Goal: Transaction & Acquisition: Subscribe to service/newsletter

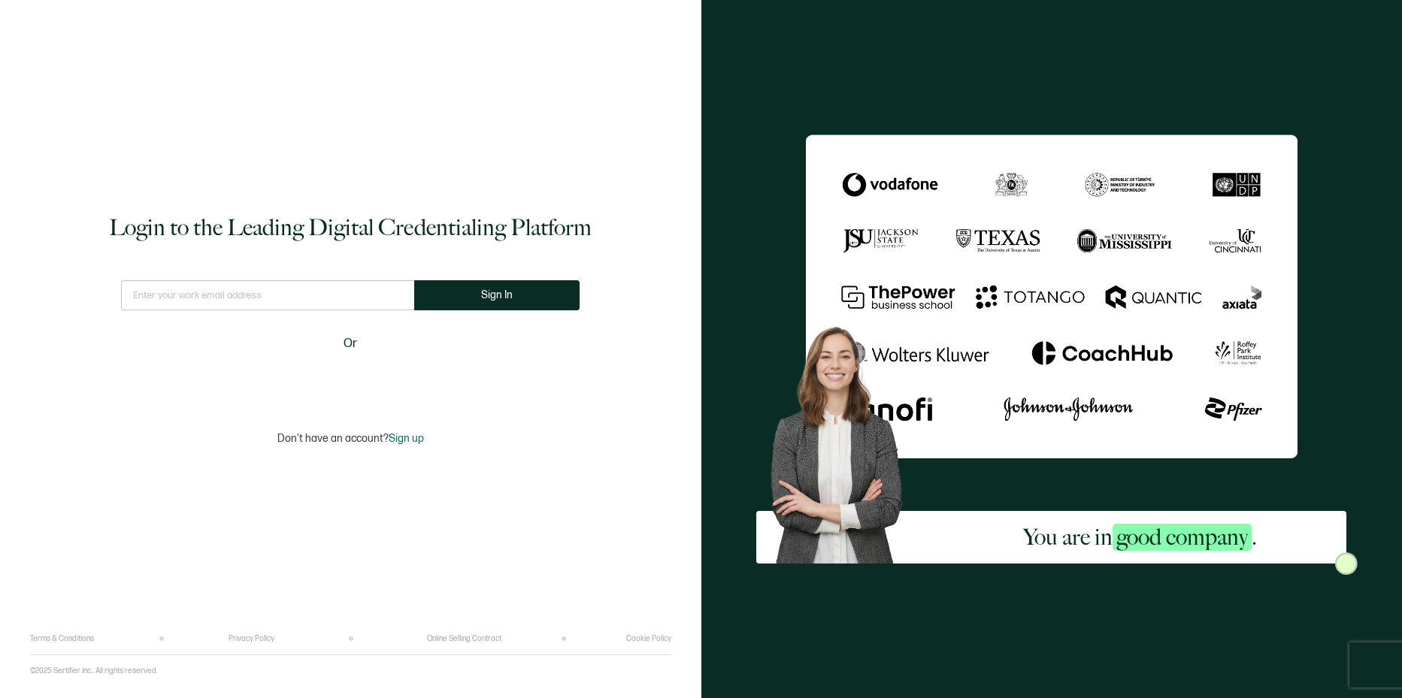
click at [347, 286] on input "text" at bounding box center [267, 295] width 293 height 30
type input "[EMAIL_ADDRESS][DOMAIN_NAME]"
click at [538, 301] on button "Sign In" at bounding box center [496, 295] width 165 height 30
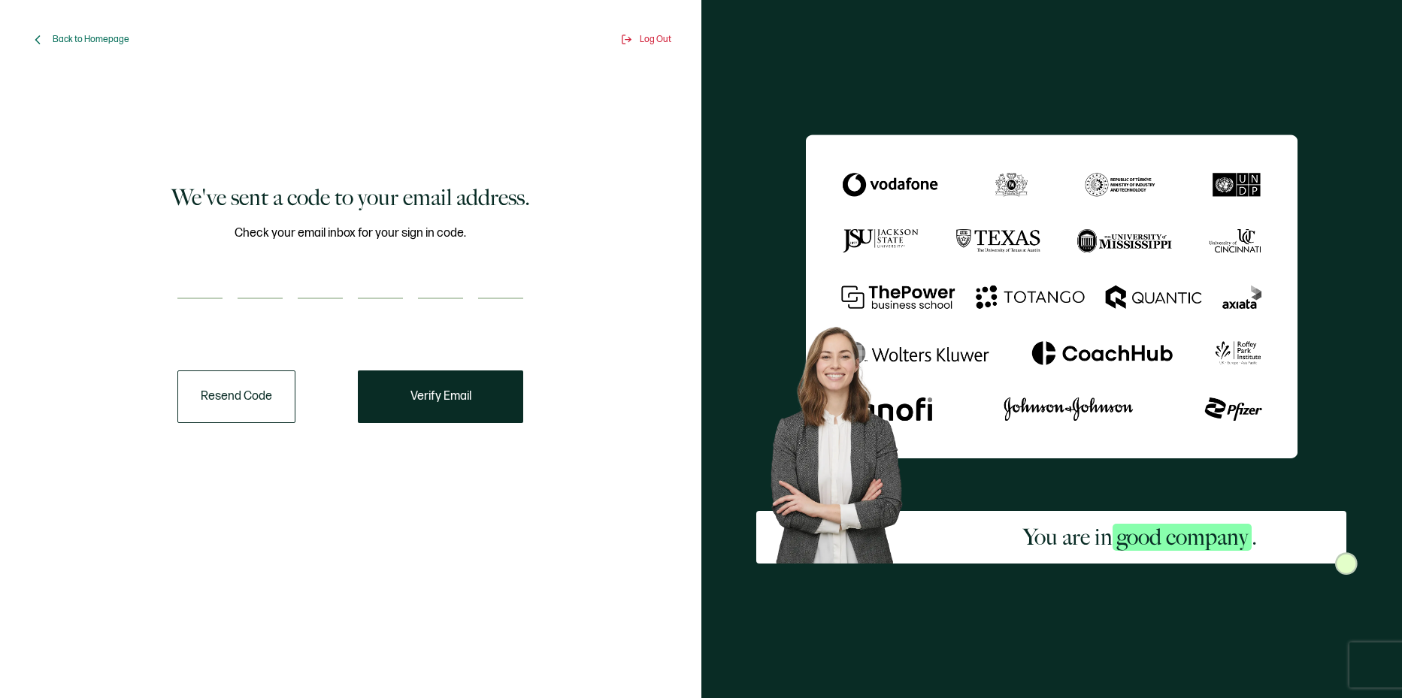
click at [196, 283] on input "number" at bounding box center [199, 284] width 45 height 30
type input "7"
type input "9"
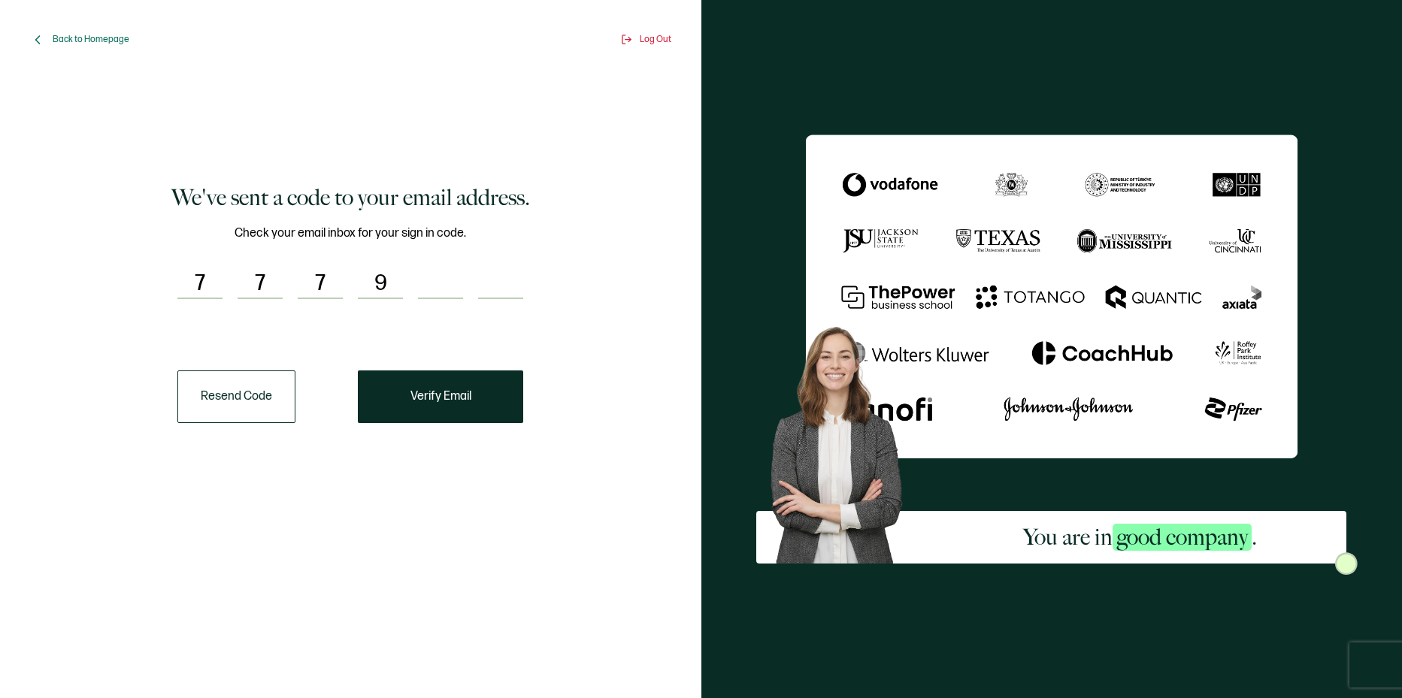
type input "7"
type input "8"
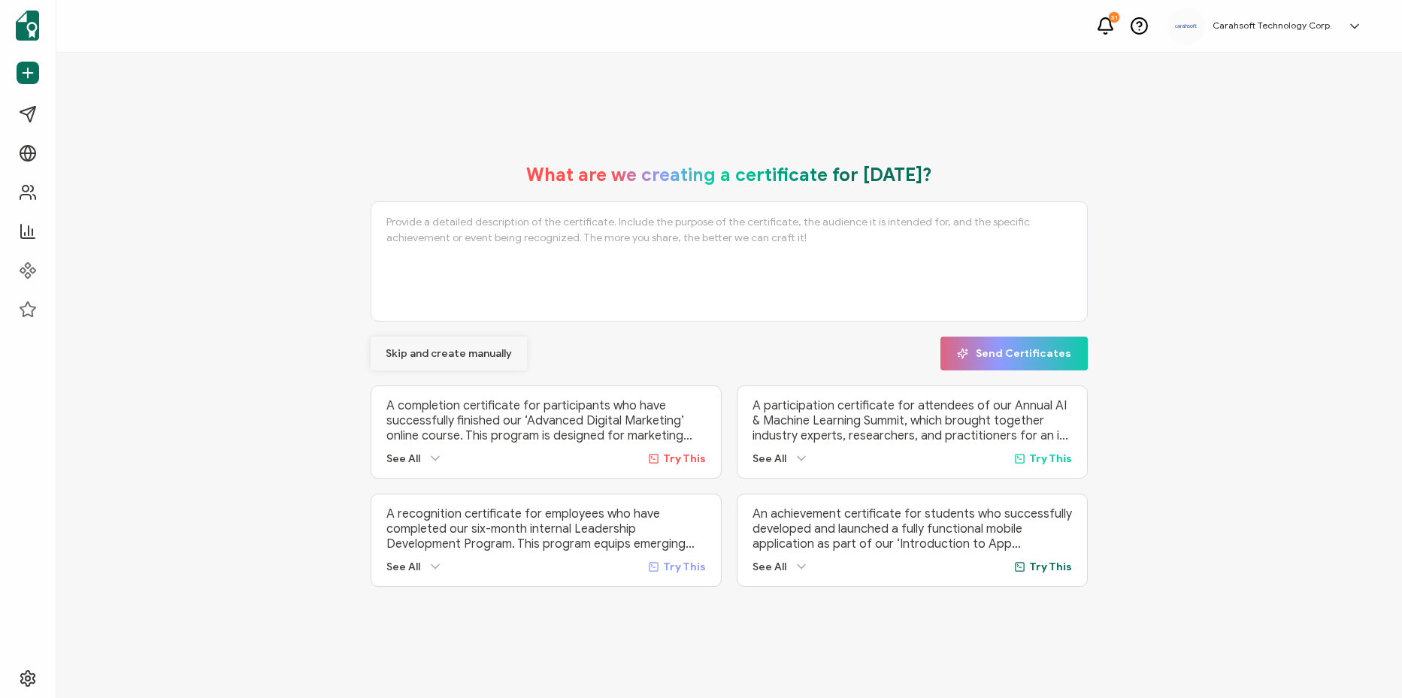
click at [446, 353] on span "Skip and create manually" at bounding box center [449, 354] width 126 height 11
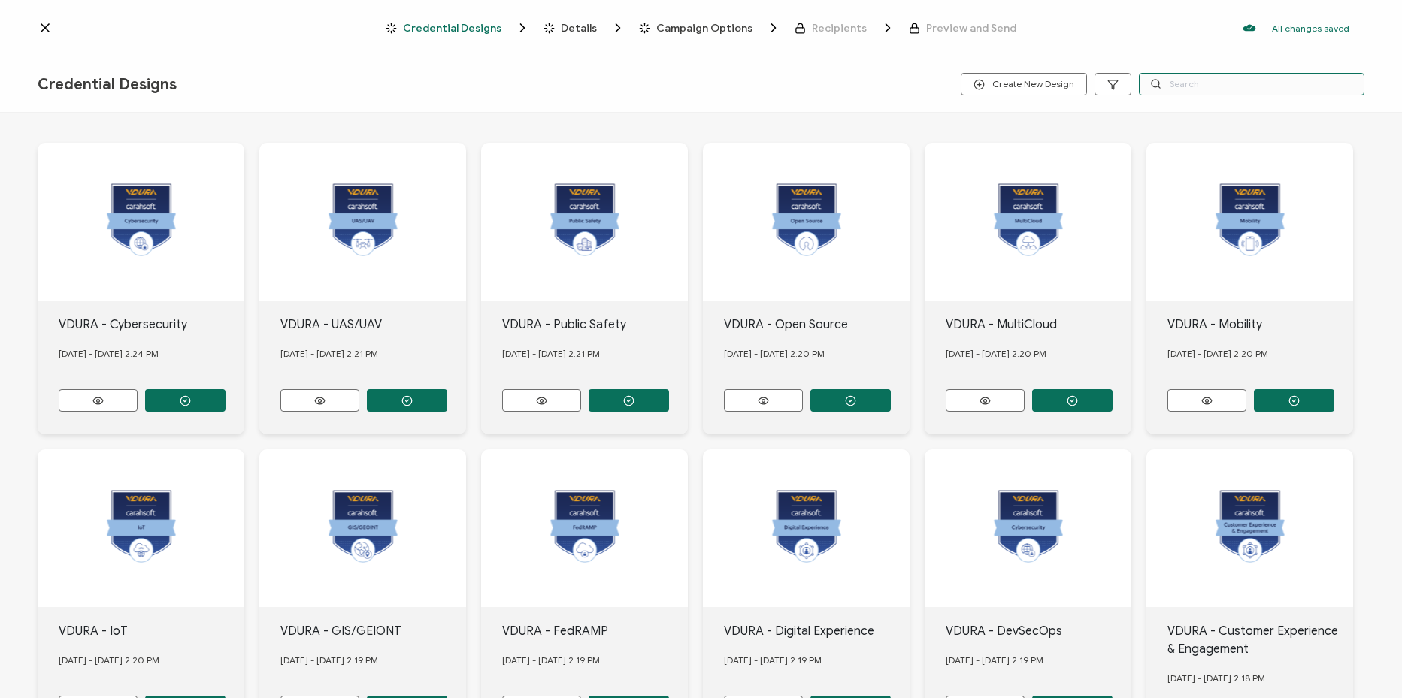
click at [1196, 89] on input "text" at bounding box center [1252, 84] width 226 height 23
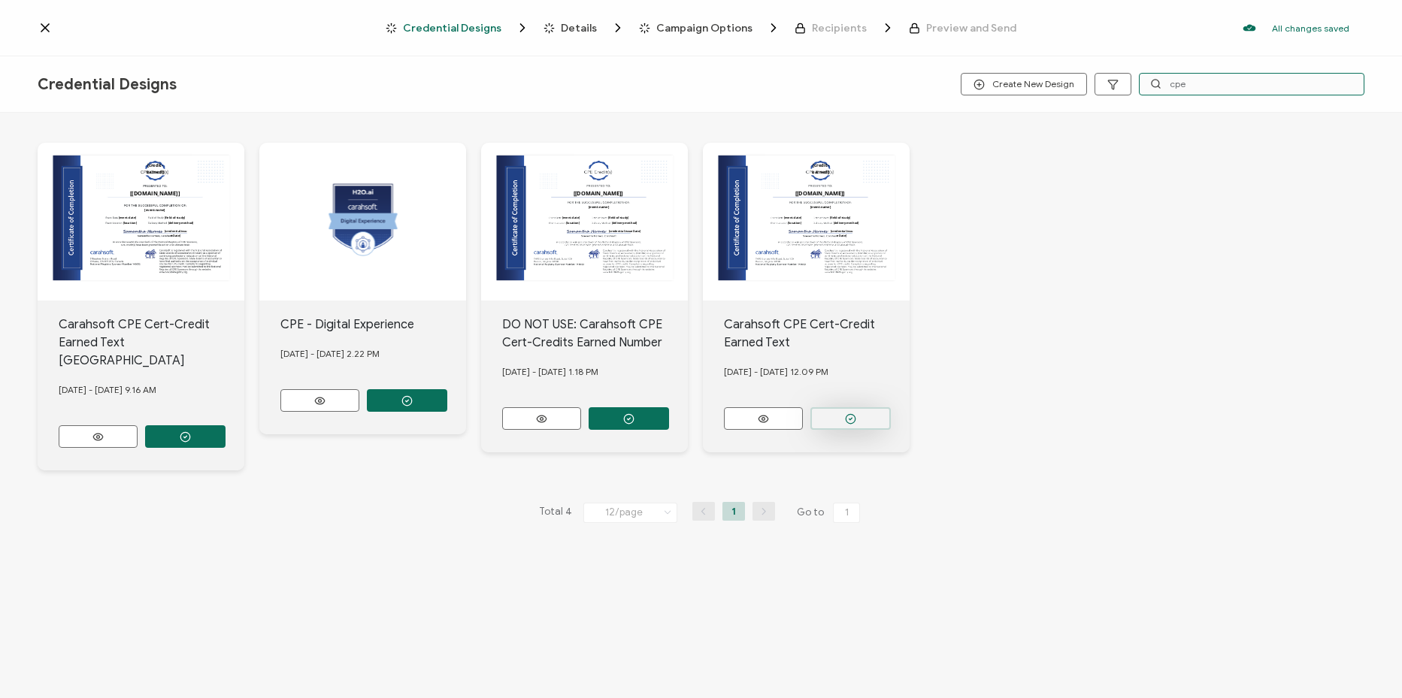
type input "cpe"
click at [877, 407] on button "button" at bounding box center [850, 418] width 80 height 23
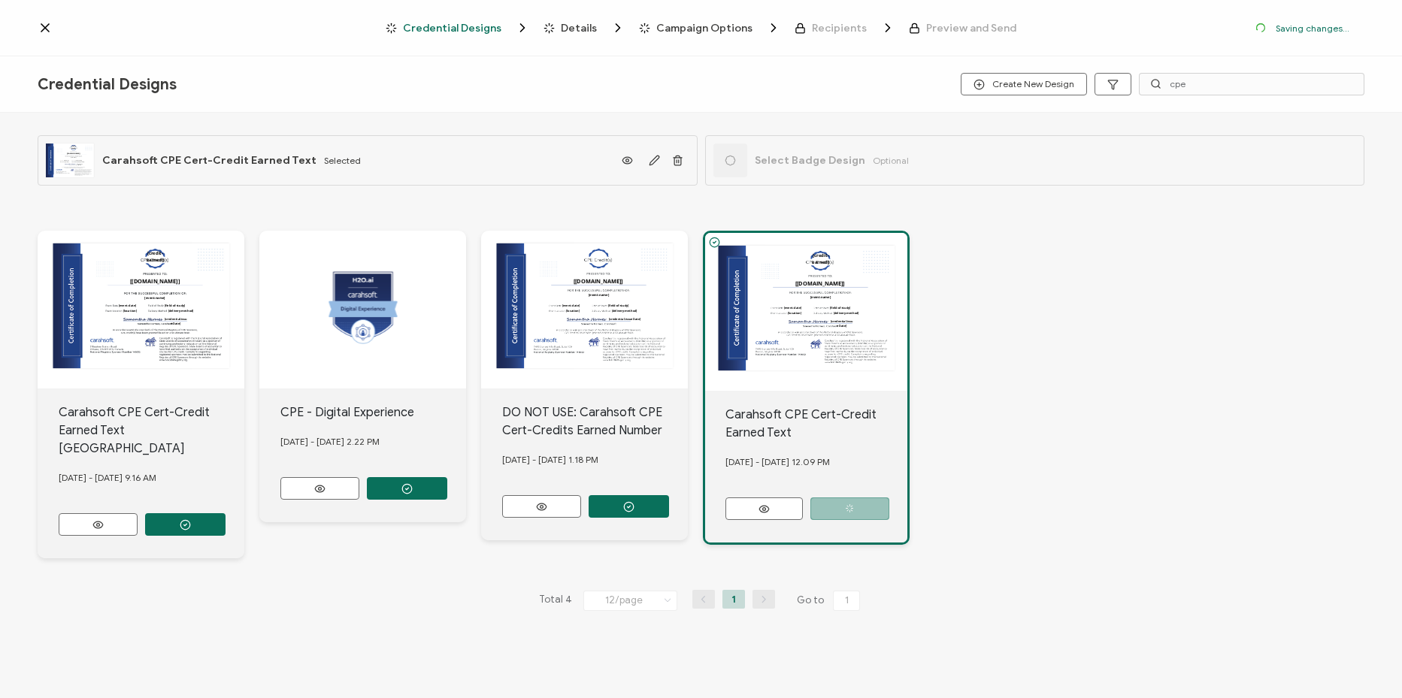
click at [439, 29] on span "Credential Designs" at bounding box center [452, 28] width 98 height 11
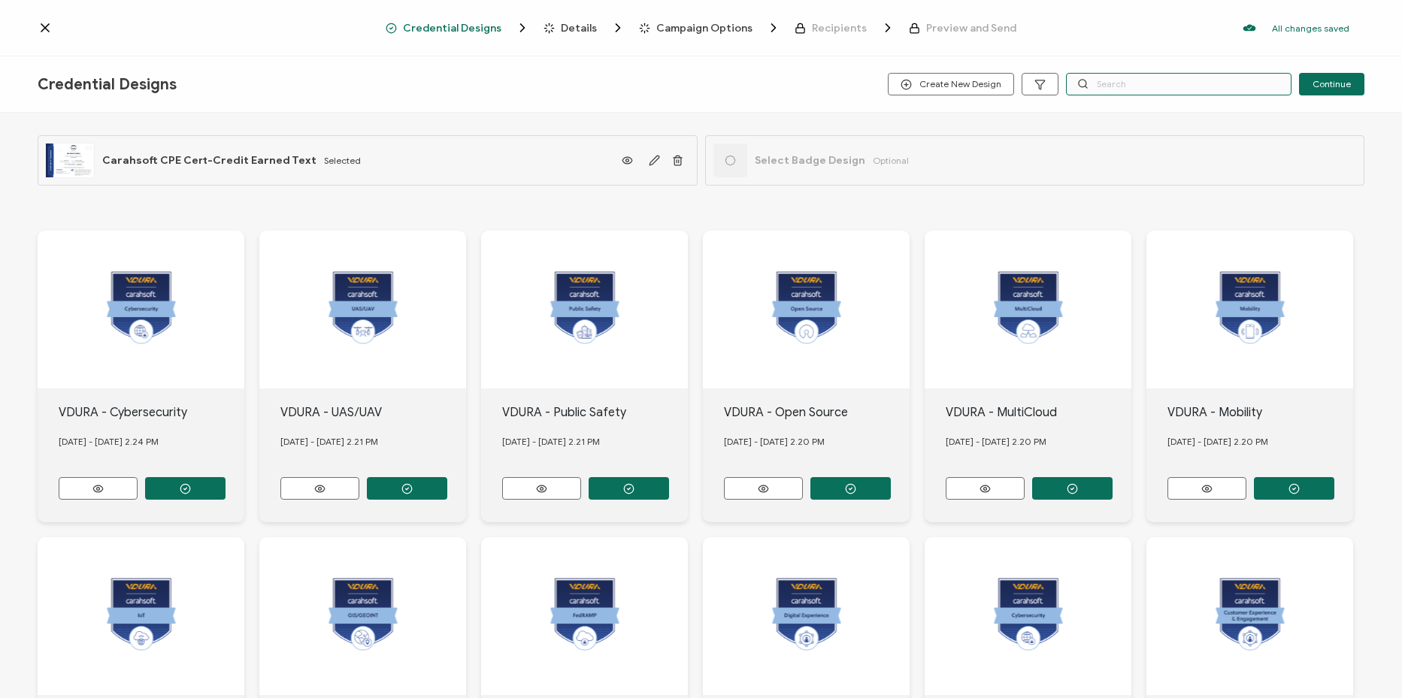
click at [1127, 90] on input "text" at bounding box center [1179, 84] width 226 height 23
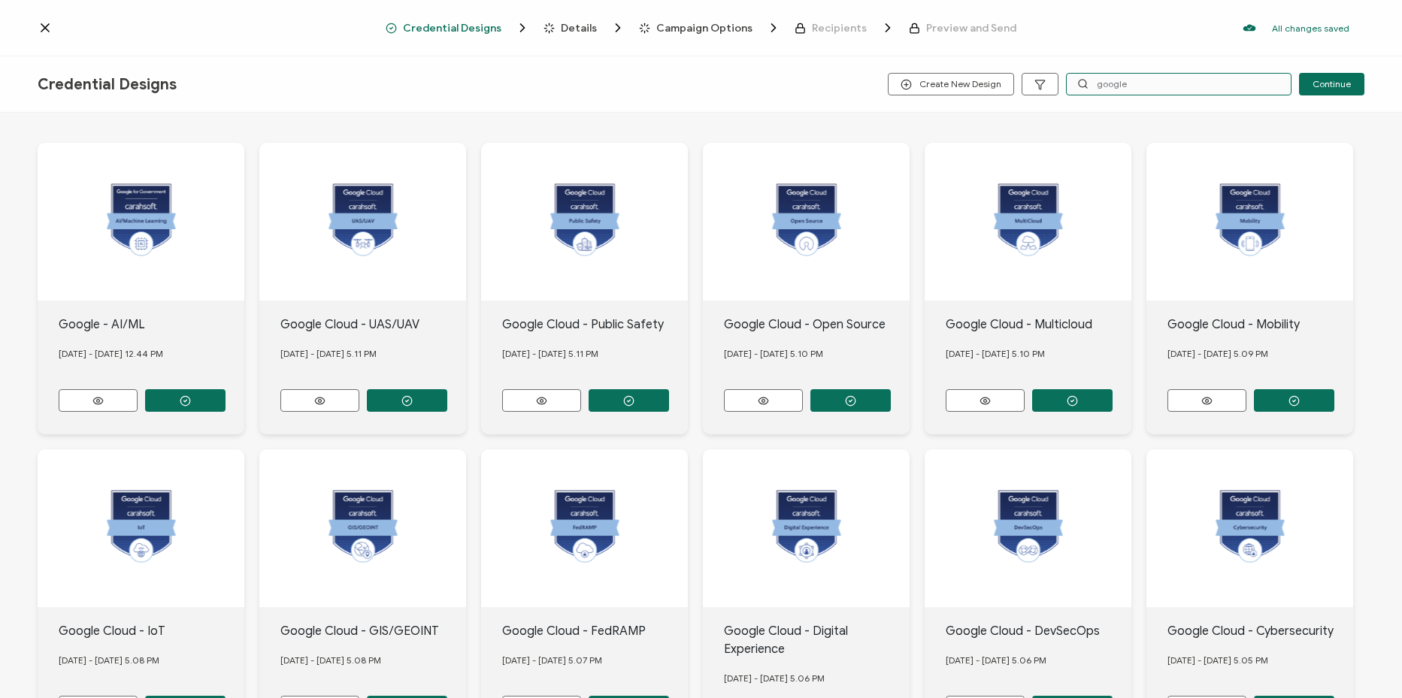
type input "google"
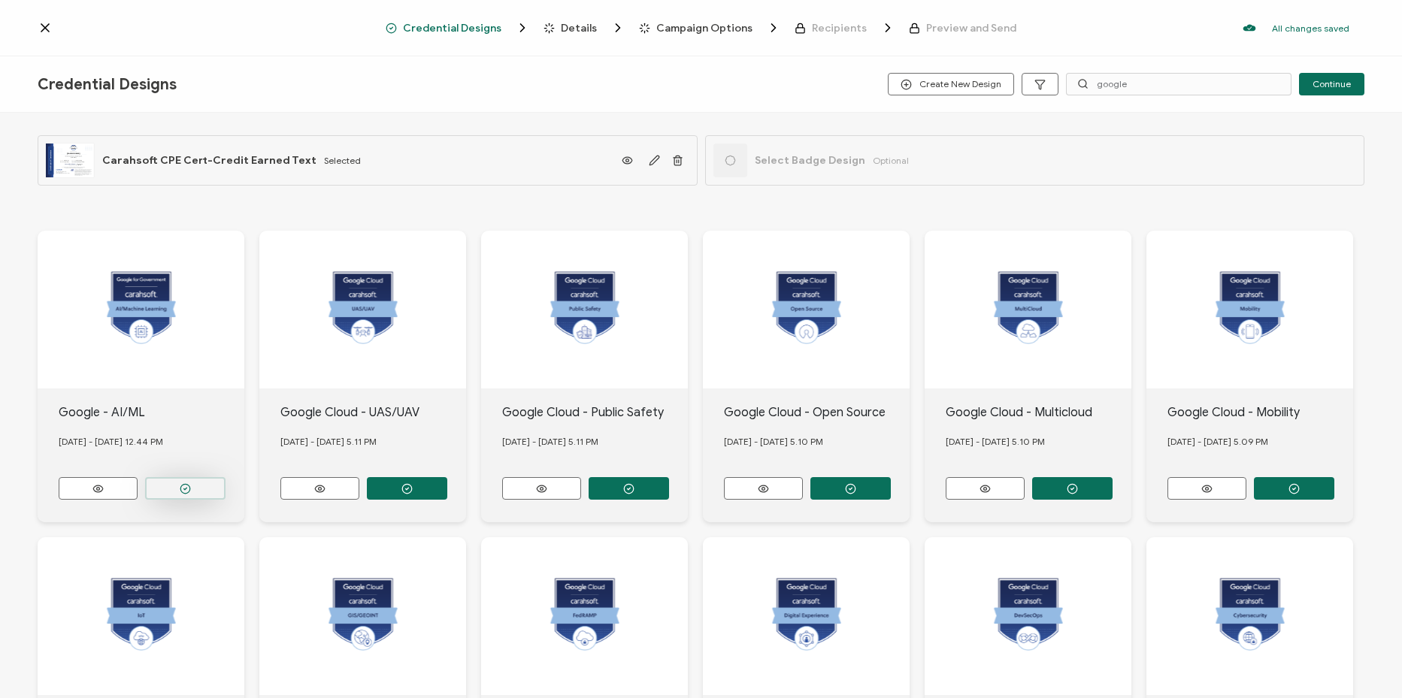
click at [189, 479] on button "button" at bounding box center [185, 488] width 80 height 23
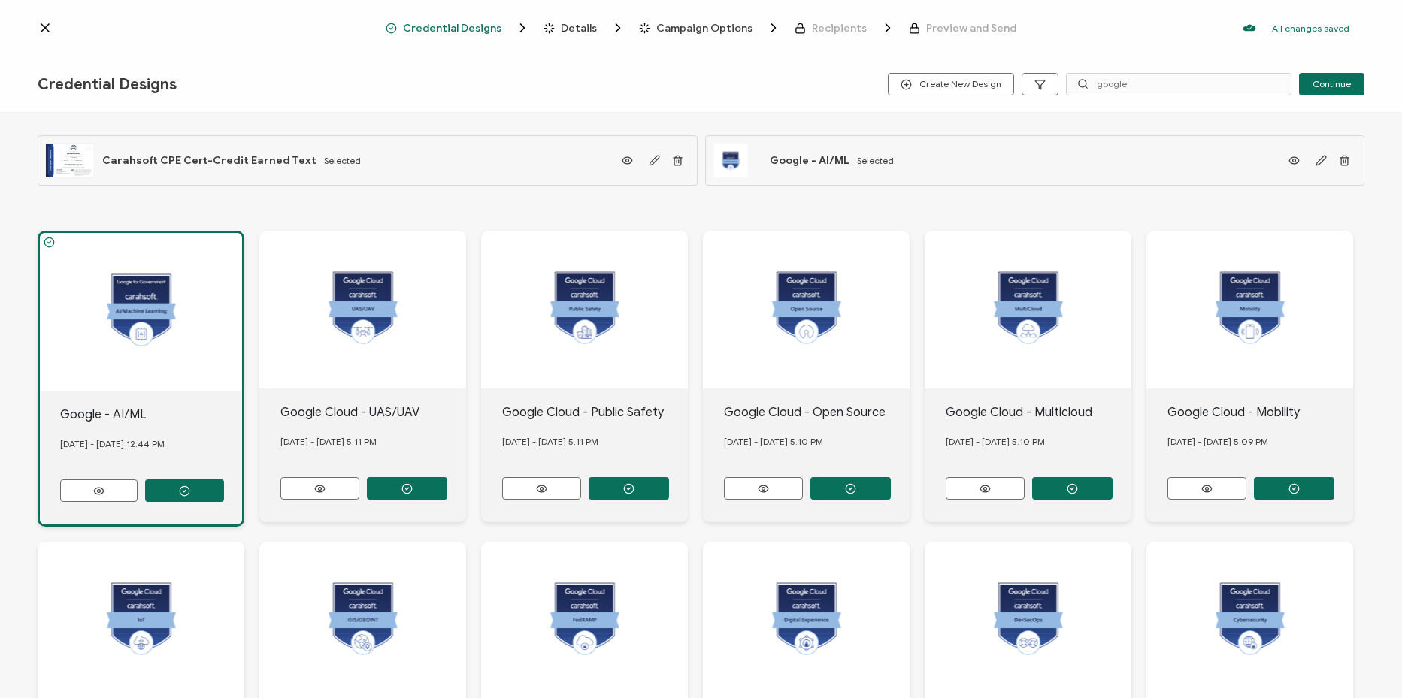
click at [586, 29] on span "Details" at bounding box center [579, 28] width 36 height 11
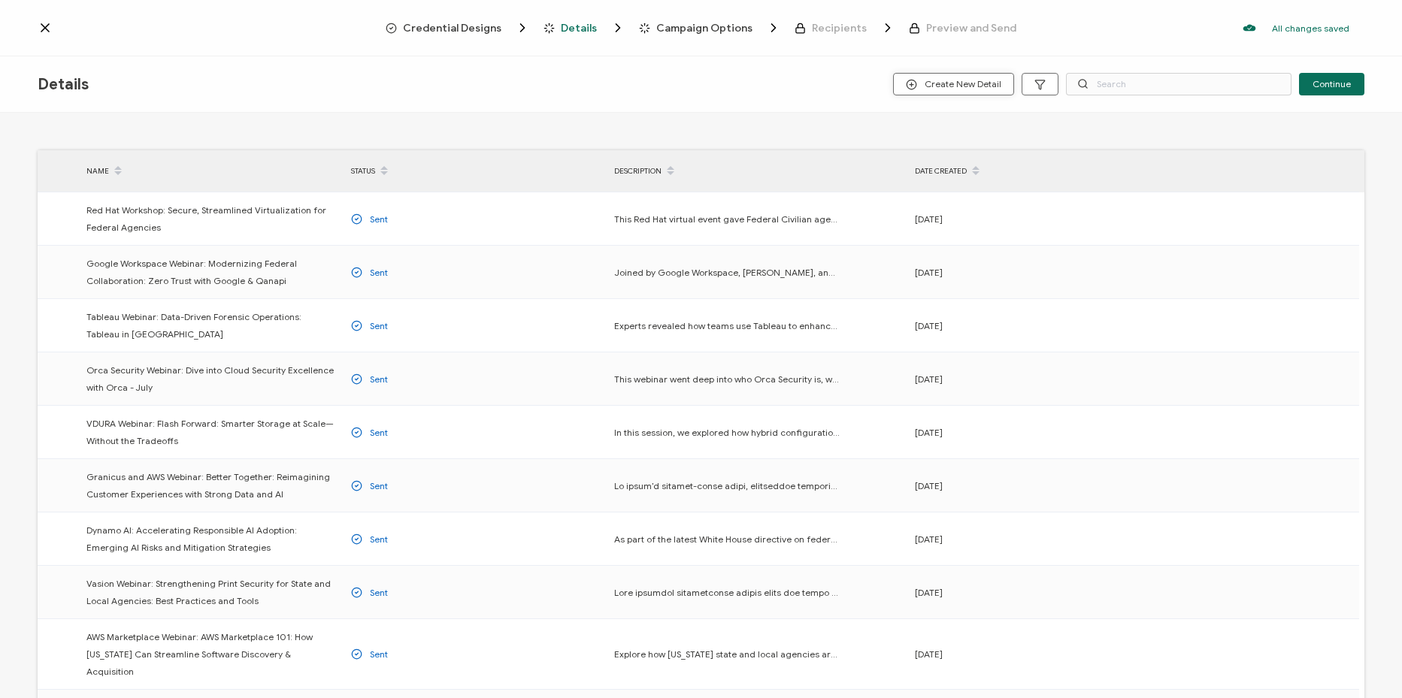
click at [953, 83] on span "Create New Detail" at bounding box center [953, 84] width 95 height 11
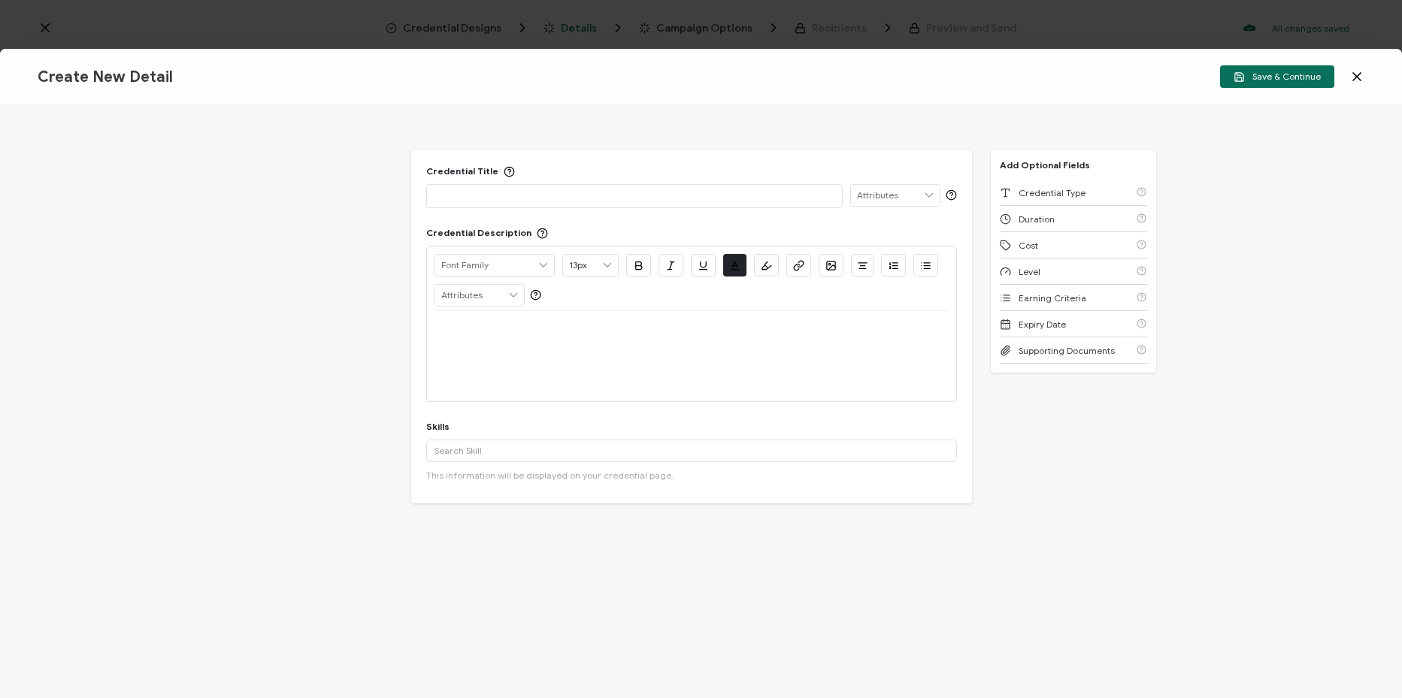
click at [638, 200] on p at bounding box center [635, 195] width 400 height 15
paste div
click at [783, 352] on div at bounding box center [692, 356] width 514 height 90
click at [782, 342] on div at bounding box center [692, 329] width 514 height 36
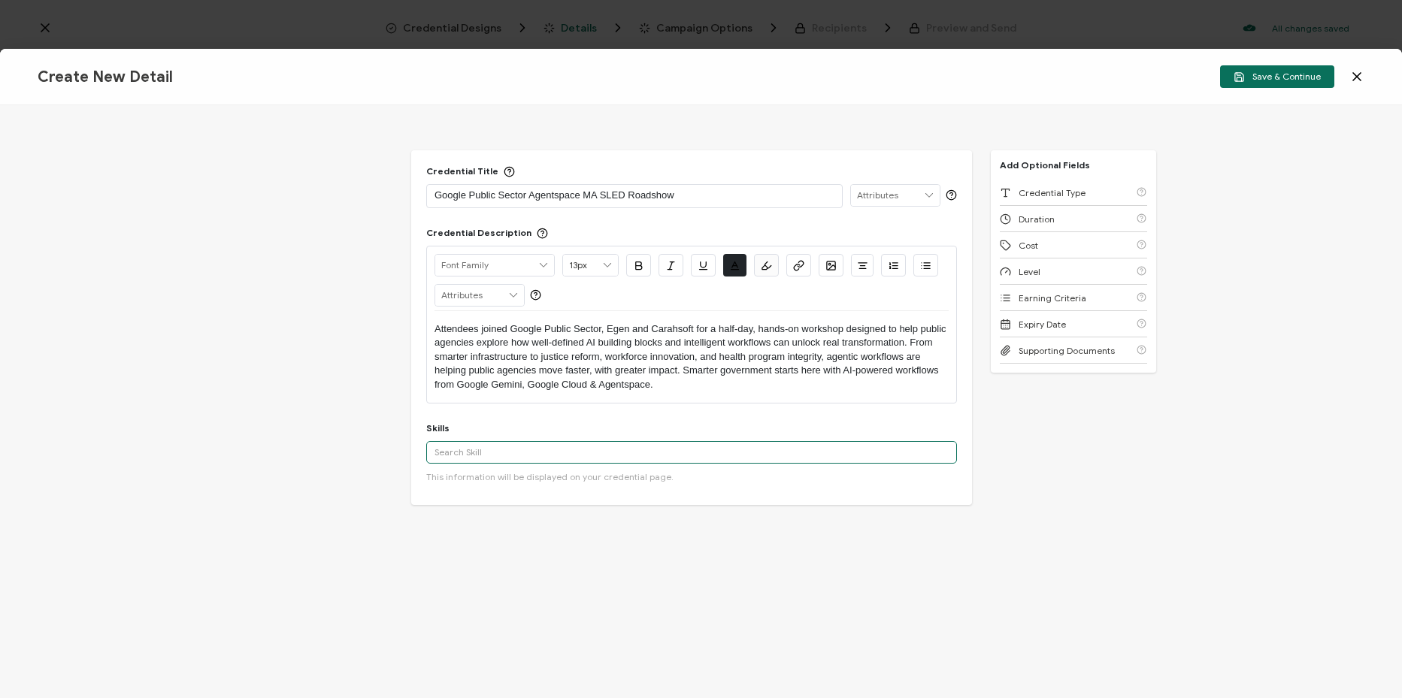
click at [532, 448] on input "text" at bounding box center [691, 452] width 531 height 23
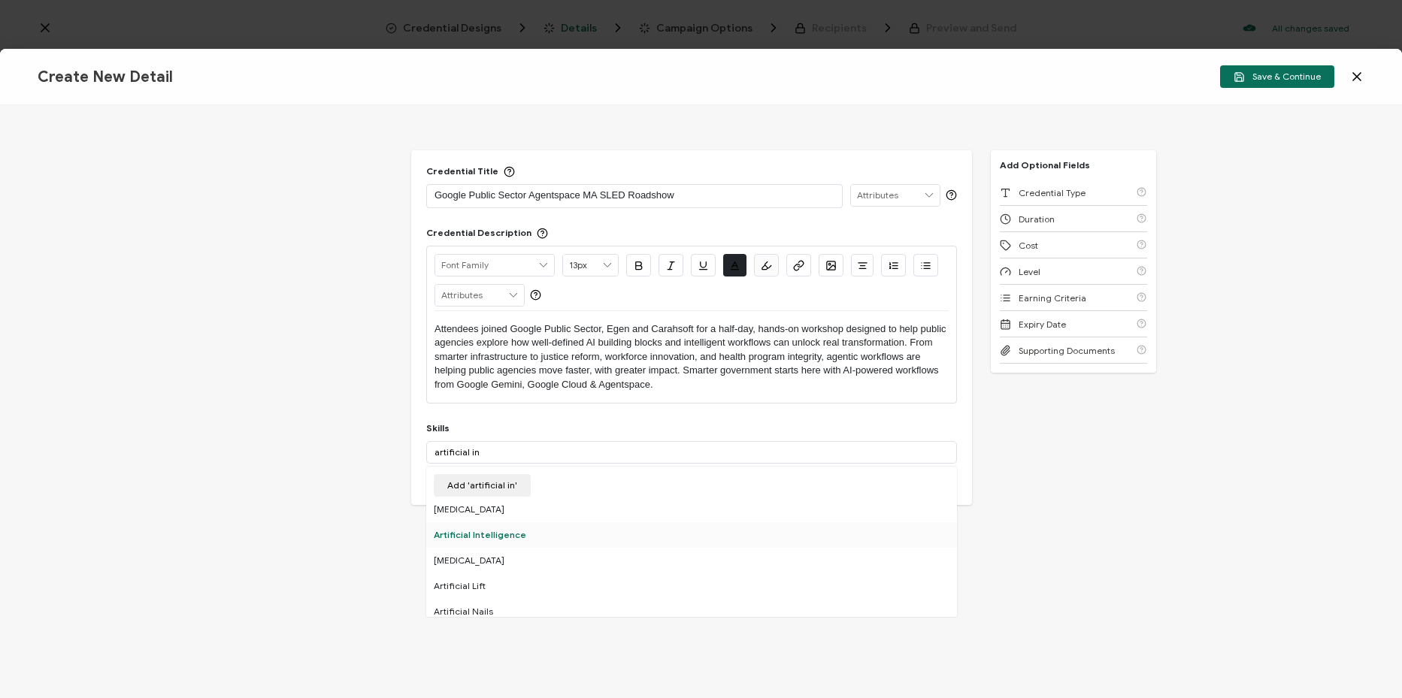
click at [542, 530] on div "Artificial Intelligence" at bounding box center [691, 535] width 531 height 26
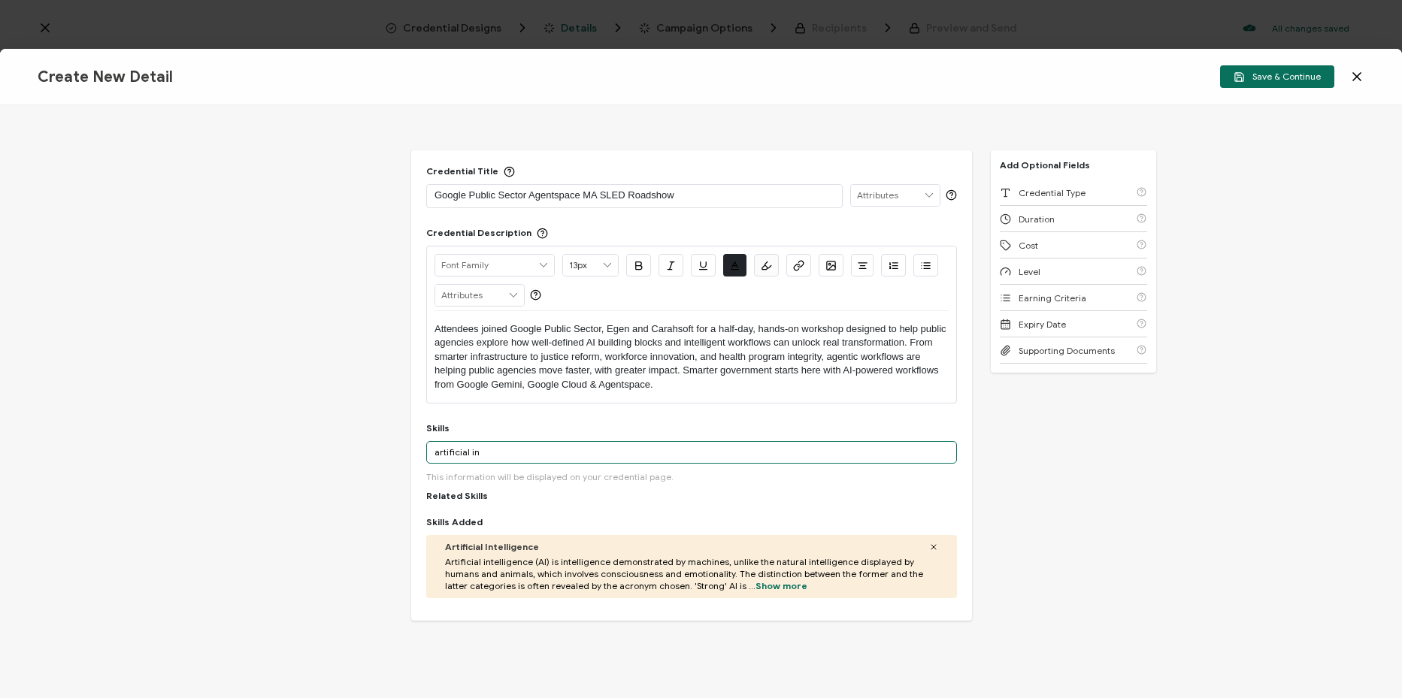
click at [513, 449] on input "artificial in" at bounding box center [691, 452] width 531 height 23
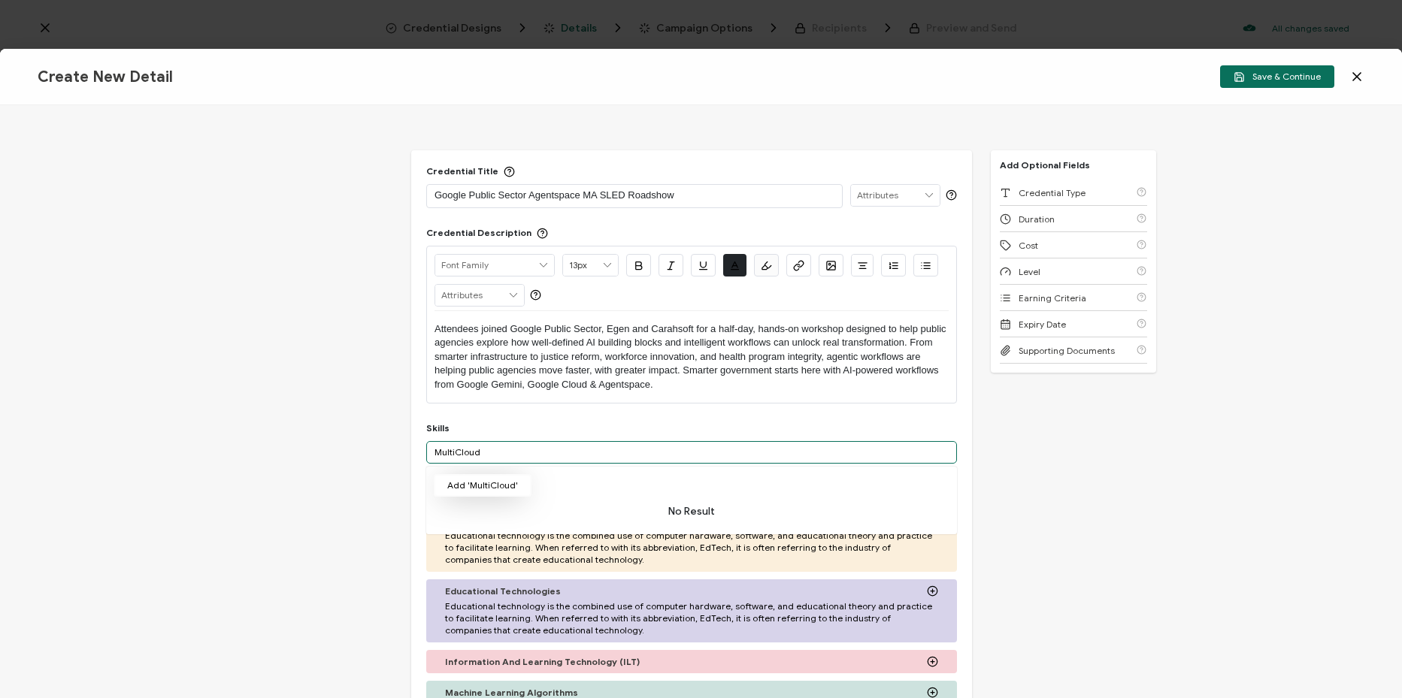
type input "MultiCloud"
click at [465, 483] on button "Add 'MultiCloud'" at bounding box center [483, 485] width 98 height 23
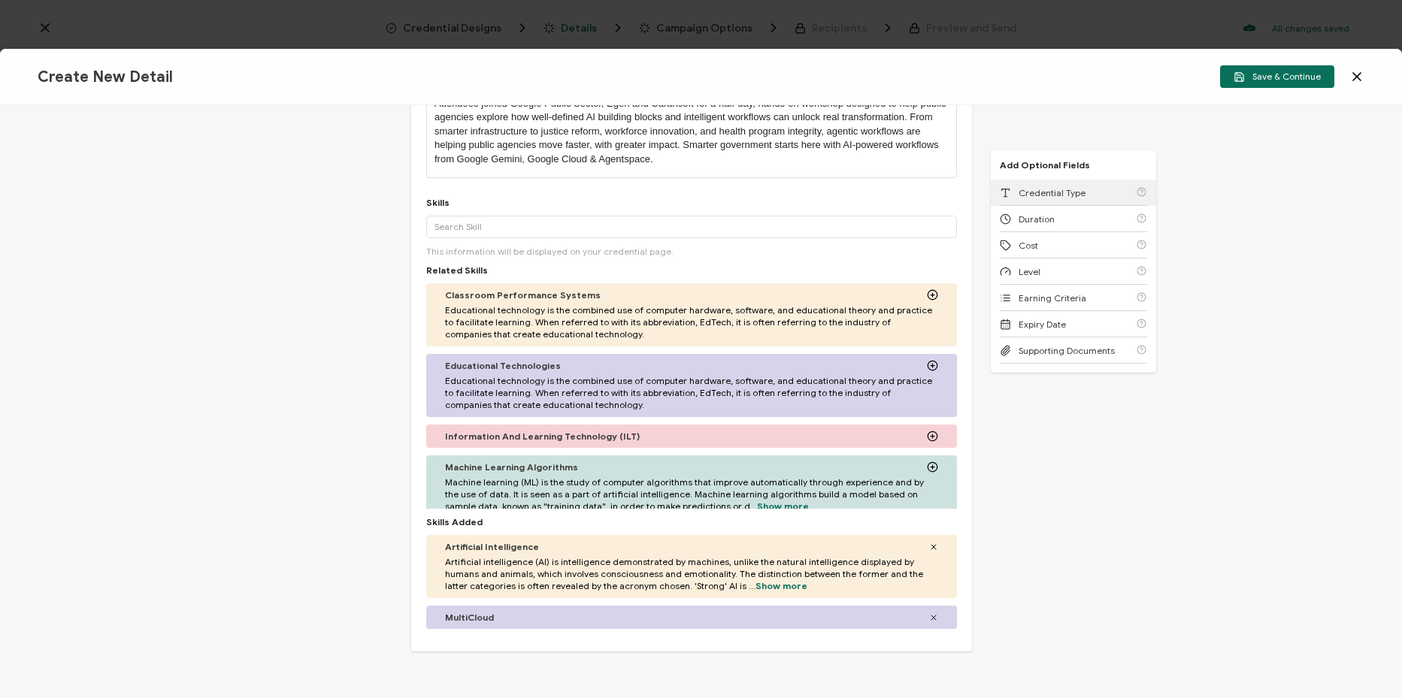
click at [1072, 185] on div "Credential Type" at bounding box center [1073, 193] width 147 height 26
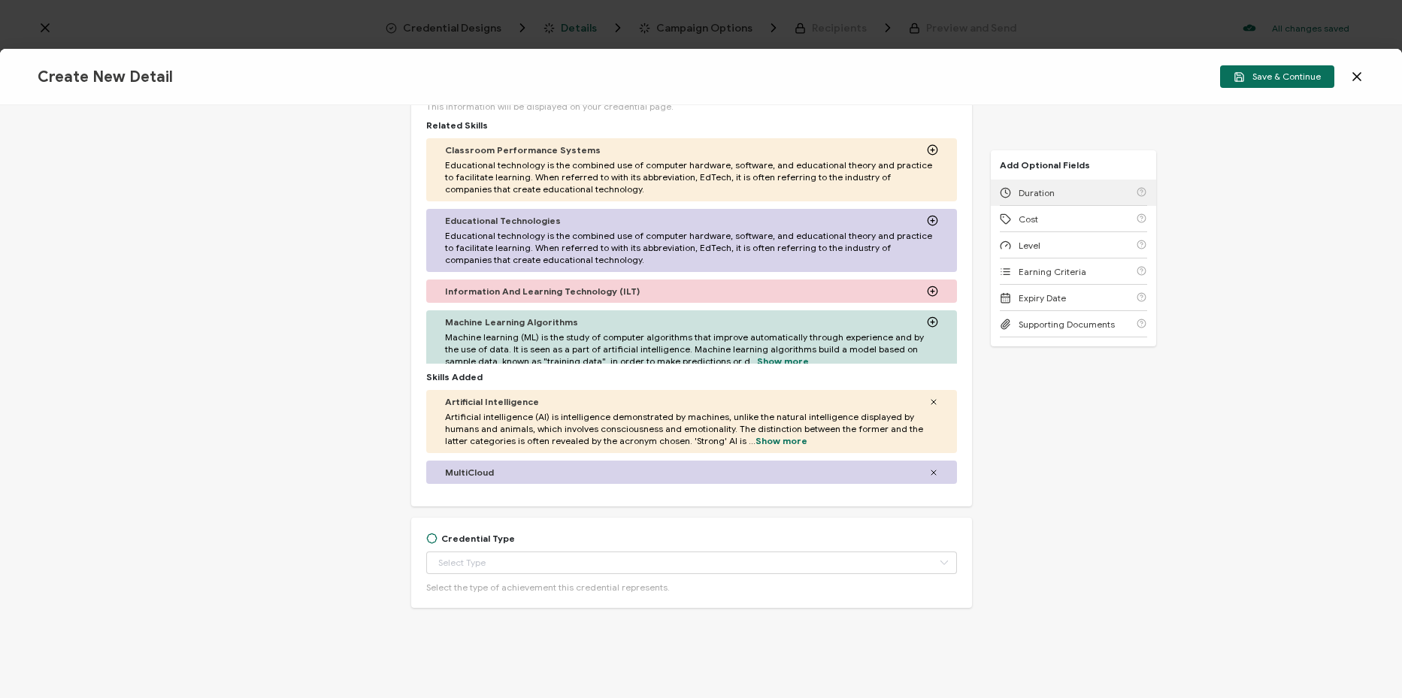
click at [1071, 195] on div "Duration" at bounding box center [1073, 193] width 147 height 26
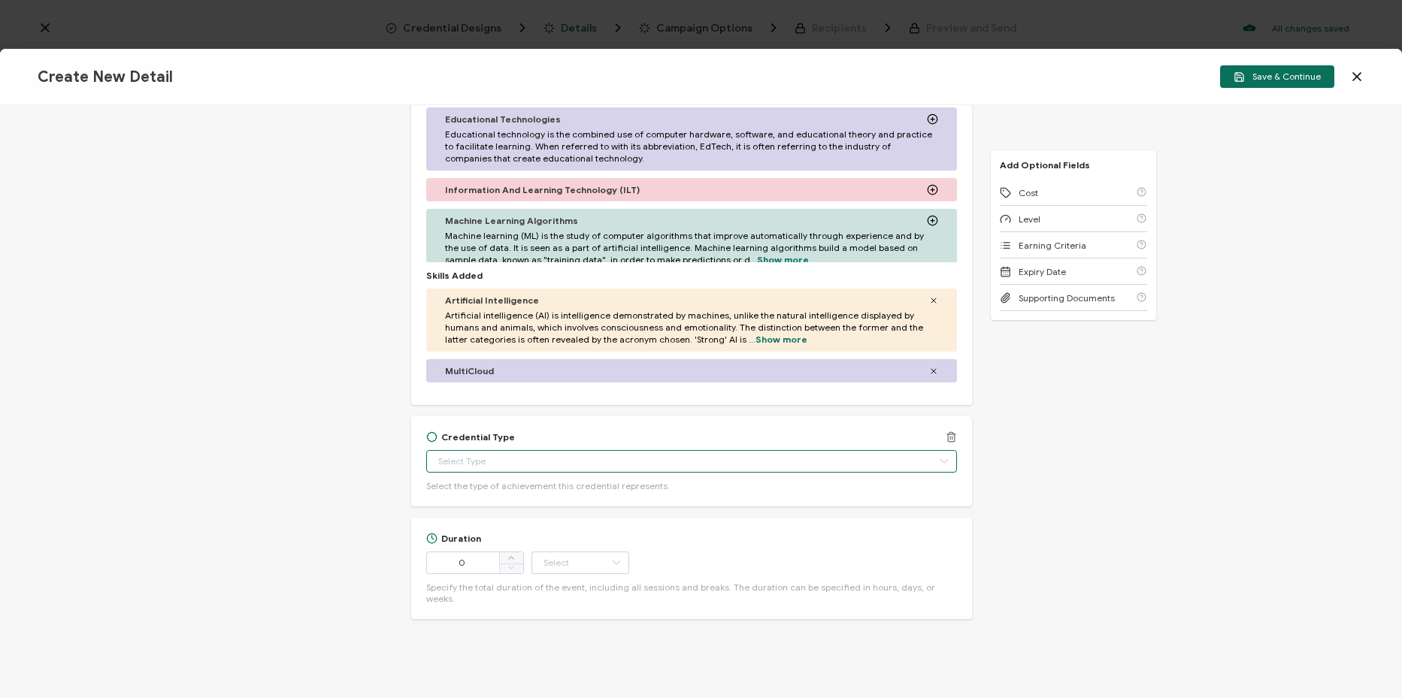
click at [499, 457] on input "text" at bounding box center [691, 461] width 531 height 23
click at [523, 648] on span "Certificate of Completion" at bounding box center [495, 652] width 108 height 11
type input "Certificate of Completion"
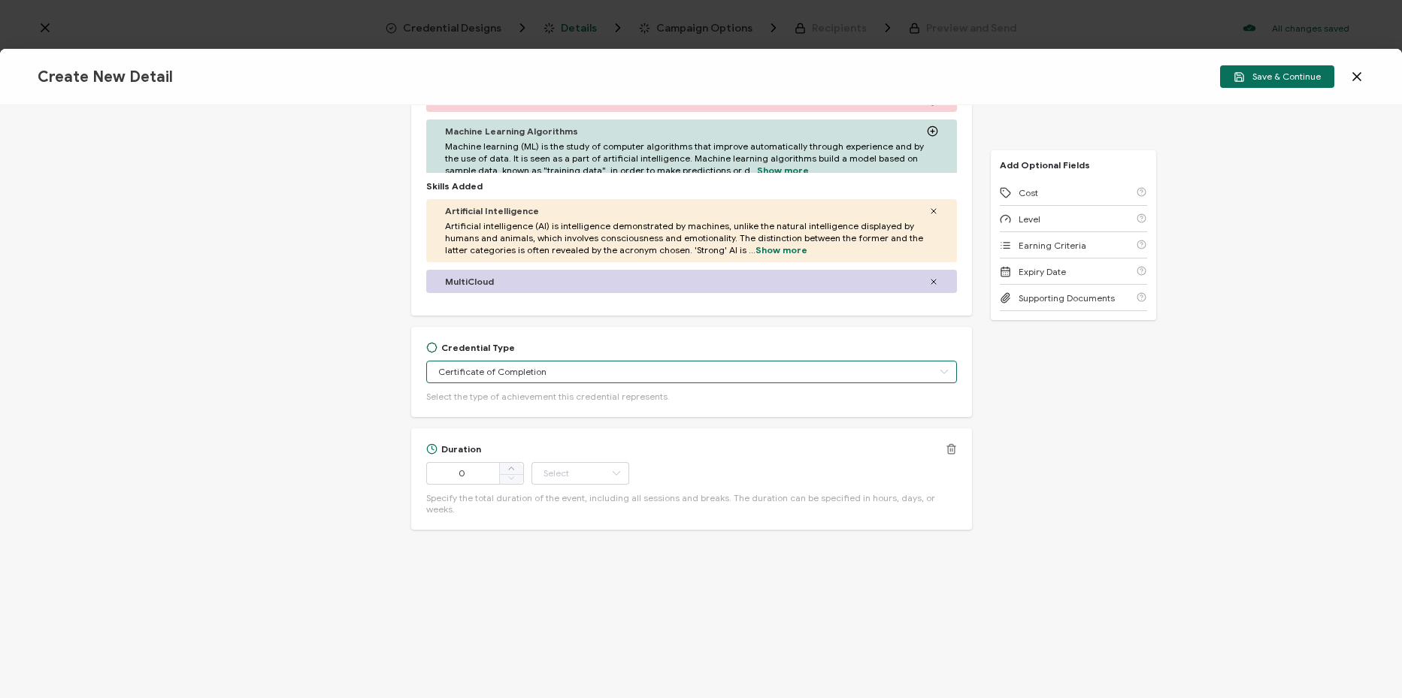
scroll to position [562, 0]
click at [492, 481] on input "0" at bounding box center [475, 473] width 98 height 23
drag, startPoint x: 486, startPoint y: 476, endPoint x: 408, endPoint y: 480, distance: 78.3
click at [408, 480] on div "Credential Title Google Public Sector Agentspace MA SLED Roadshow ISSUER Issuer…" at bounding box center [701, 401] width 1402 height 593
type input "120"
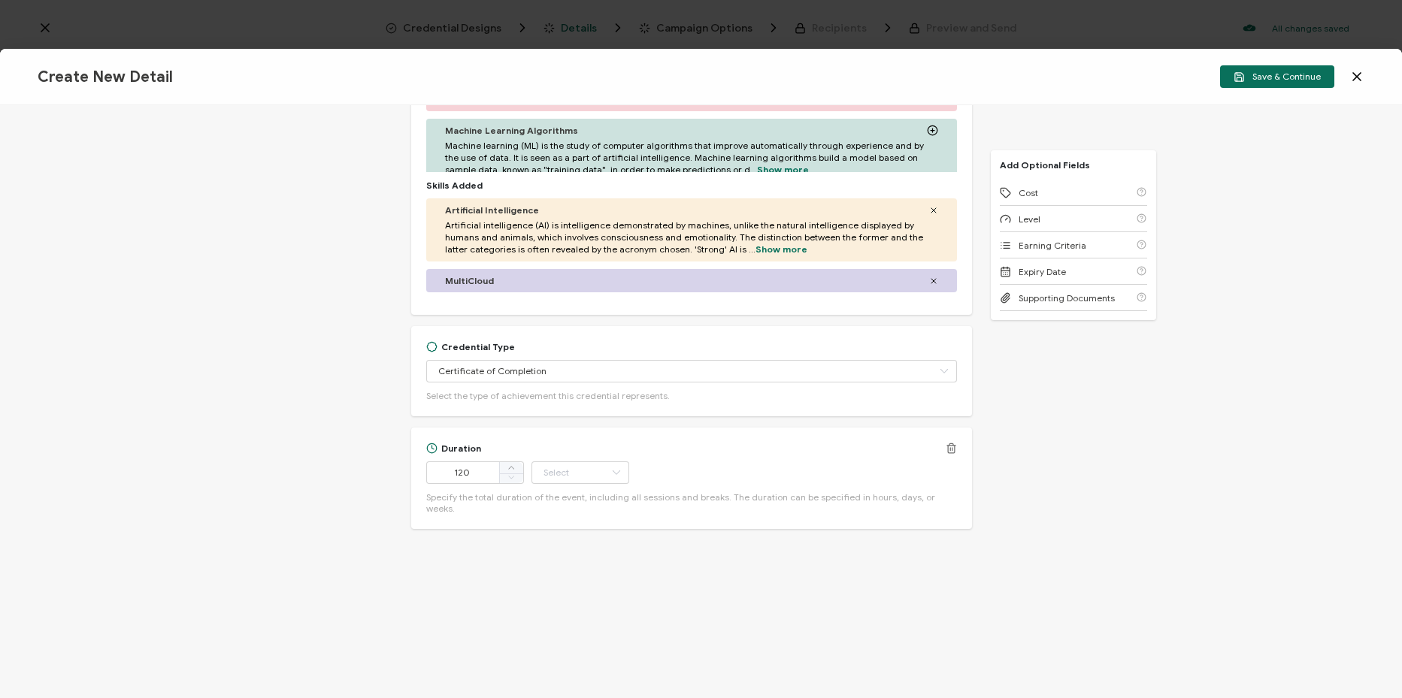
click at [591, 486] on div "Duration 120 Hour Day Week Month Year Minute Specify the total duration of the …" at bounding box center [691, 478] width 531 height 71
click at [598, 477] on input "text" at bounding box center [581, 473] width 98 height 23
click at [589, 638] on li "Minute" at bounding box center [581, 639] width 101 height 26
type input "Minute"
click at [1067, 202] on div "Cost" at bounding box center [1073, 193] width 147 height 26
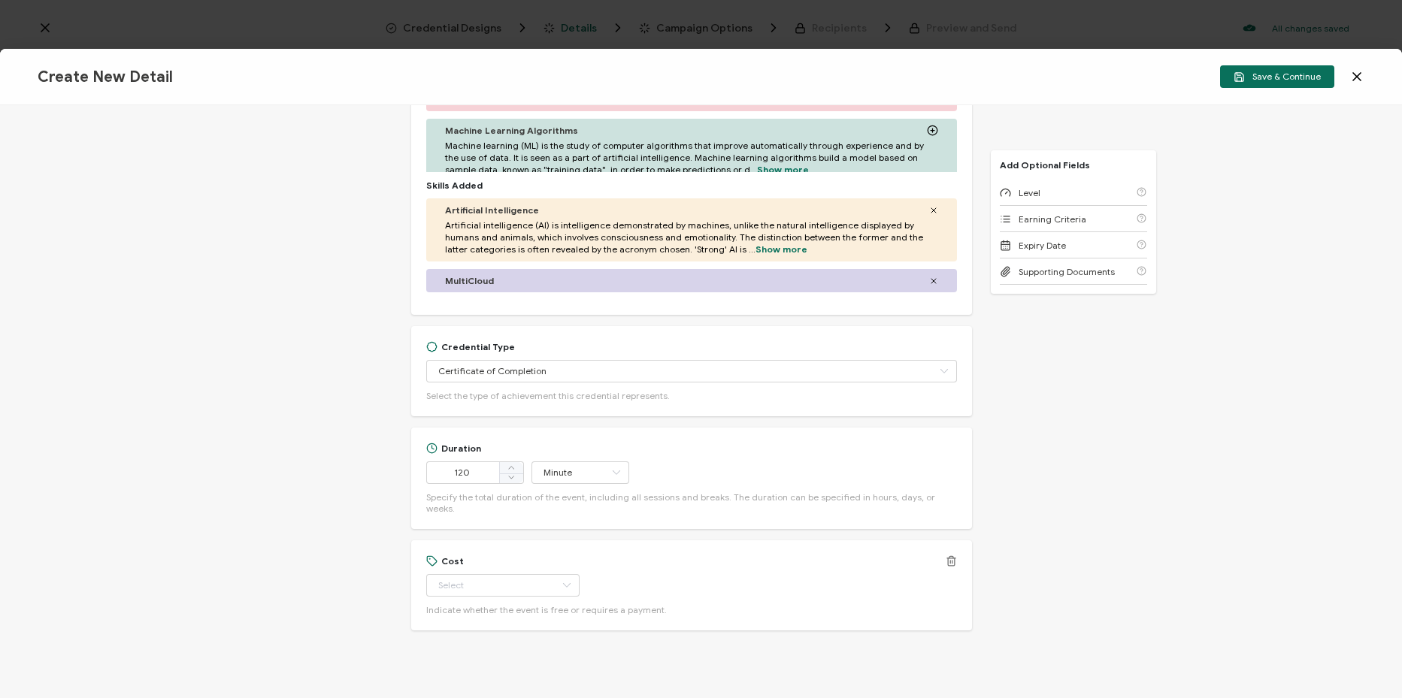
scroll to position [574, 0]
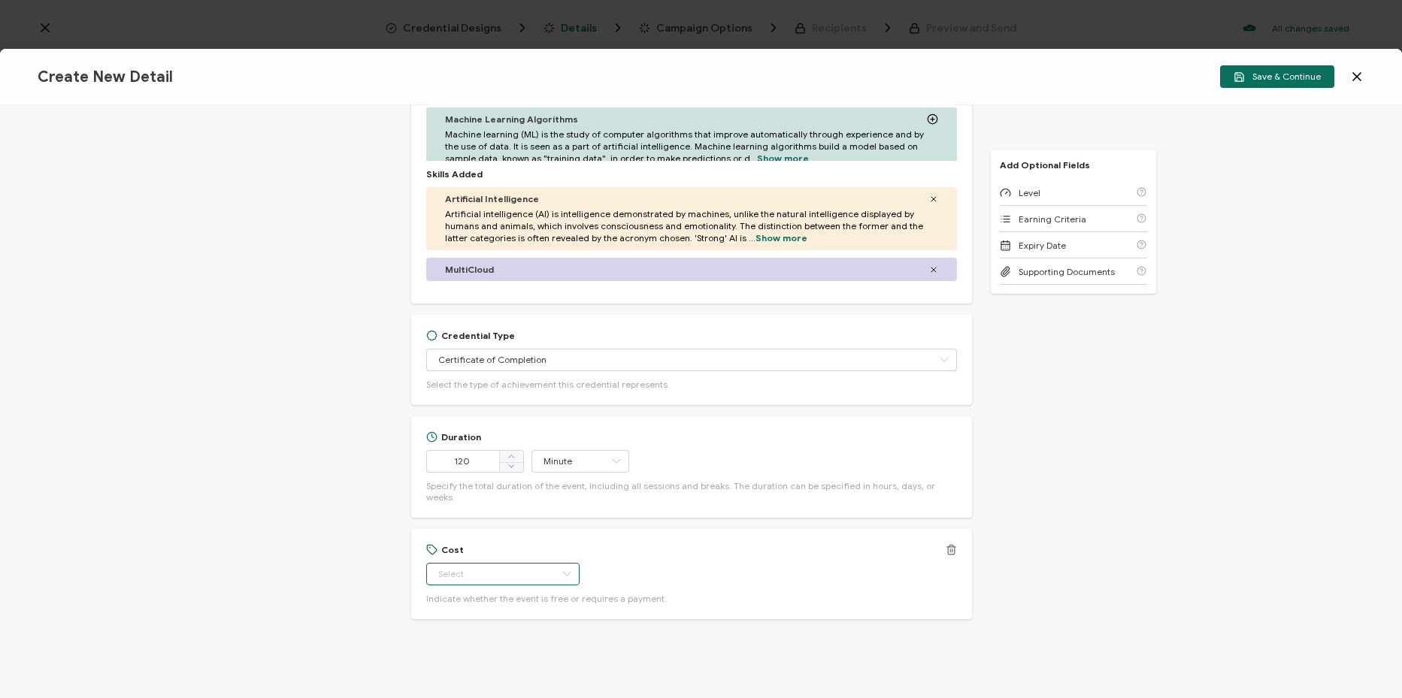
click at [504, 571] on input "text" at bounding box center [502, 574] width 153 height 23
click at [483, 598] on li "Free" at bounding box center [496, 602] width 141 height 26
type input "Free"
click at [1095, 196] on div "Level" at bounding box center [1073, 193] width 147 height 26
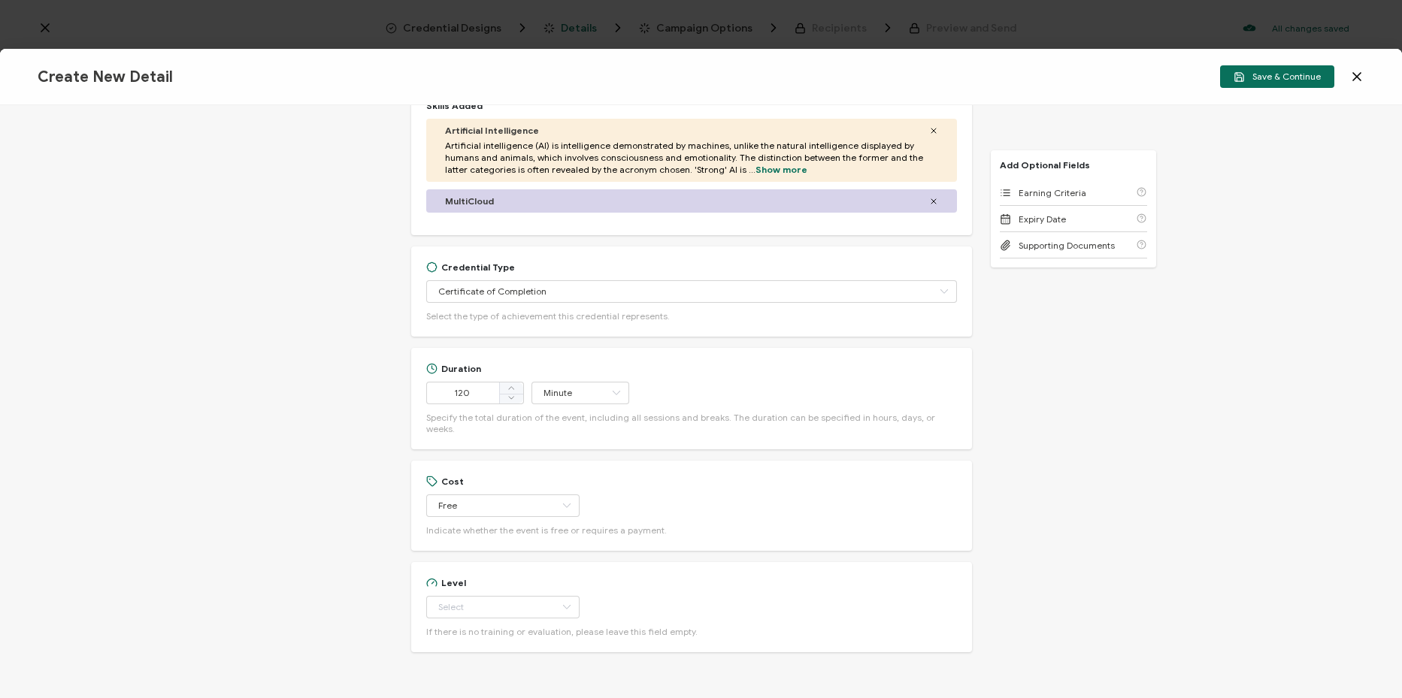
scroll to position [675, 0]
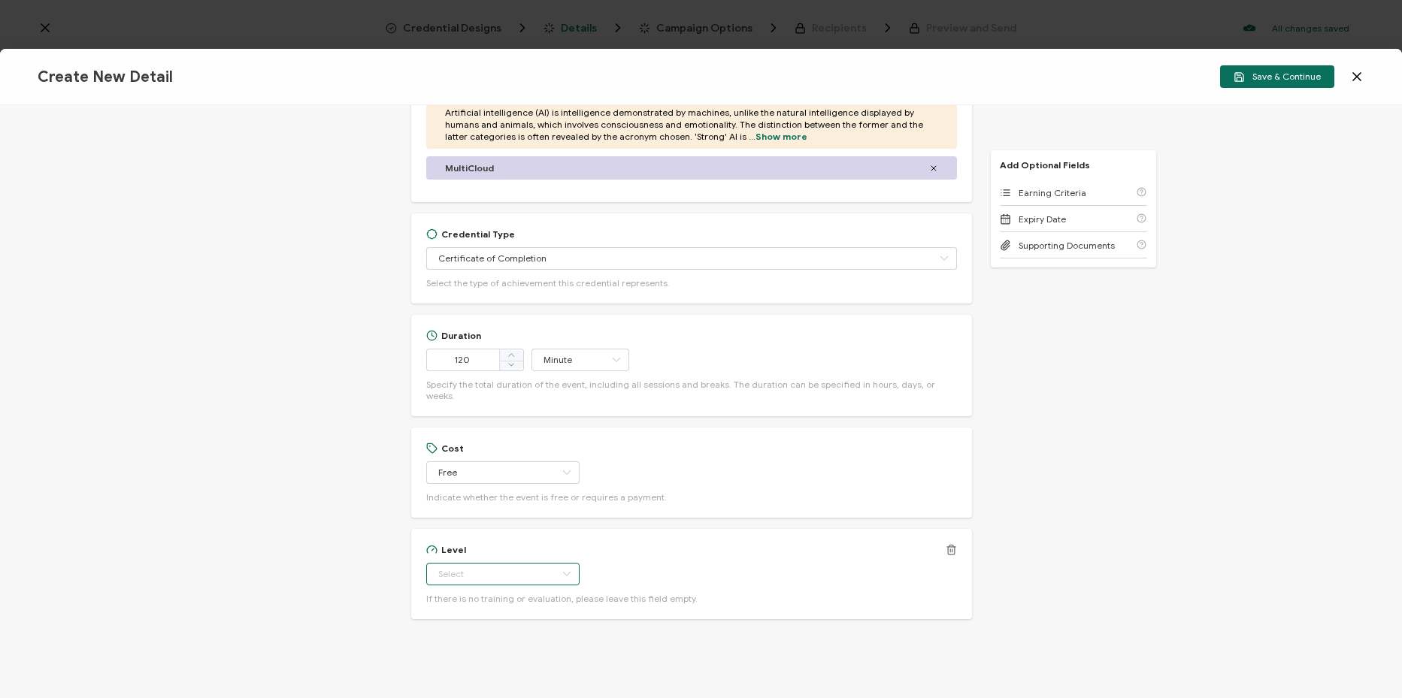
click at [513, 564] on input "text" at bounding box center [502, 574] width 153 height 23
click at [512, 418] on li "Beginner" at bounding box center [496, 420] width 141 height 26
type input "Beginner"
click at [951, 547] on icon at bounding box center [951, 551] width 7 height 8
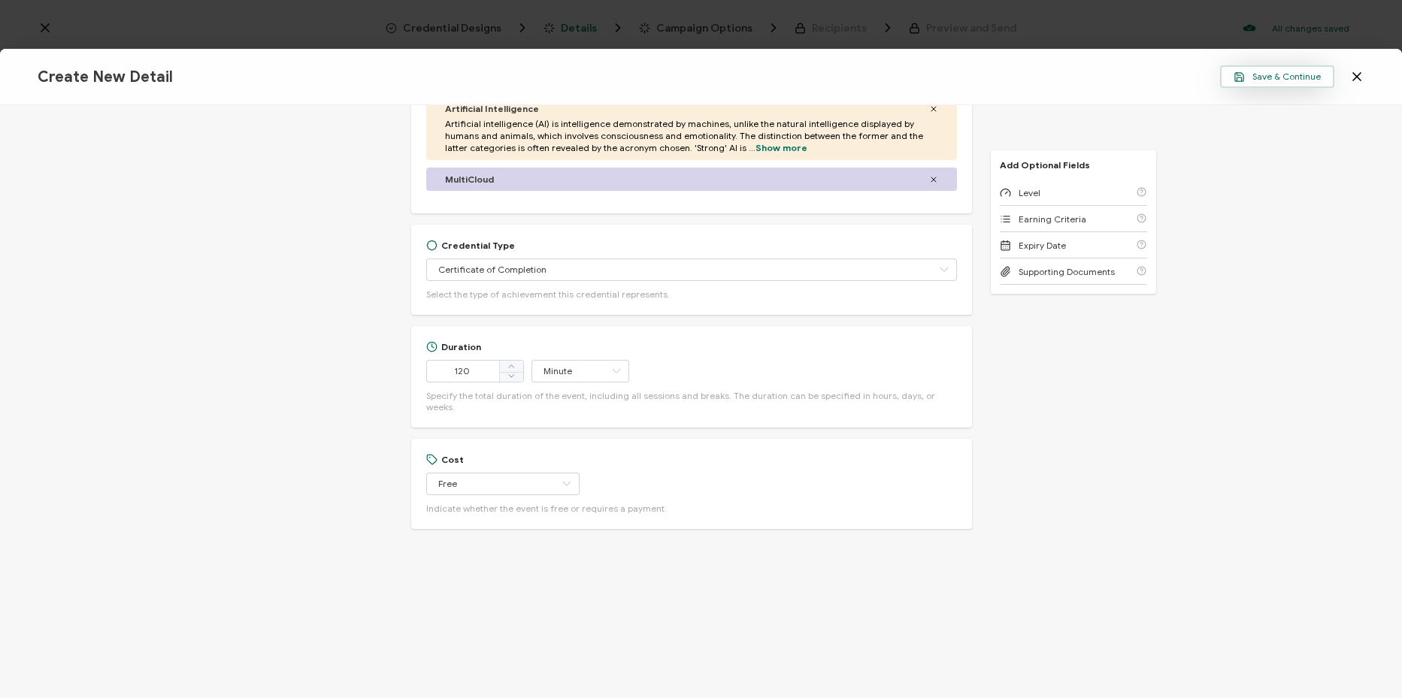
click at [1280, 68] on button "Save & Continue" at bounding box center [1277, 76] width 114 height 23
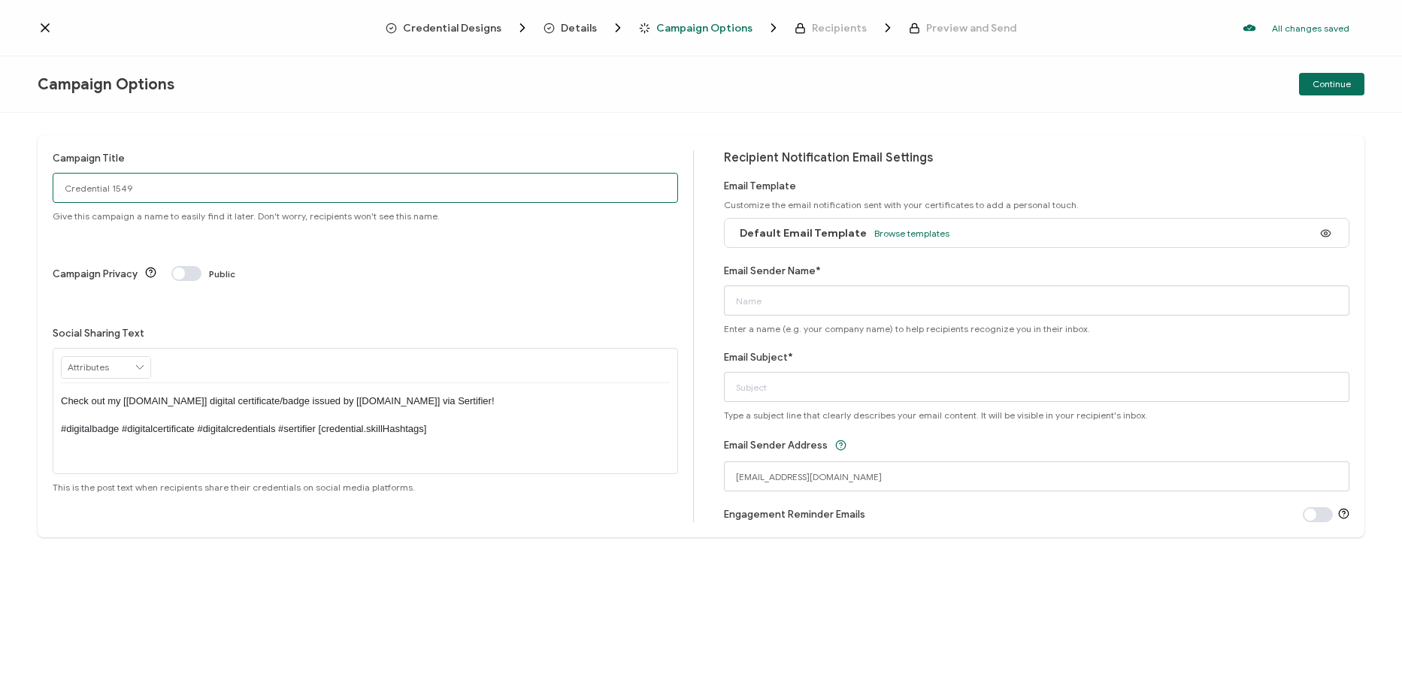
click at [426, 190] on input "Credential 1549" at bounding box center [365, 188] width 625 height 30
paste input "9-9-25_69783_Google [GEOGRAPHIC_DATA] Show"
type input "9-9-25_69783_Google [GEOGRAPHIC_DATA] Show"
click at [832, 298] on input "Email Sender Name*" at bounding box center [1036, 301] width 625 height 30
type input "CPE"
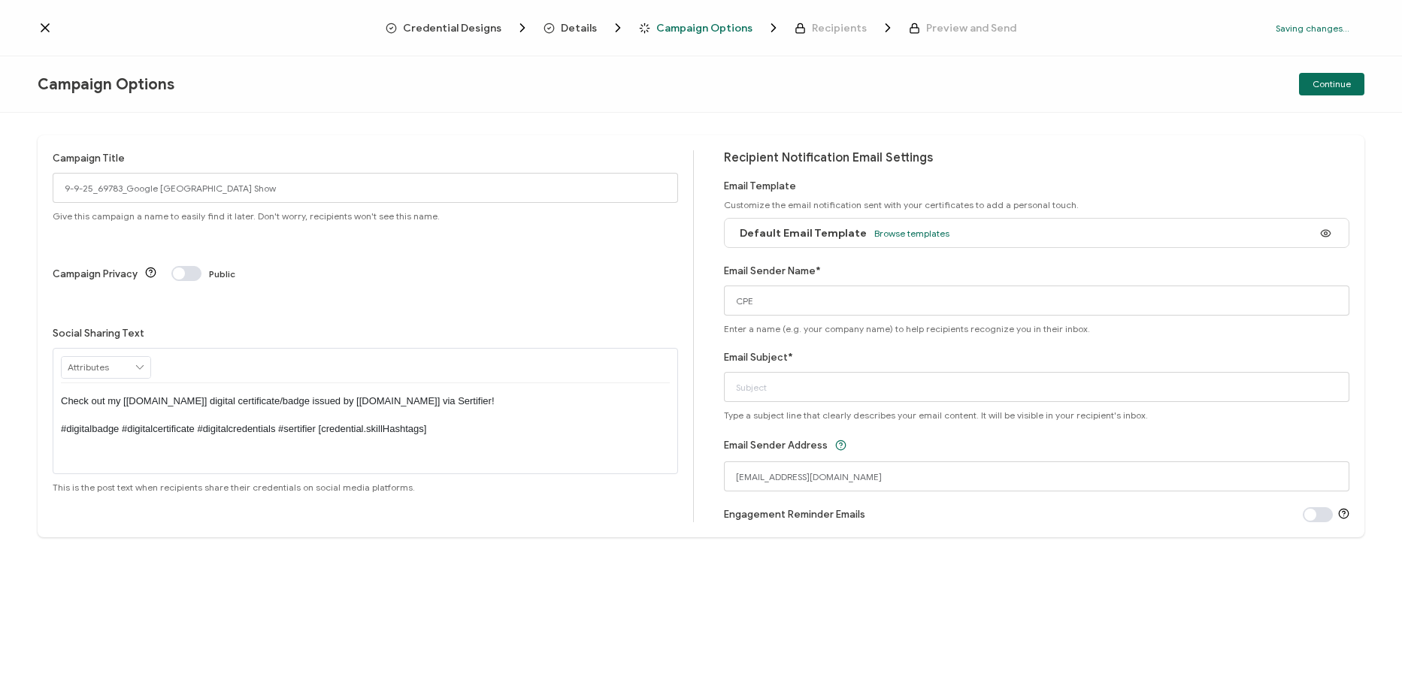
click at [692, 322] on div "Campaign Title 9-9-25_69783_Google Public Sector Road Show Give this campaign a…" at bounding box center [373, 336] width 641 height 372
click at [863, 377] on input "Email Subject*" at bounding box center [1036, 387] width 625 height 30
paste input "Google Public Sector Agentspace MA SLED Roadshow"
type input "Google Public Sector Agentspace MA SLED Roadshow"
click at [1328, 80] on span "Continue" at bounding box center [1332, 84] width 38 height 9
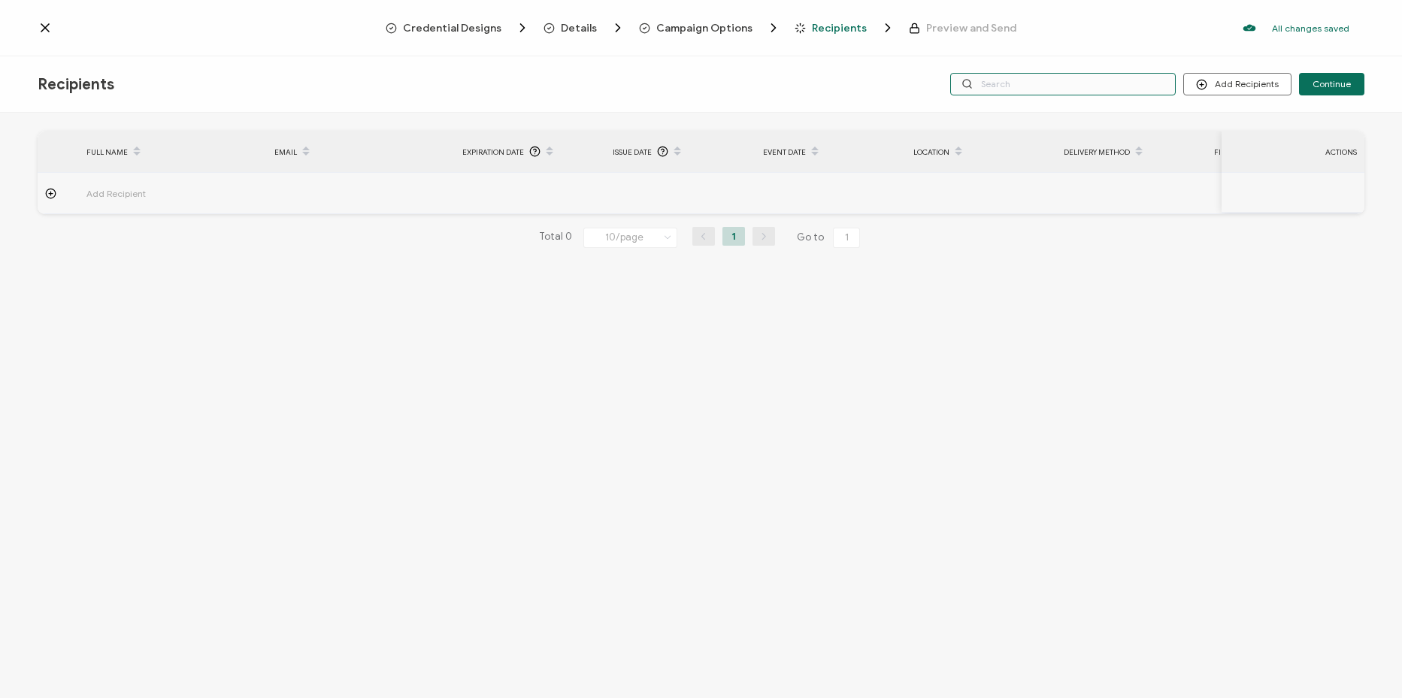
click at [1151, 84] on input "text" at bounding box center [1063, 84] width 226 height 23
paste input "9-9-25_69783_Google [GEOGRAPHIC_DATA] Show"
type input "9-9-25_69783_Google [GEOGRAPHIC_DATA] Show"
click at [1261, 165] on li "Import From List" at bounding box center [1258, 174] width 141 height 24
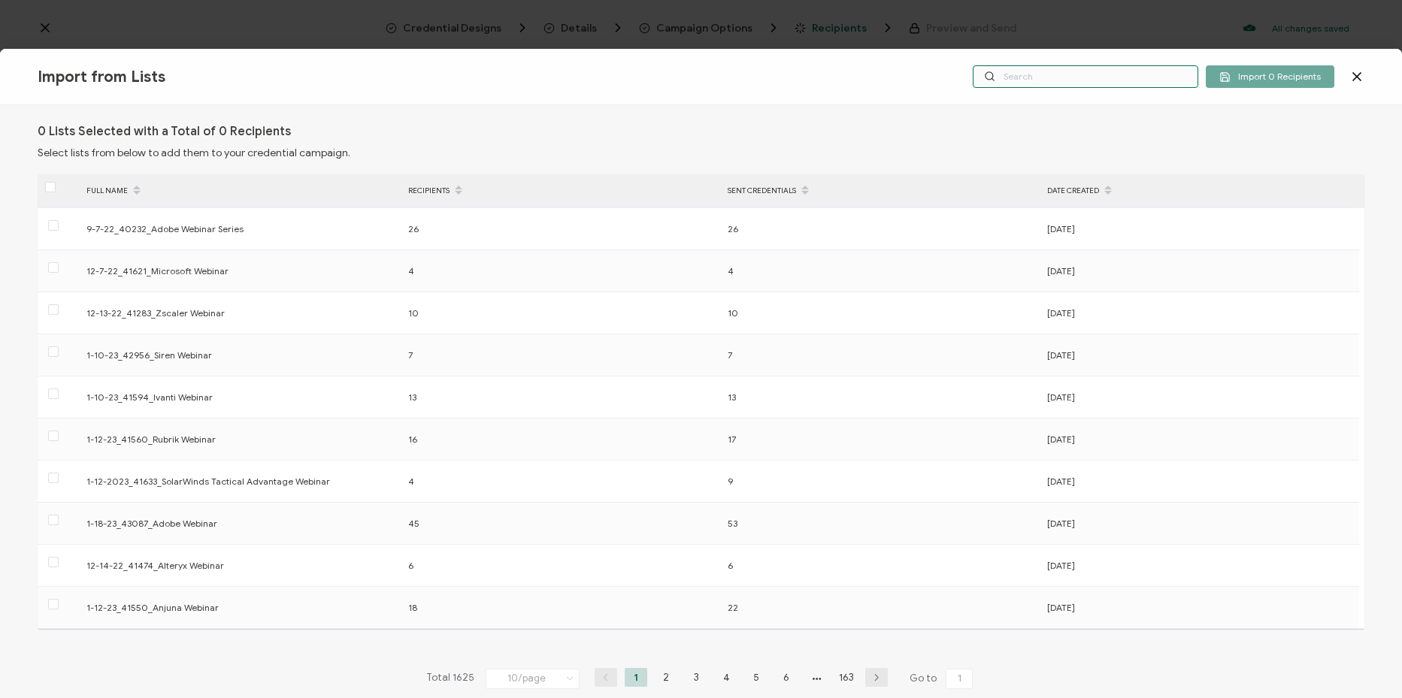
click at [1110, 81] on input "text" at bounding box center [1086, 76] width 226 height 23
paste input "9-9-25_69783_Google [GEOGRAPHIC_DATA] Show"
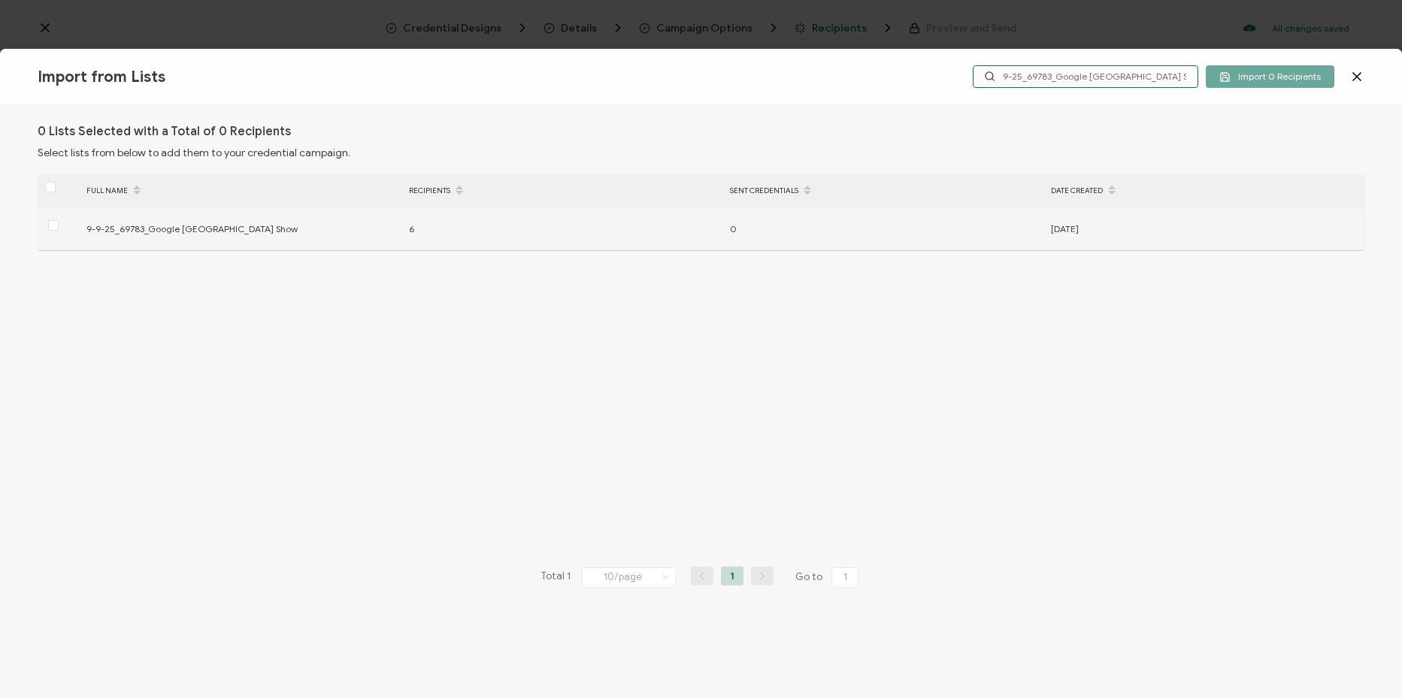
type input "9-9-25_69783_Google [GEOGRAPHIC_DATA] Show"
click at [47, 230] on div at bounding box center [58, 228] width 41 height 23
click at [54, 226] on span at bounding box center [53, 225] width 11 height 11
click at [59, 220] on input "checkbox" at bounding box center [59, 220] width 0 height 0
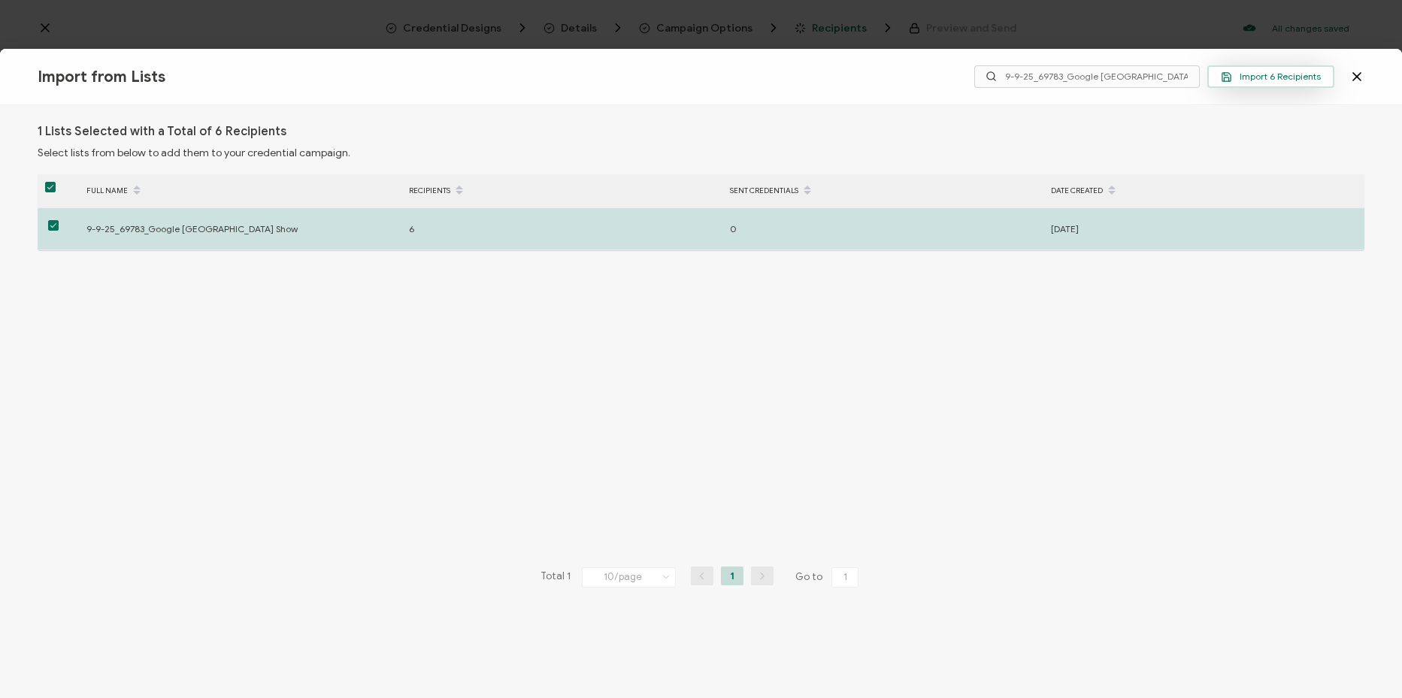
click at [1277, 80] on span "Import 6 Recipients" at bounding box center [1271, 76] width 100 height 11
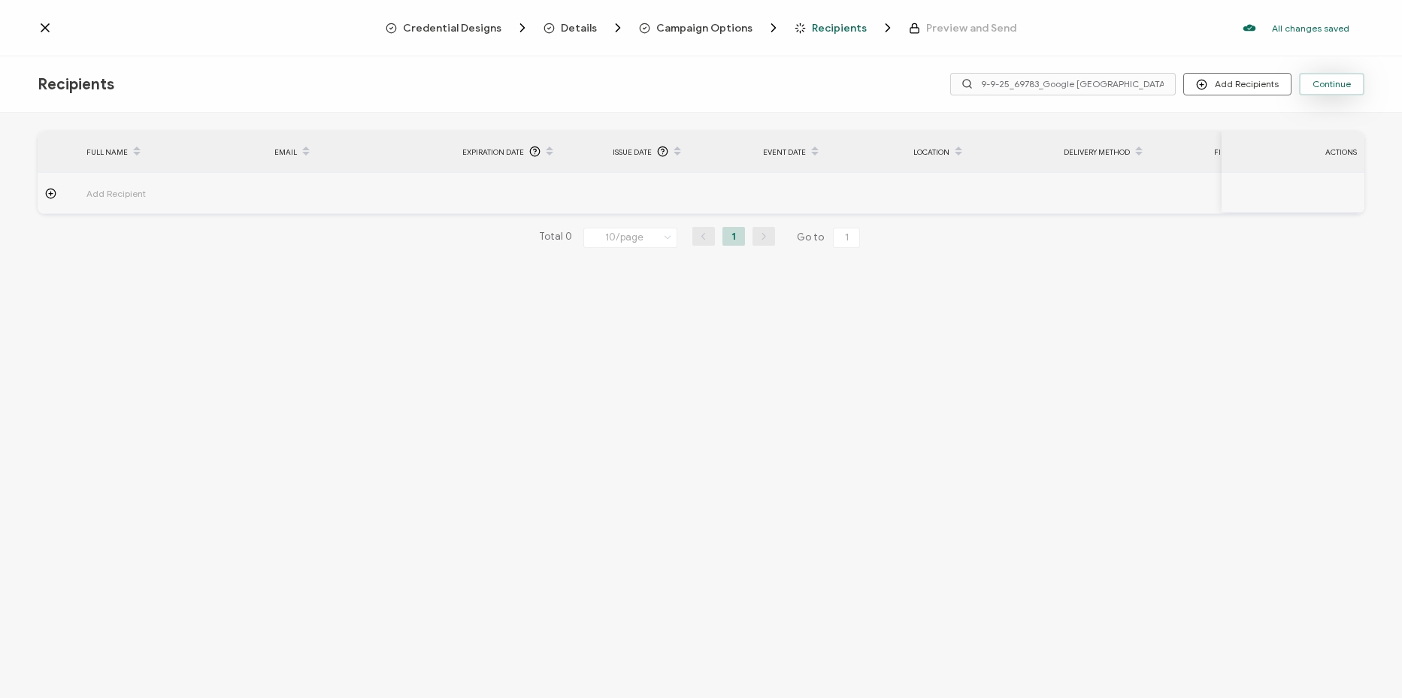
click at [1337, 83] on span "Continue" at bounding box center [1332, 84] width 38 height 9
click at [1245, 84] on button "Add Recipients" at bounding box center [1237, 84] width 108 height 23
click at [1246, 172] on span "Import From List" at bounding box center [1253, 173] width 68 height 11
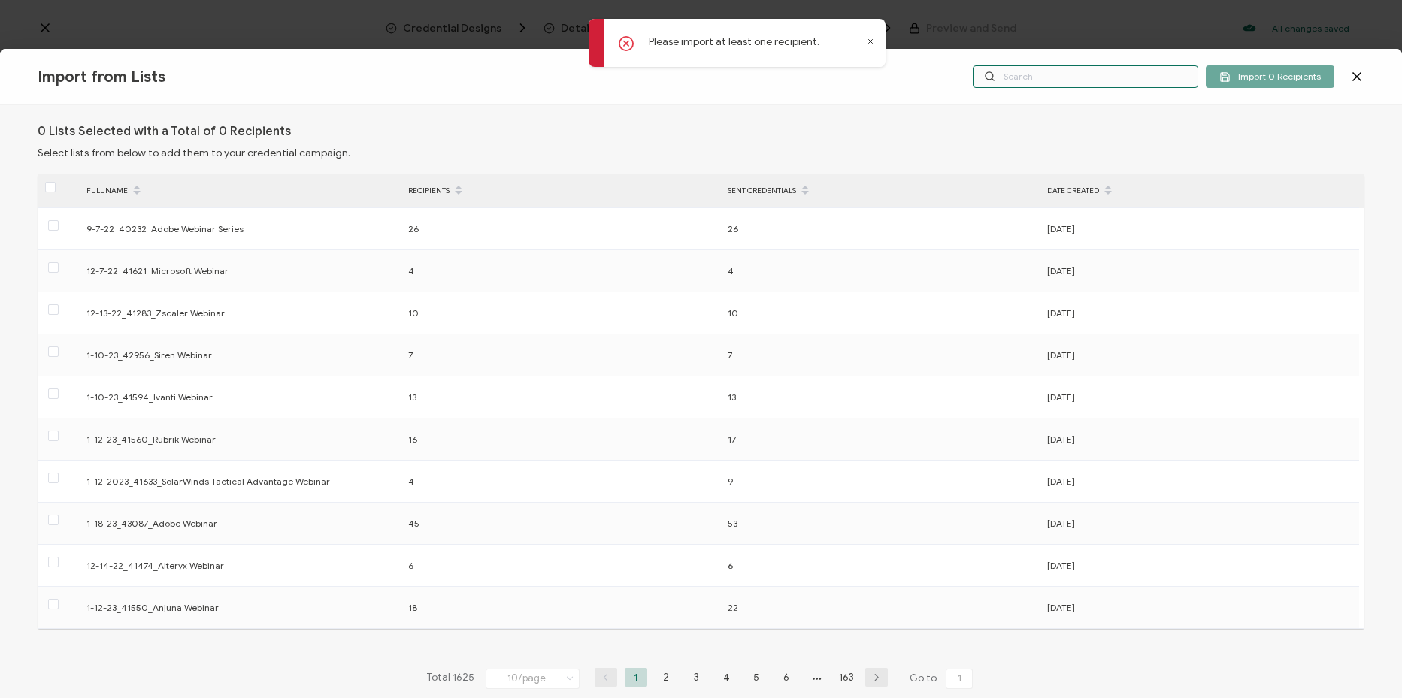
click at [1033, 80] on input "text" at bounding box center [1086, 76] width 226 height 23
paste input "9-9-25_69783_Google [GEOGRAPHIC_DATA] Show"
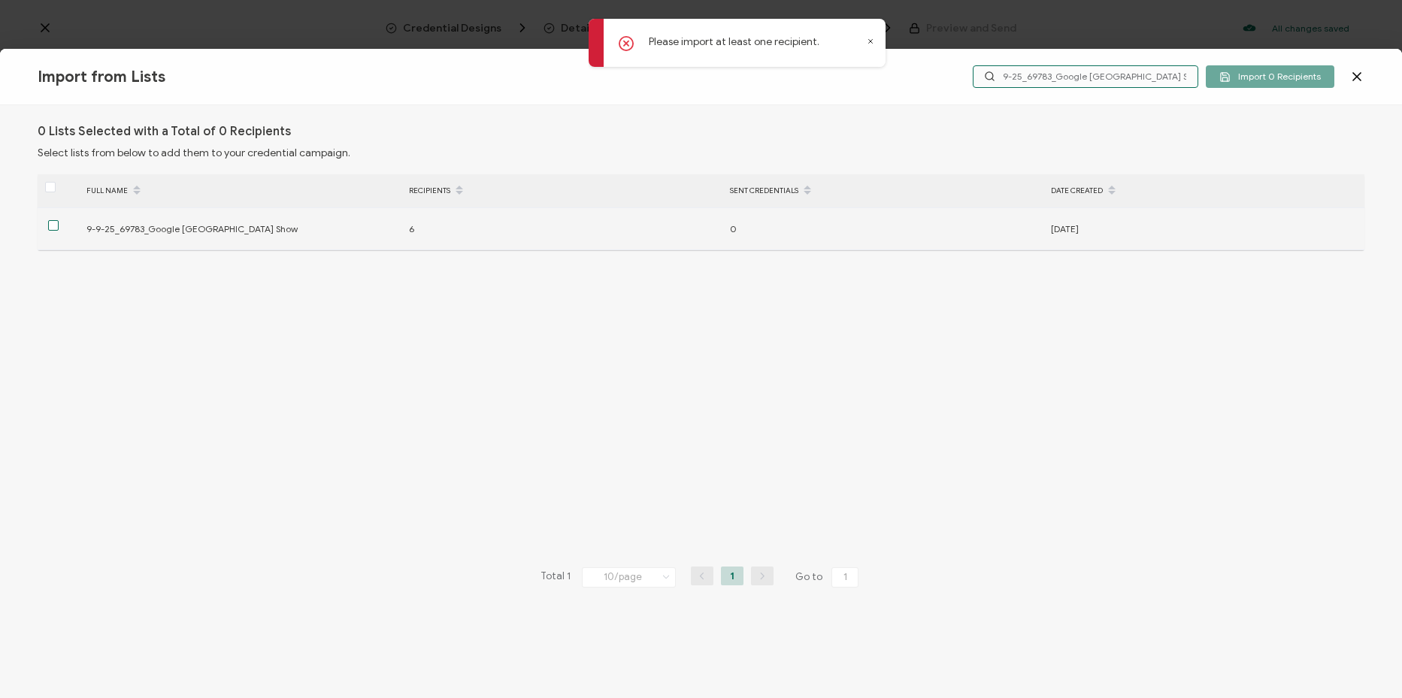
type input "9-9-25_69783_Google [GEOGRAPHIC_DATA] Show"
click at [52, 229] on span at bounding box center [53, 225] width 11 height 11
click at [59, 220] on input "checkbox" at bounding box center [59, 220] width 0 height 0
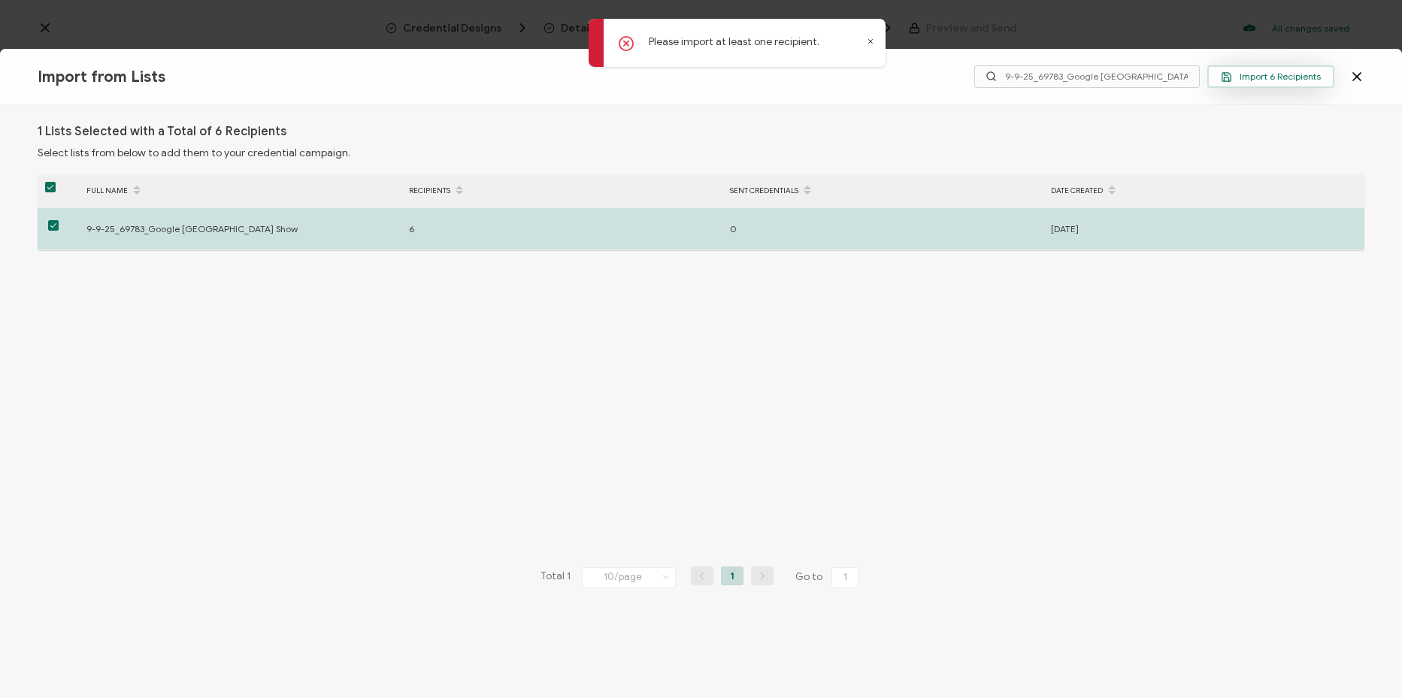
click at [1286, 71] on span "Import 6 Recipients" at bounding box center [1271, 76] width 100 height 11
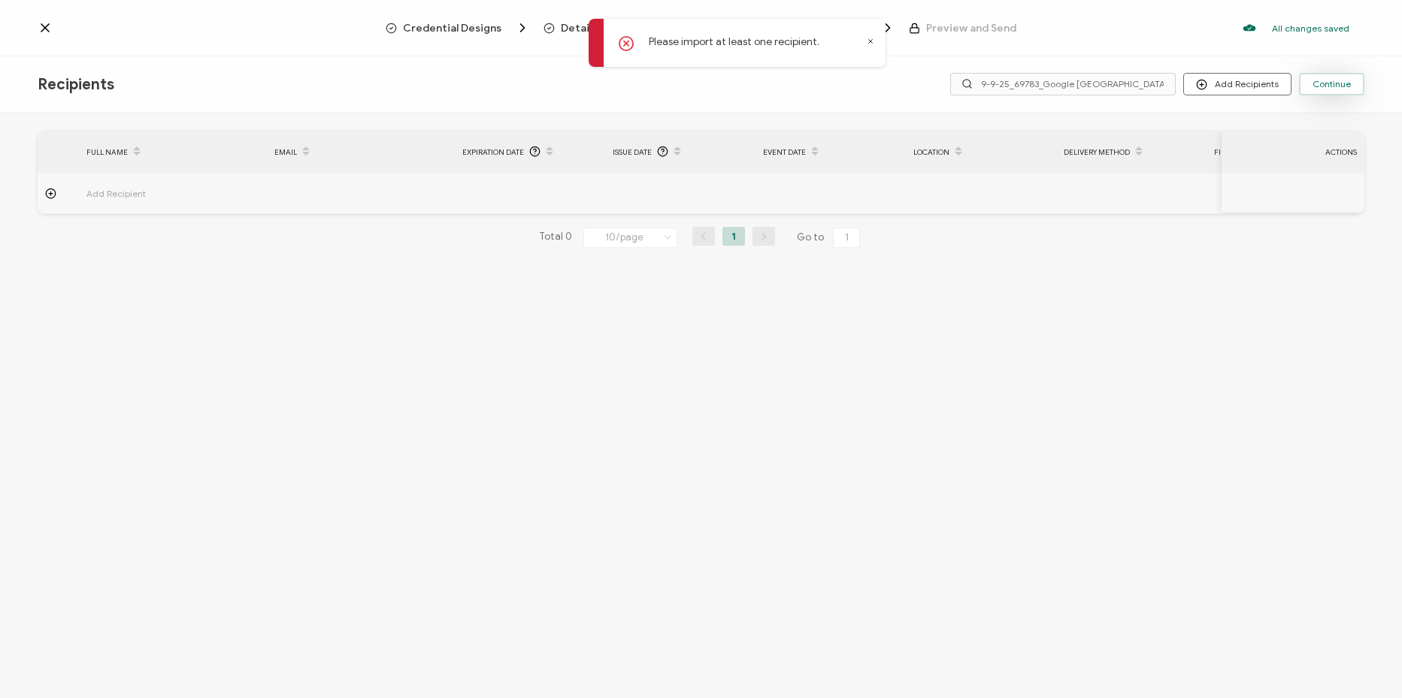
click at [1310, 84] on button "Continue" at bounding box center [1331, 84] width 65 height 23
click at [1094, 271] on div "FULL NAME EMAIL Expiration Date Issue Date Event Date Location Delivery Method …" at bounding box center [701, 202] width 1327 height 141
click at [1153, 83] on input "9-9-25_69783_Google [GEOGRAPHIC_DATA] Show" at bounding box center [1063, 84] width 226 height 23
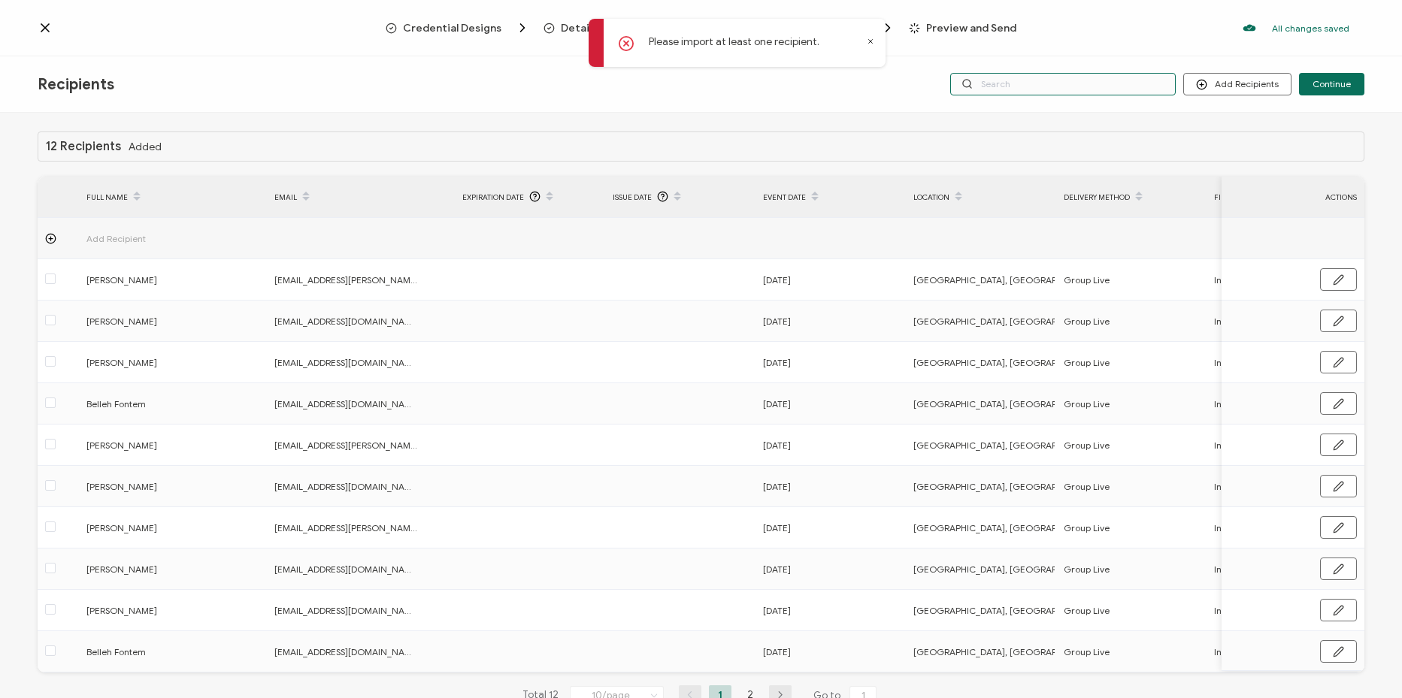
scroll to position [53, 0]
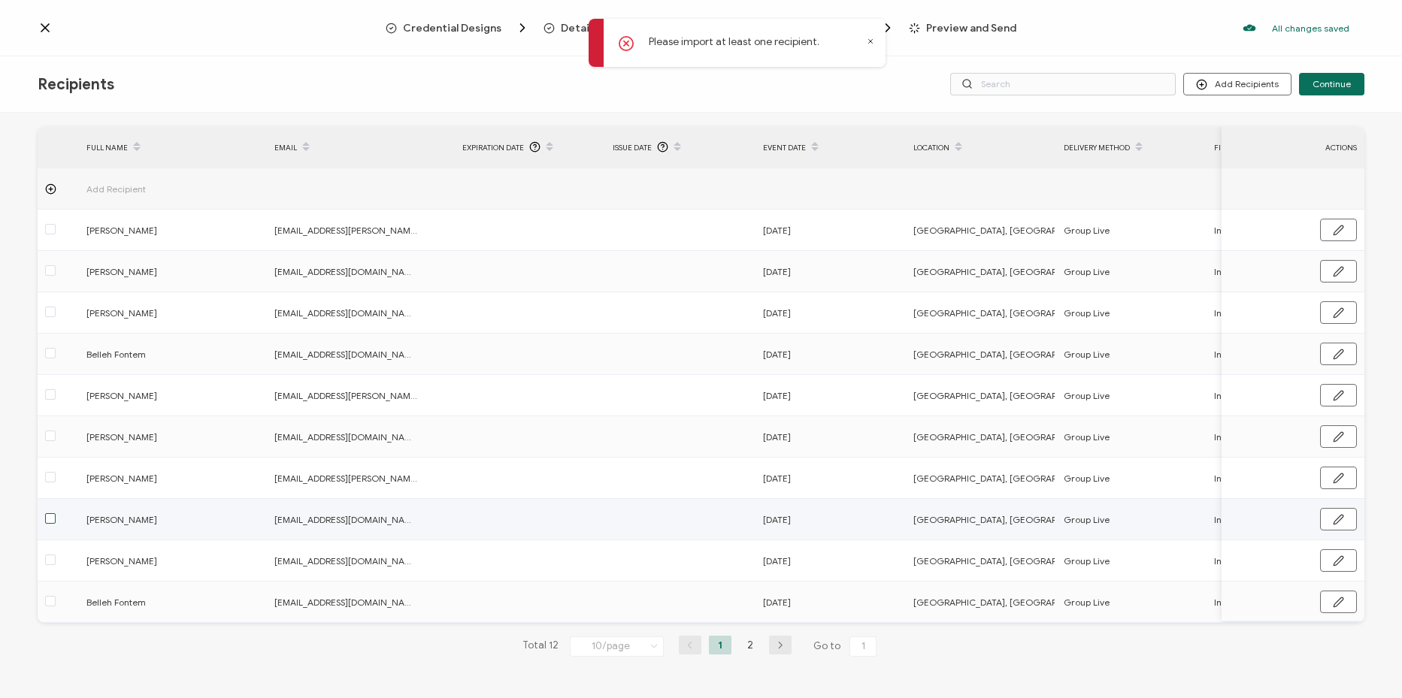
click at [49, 516] on span at bounding box center [50, 518] width 11 height 11
click at [56, 513] on input "checkbox" at bounding box center [56, 513] width 0 height 0
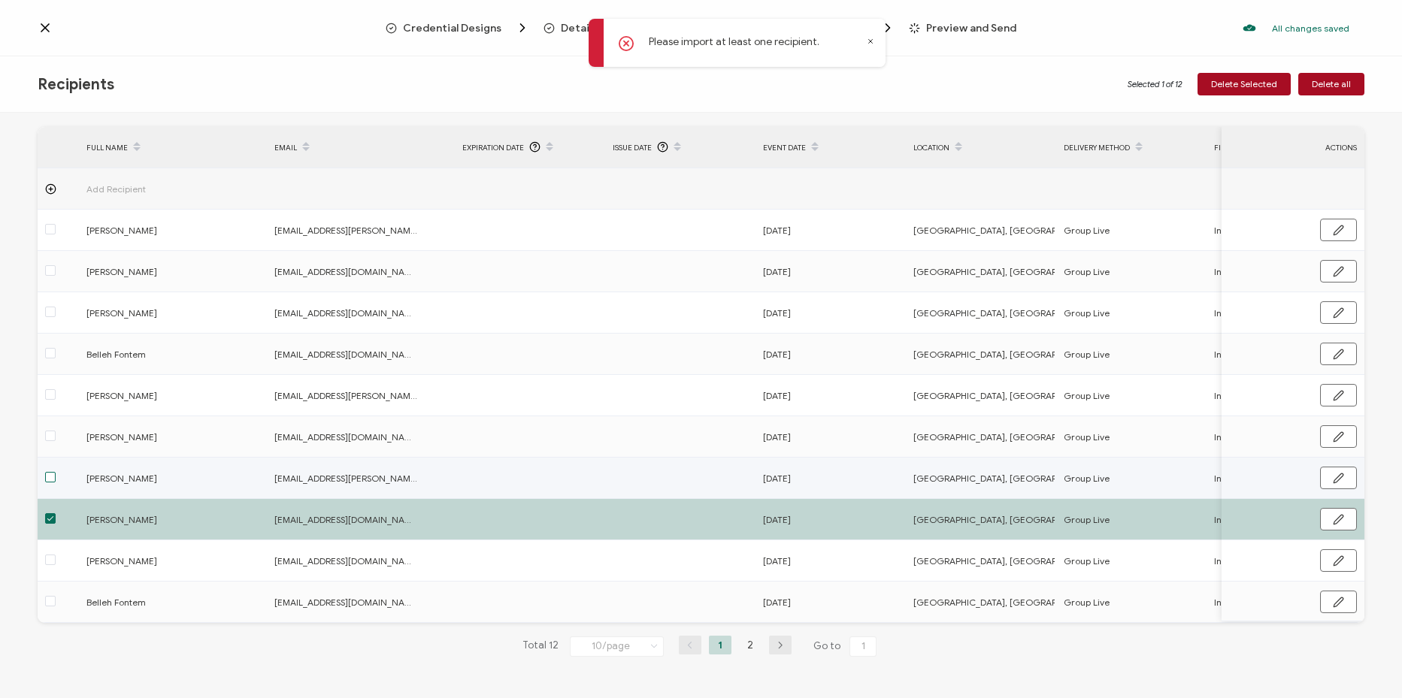
click at [51, 477] on span at bounding box center [50, 477] width 11 height 11
click at [56, 472] on input "checkbox" at bounding box center [56, 472] width 0 height 0
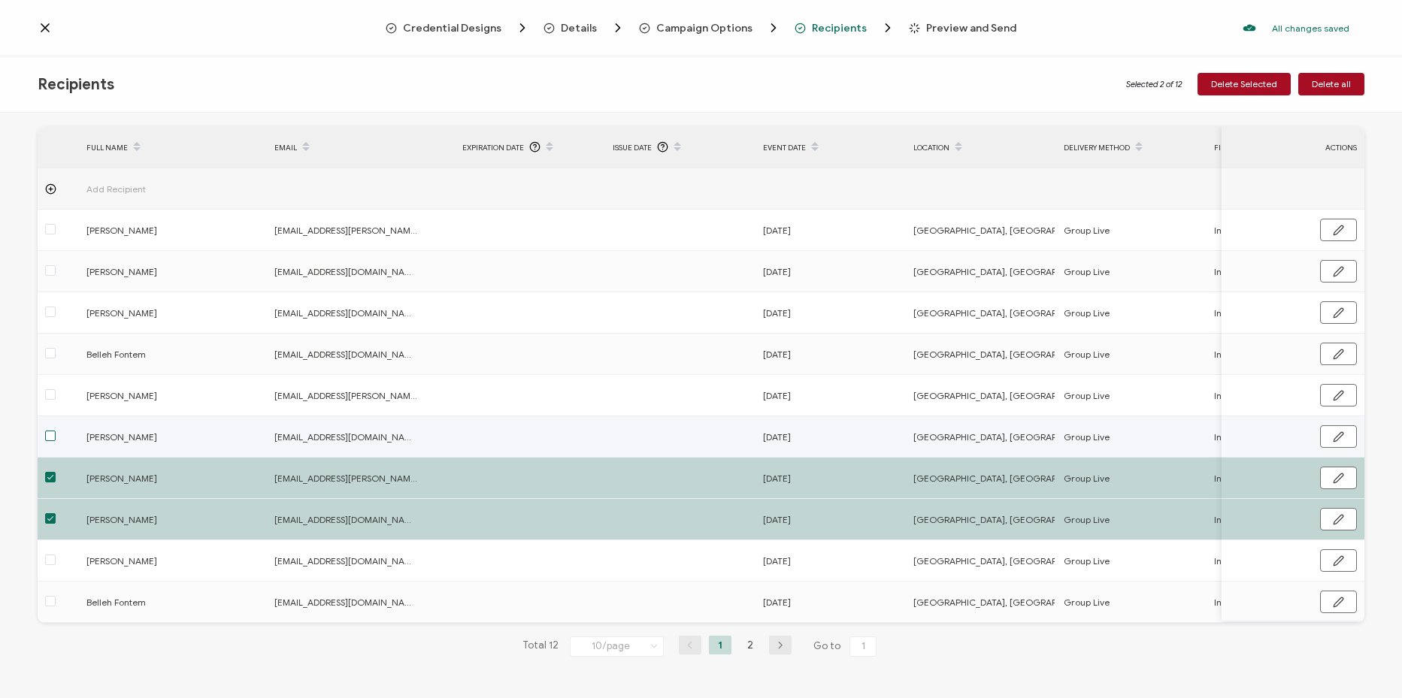
click at [53, 431] on span at bounding box center [50, 436] width 11 height 11
click at [56, 431] on input "checkbox" at bounding box center [56, 431] width 0 height 0
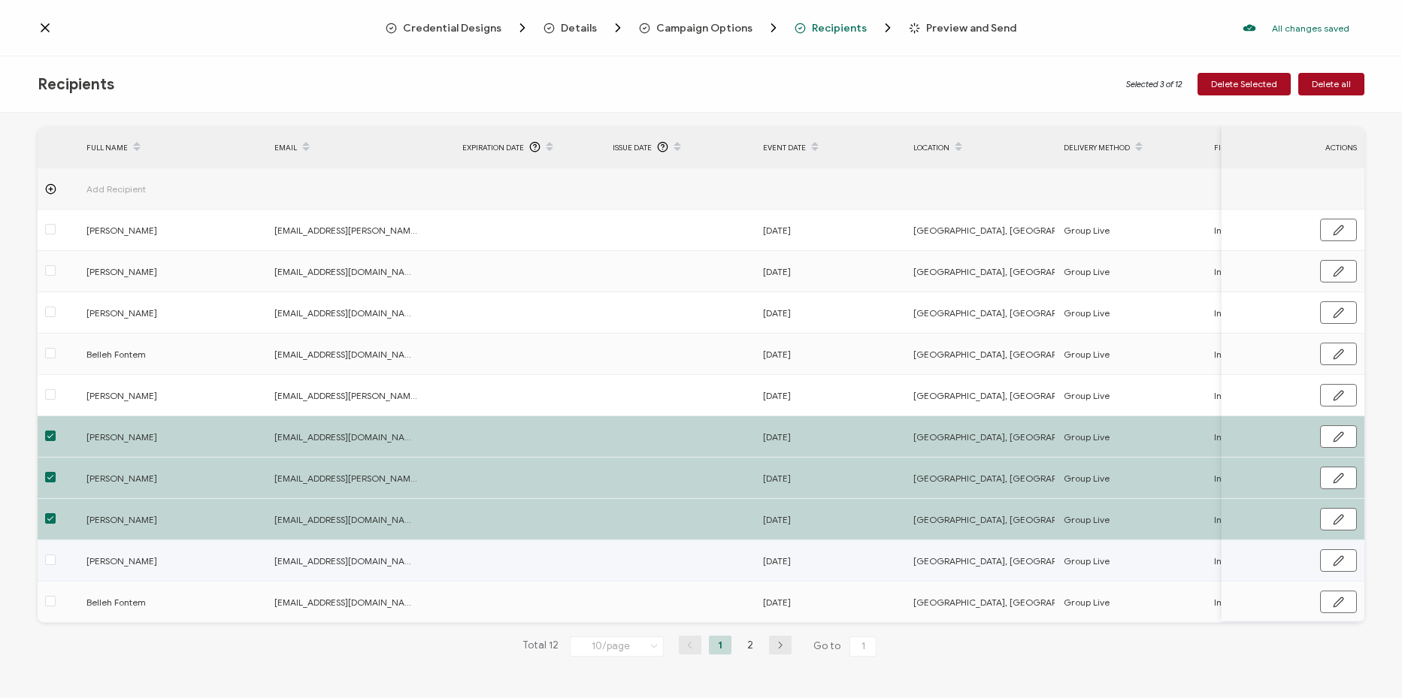
click at [50, 553] on label at bounding box center [50, 561] width 11 height 17
click at [56, 555] on input "checkbox" at bounding box center [56, 555] width 0 height 0
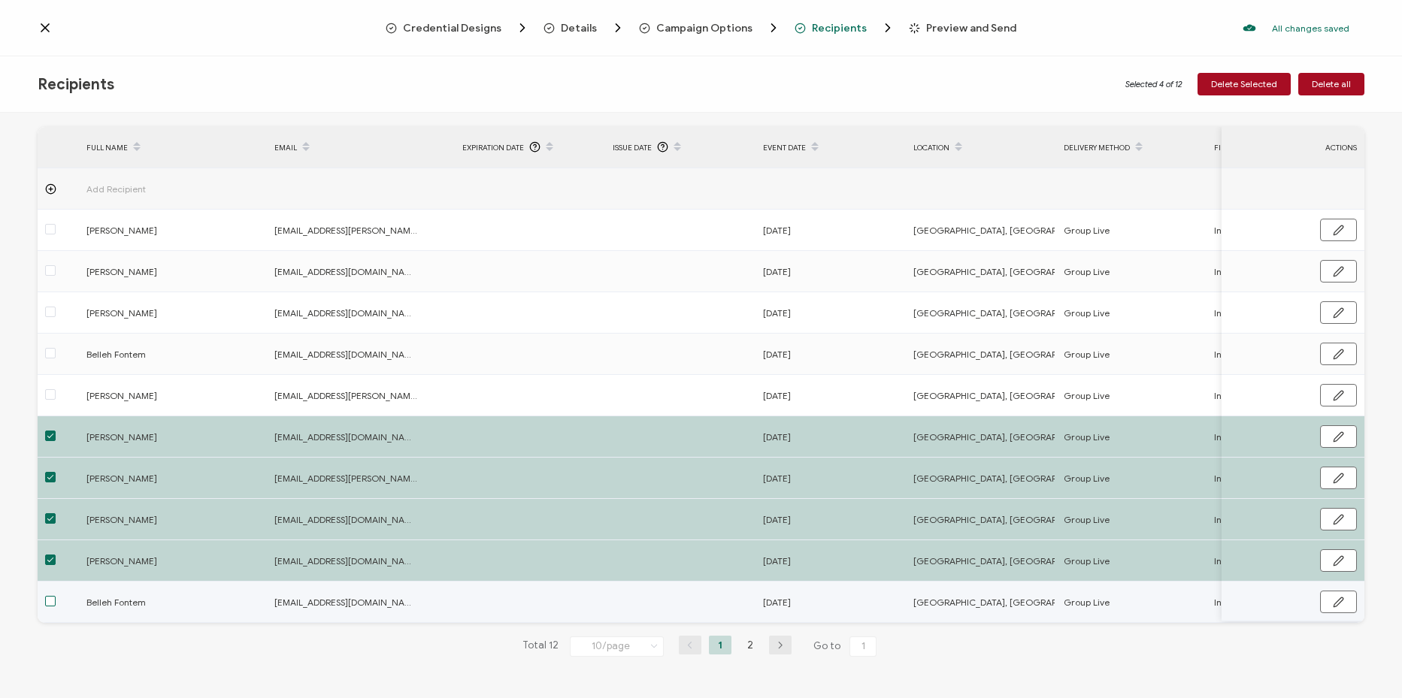
click at [48, 597] on span at bounding box center [50, 601] width 11 height 11
click at [56, 596] on input "checkbox" at bounding box center [56, 596] width 0 height 0
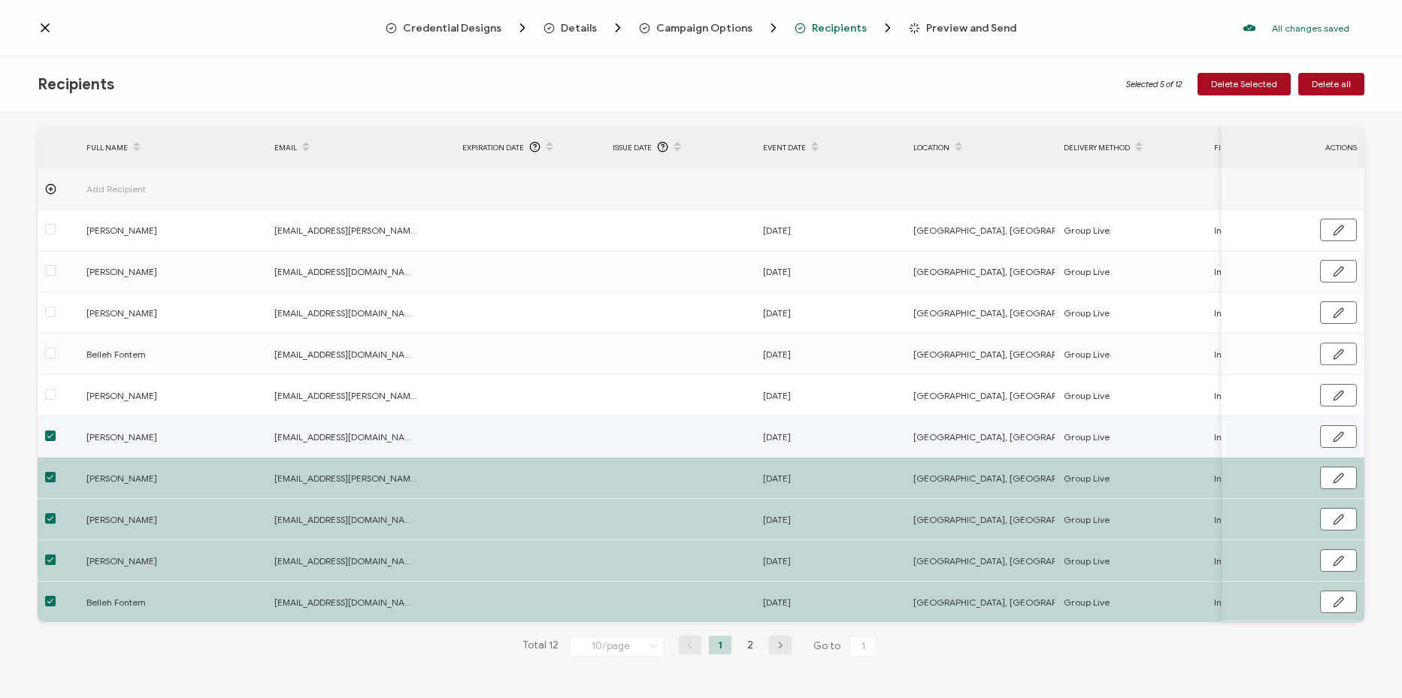
click at [47, 436] on span at bounding box center [50, 436] width 11 height 11
click at [56, 431] on input "checkbox" at bounding box center [56, 431] width 0 height 0
click at [1274, 85] on span "Delete Selected" at bounding box center [1244, 84] width 66 height 9
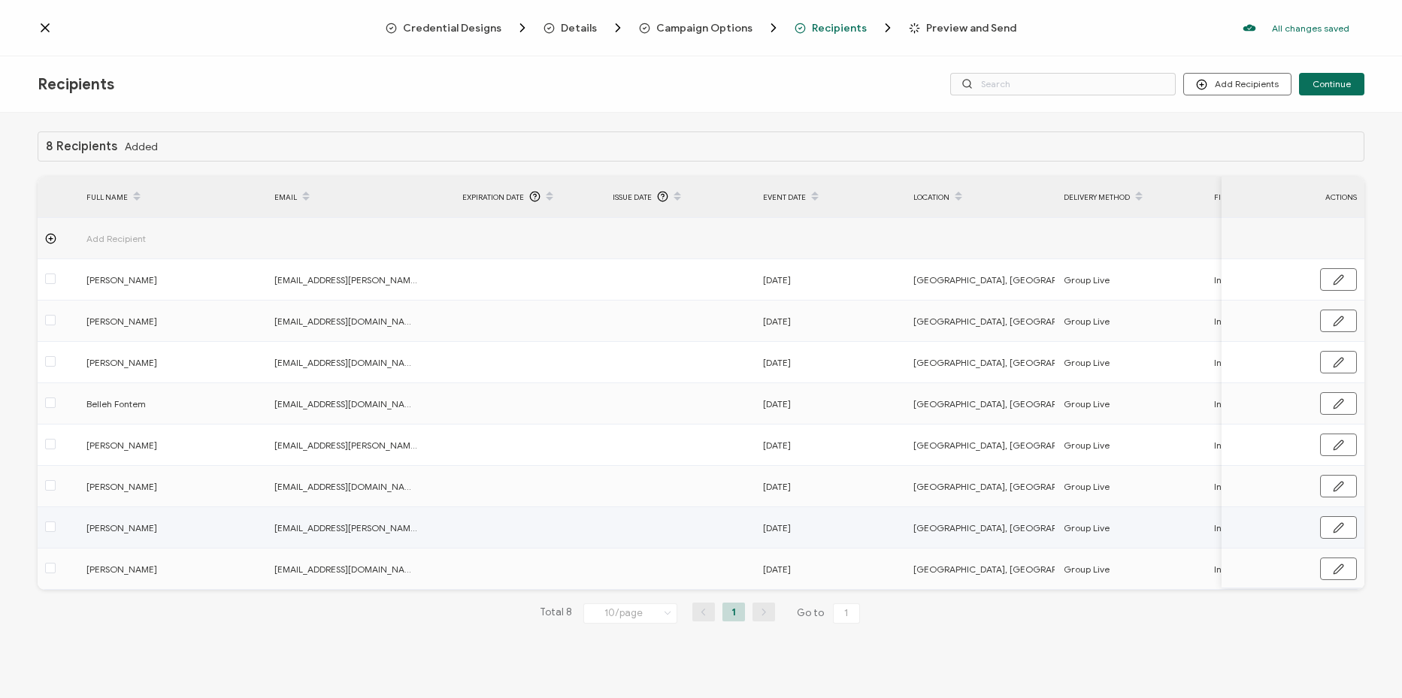
click at [53, 534] on span at bounding box center [50, 528] width 11 height 13
click at [56, 522] on input "checkbox" at bounding box center [56, 522] width 0 height 0
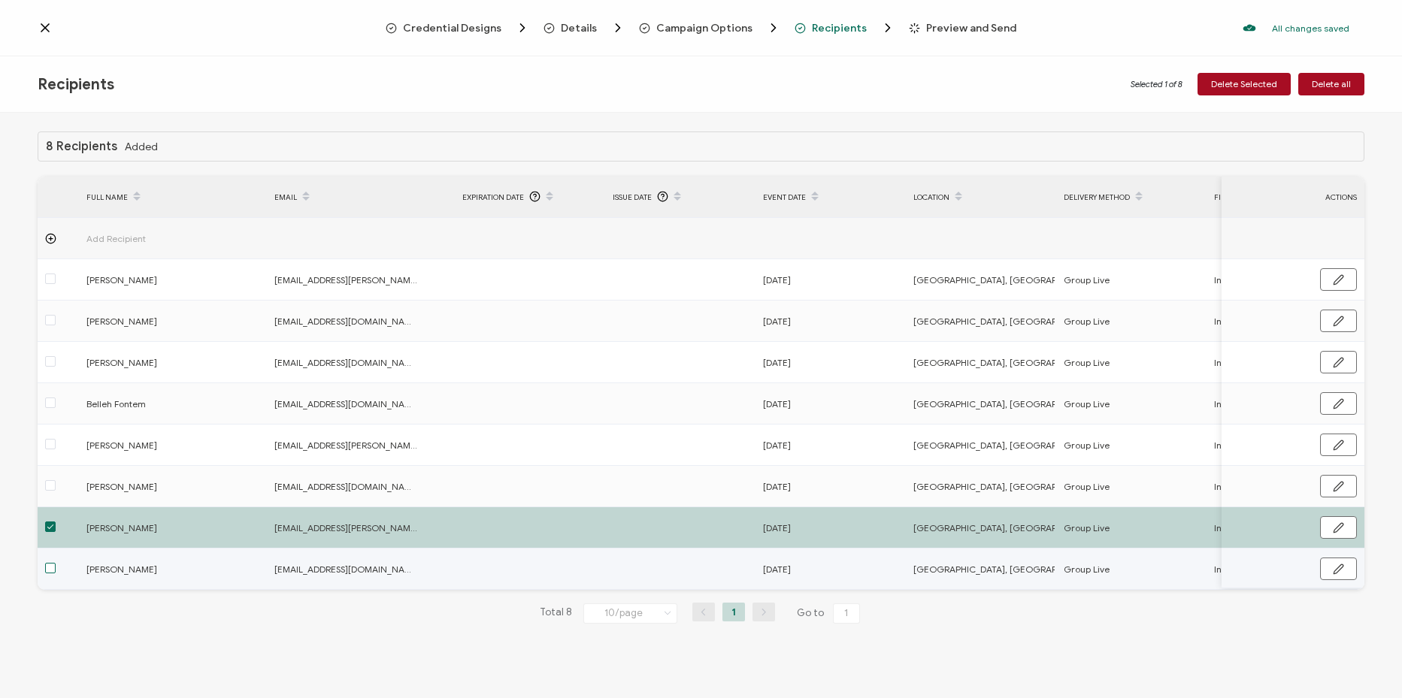
click at [46, 571] on span at bounding box center [50, 568] width 11 height 11
click at [56, 563] on input "checkbox" at bounding box center [56, 563] width 0 height 0
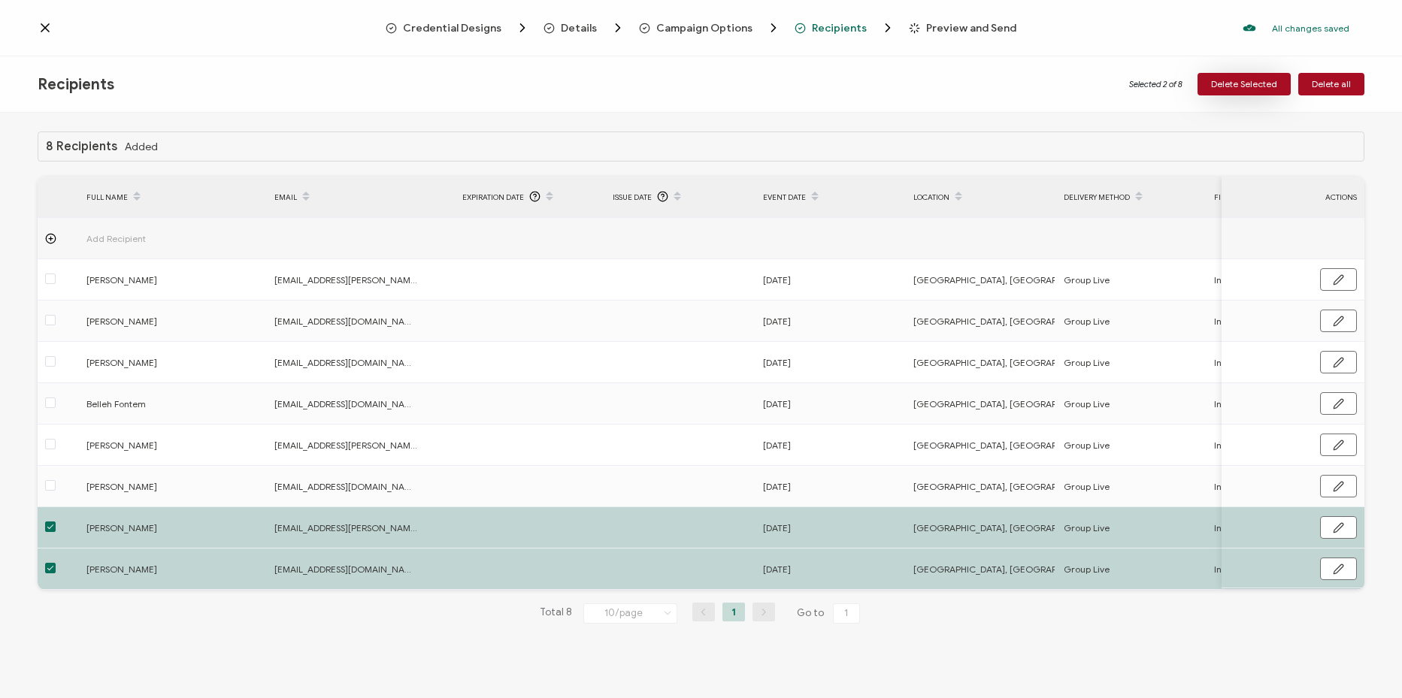
click at [1219, 77] on button "Delete Selected" at bounding box center [1244, 84] width 93 height 23
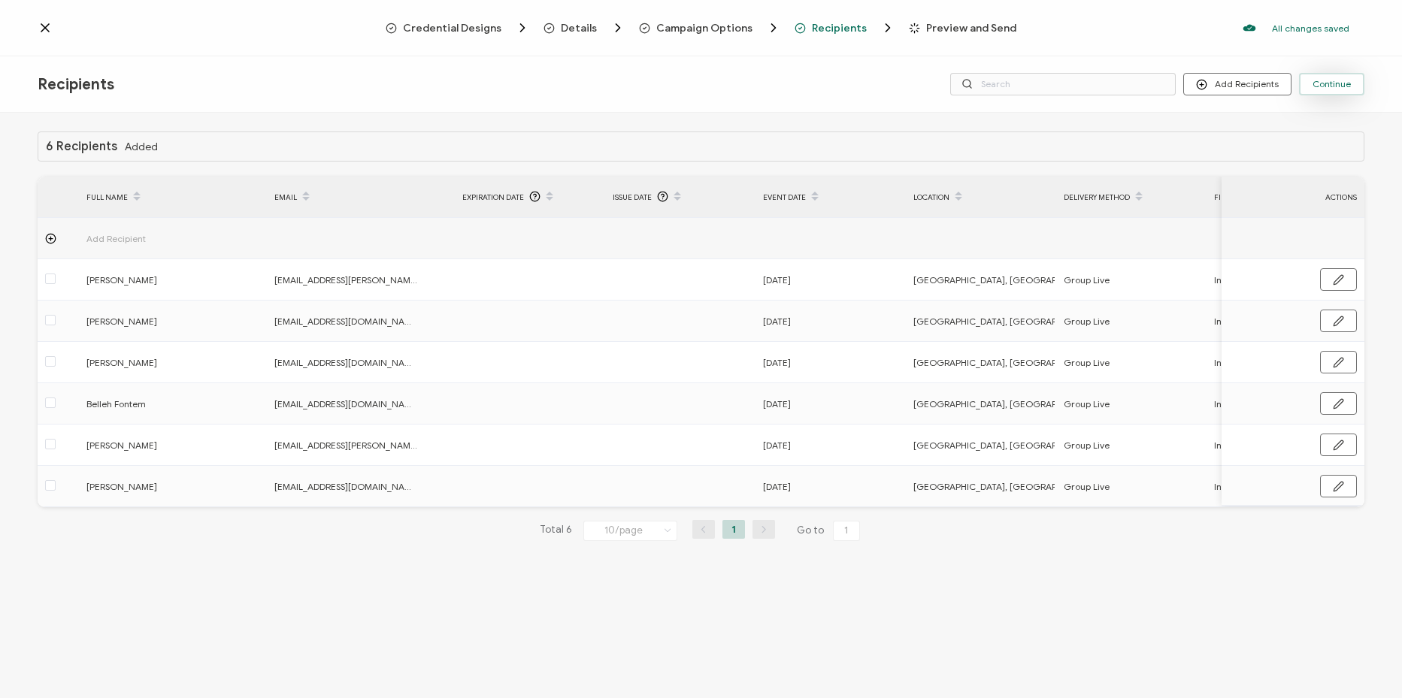
click at [1352, 84] on button "Continue" at bounding box center [1331, 84] width 65 height 23
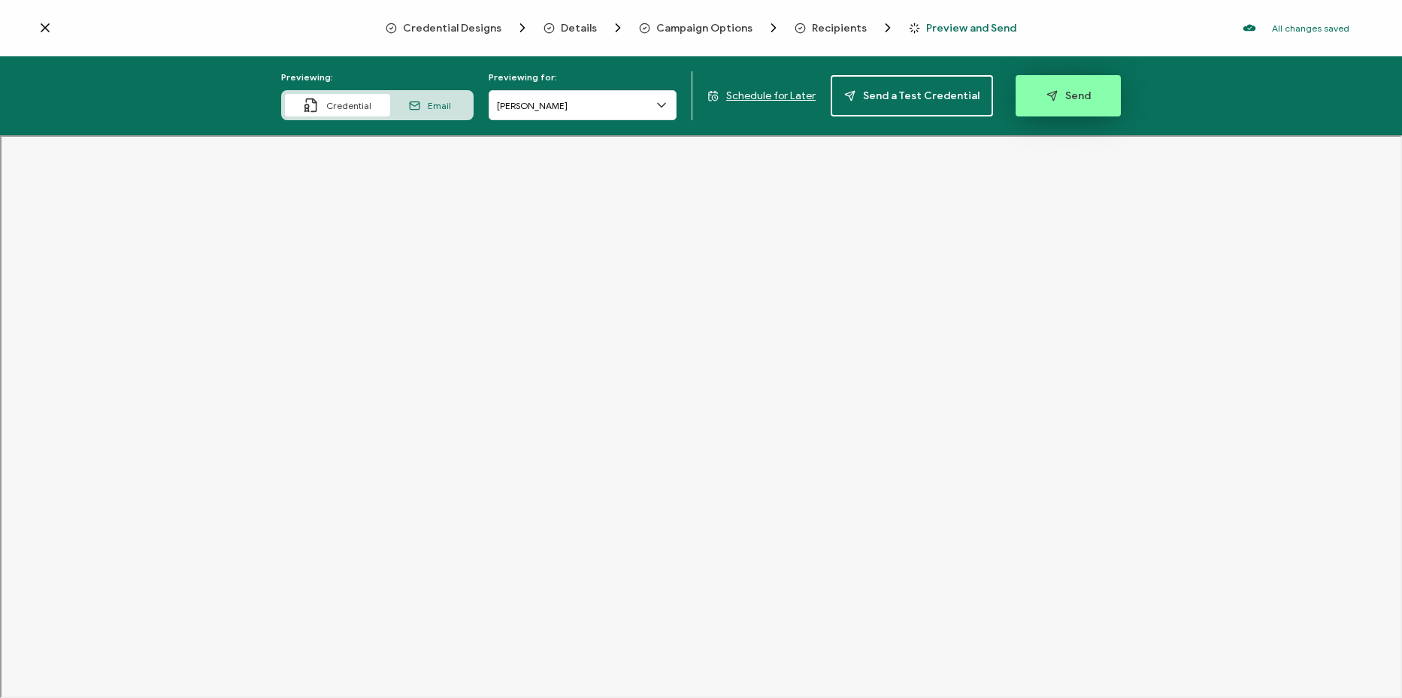
click at [1045, 104] on button "Send" at bounding box center [1068, 95] width 105 height 41
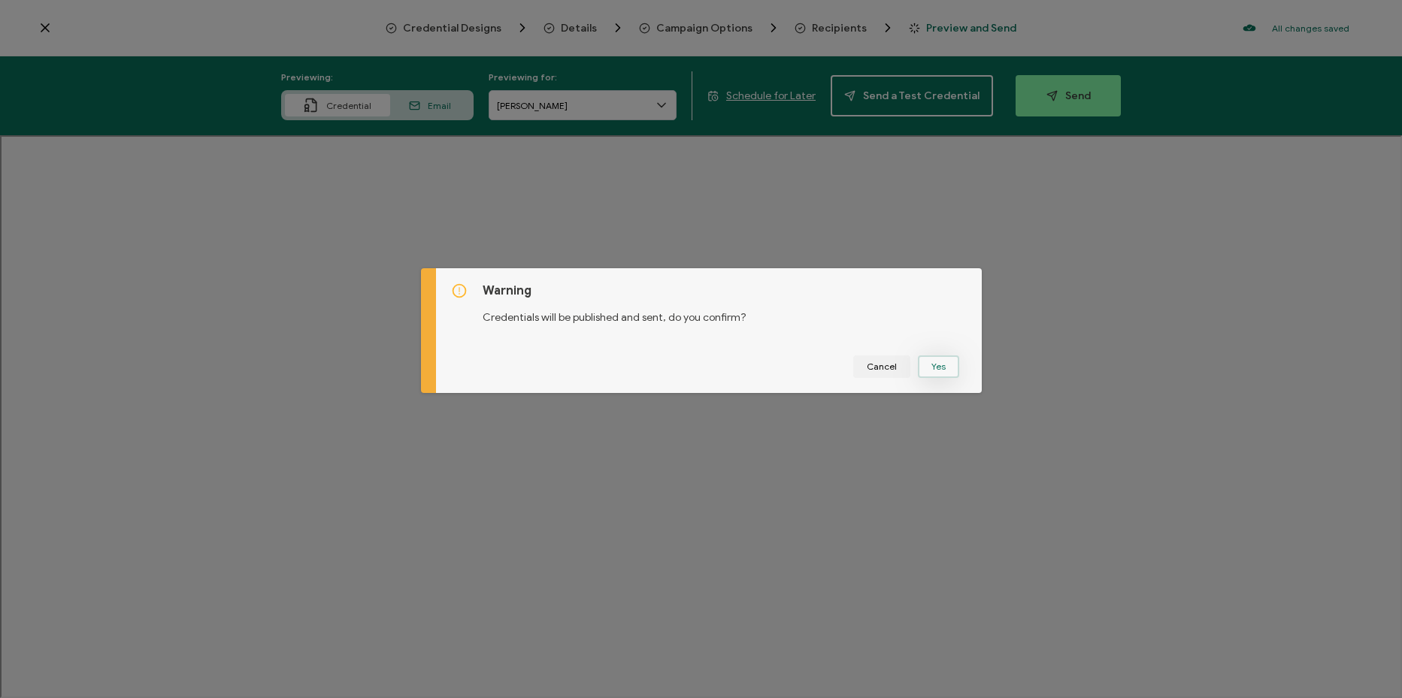
click at [935, 365] on button "Yes" at bounding box center [938, 367] width 41 height 23
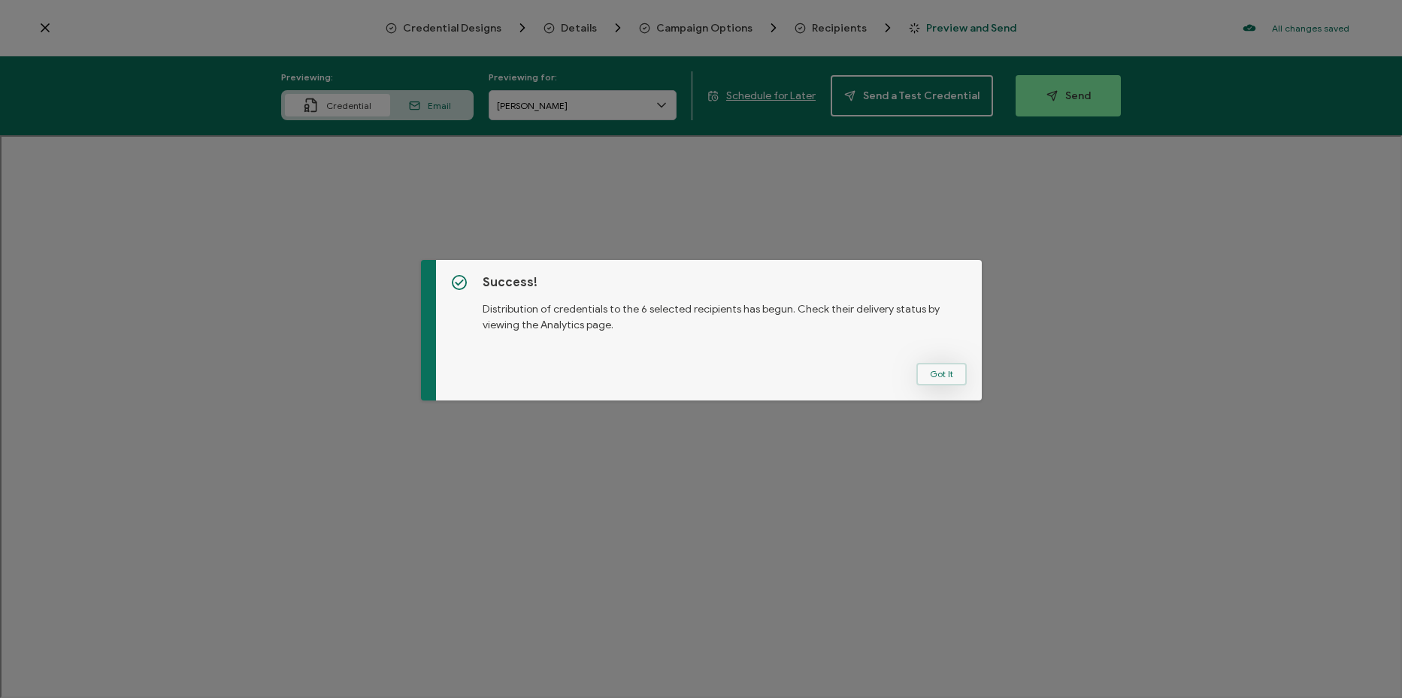
click at [934, 363] on button "Got It" at bounding box center [941, 374] width 50 height 23
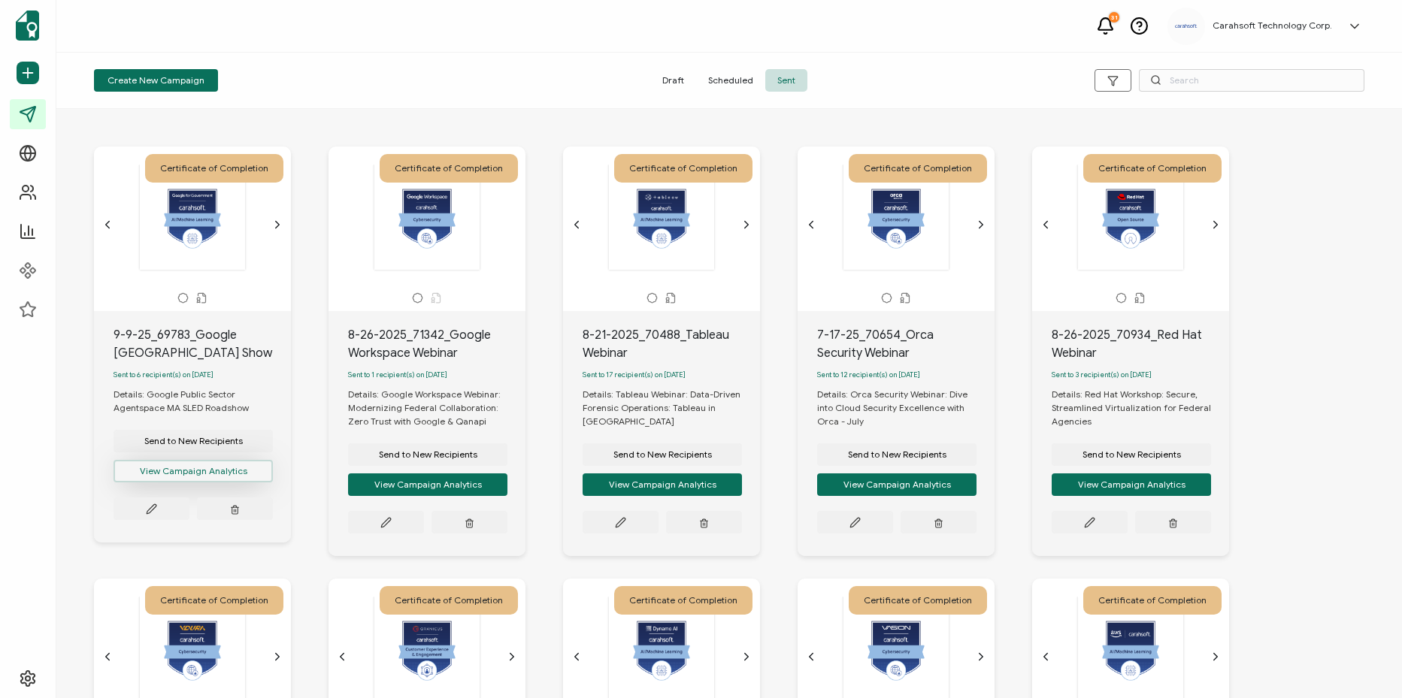
click at [224, 474] on button "View Campaign Analytics" at bounding box center [193, 471] width 159 height 23
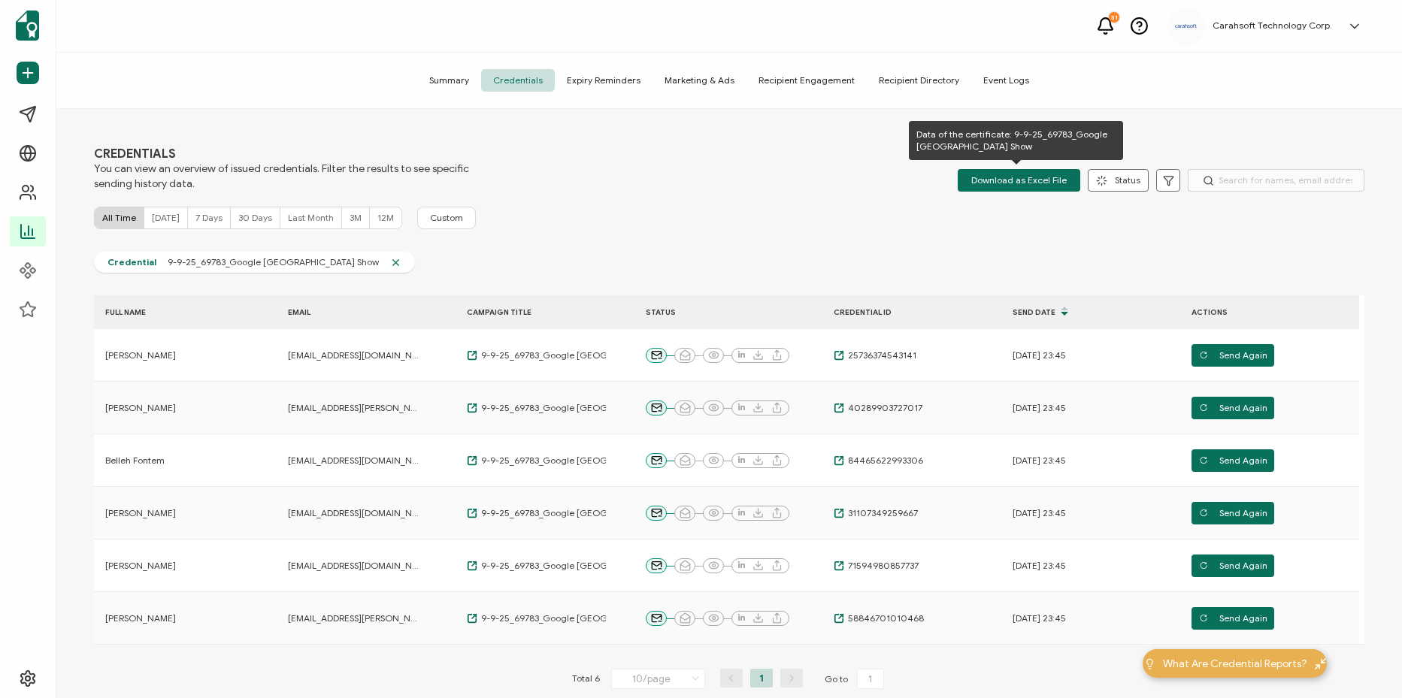
click at [1030, 173] on span "Download as Excel File" at bounding box center [1018, 180] width 95 height 23
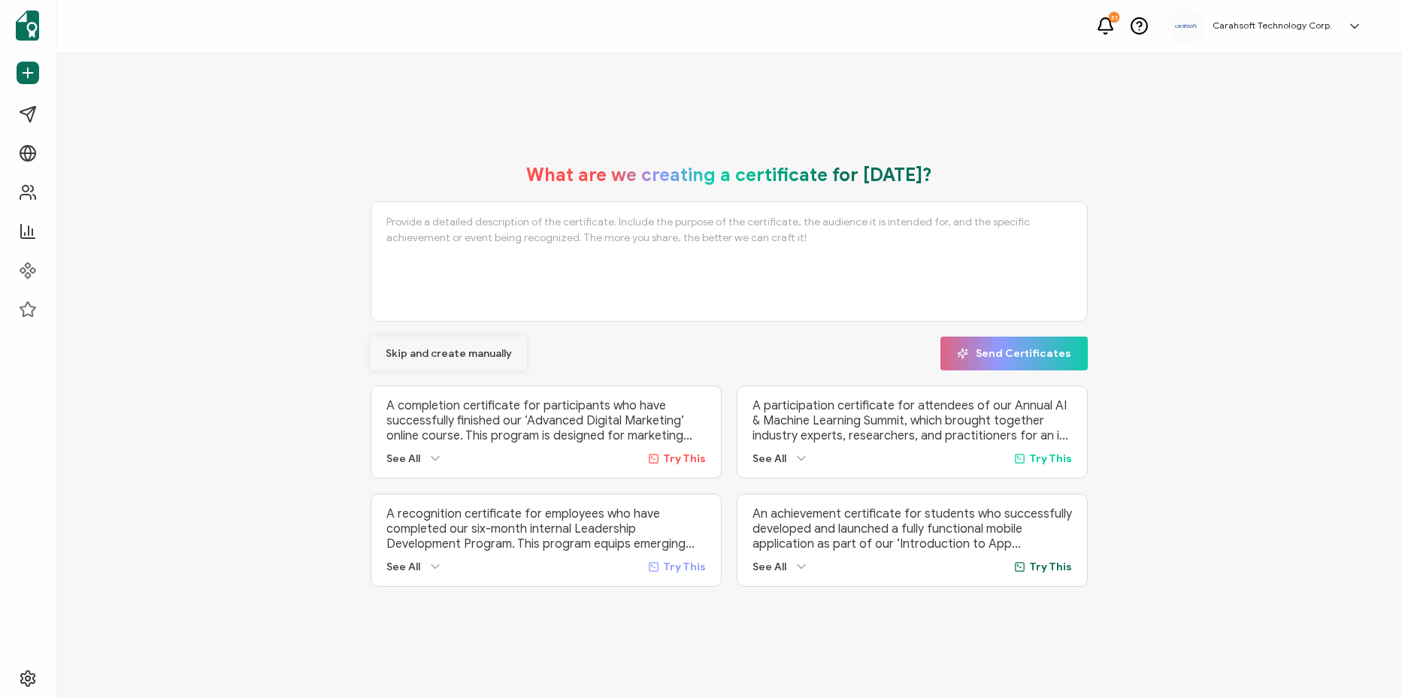
click at [468, 355] on span "Skip and create manually" at bounding box center [449, 354] width 126 height 11
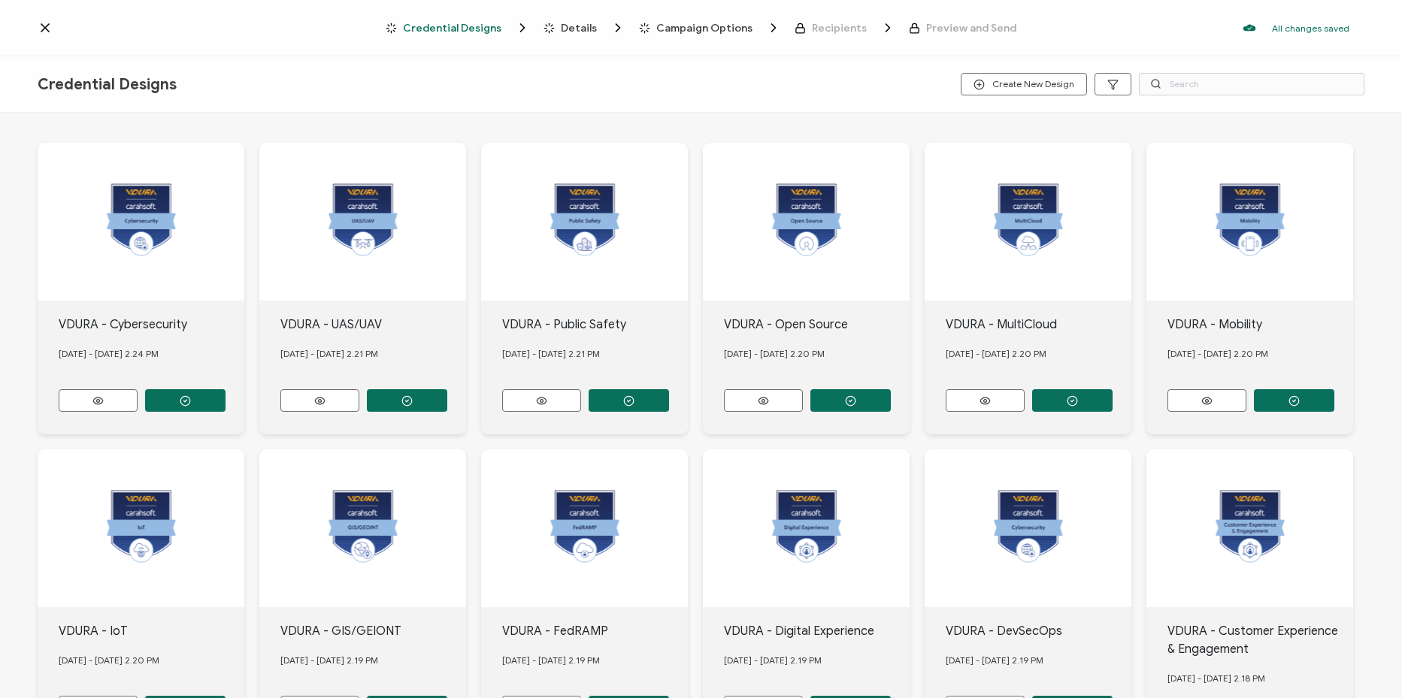
click at [47, 29] on icon at bounding box center [45, 28] width 8 height 8
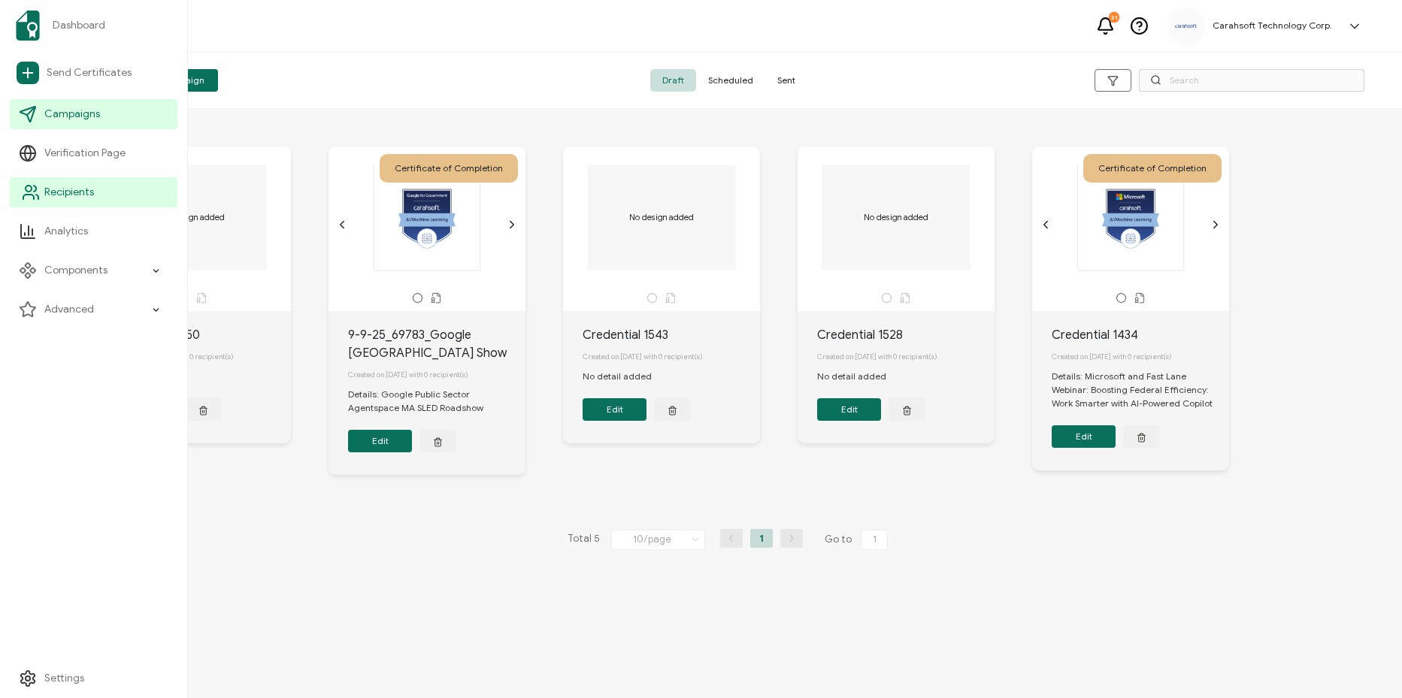
click at [77, 192] on span "Recipients" at bounding box center [69, 192] width 50 height 15
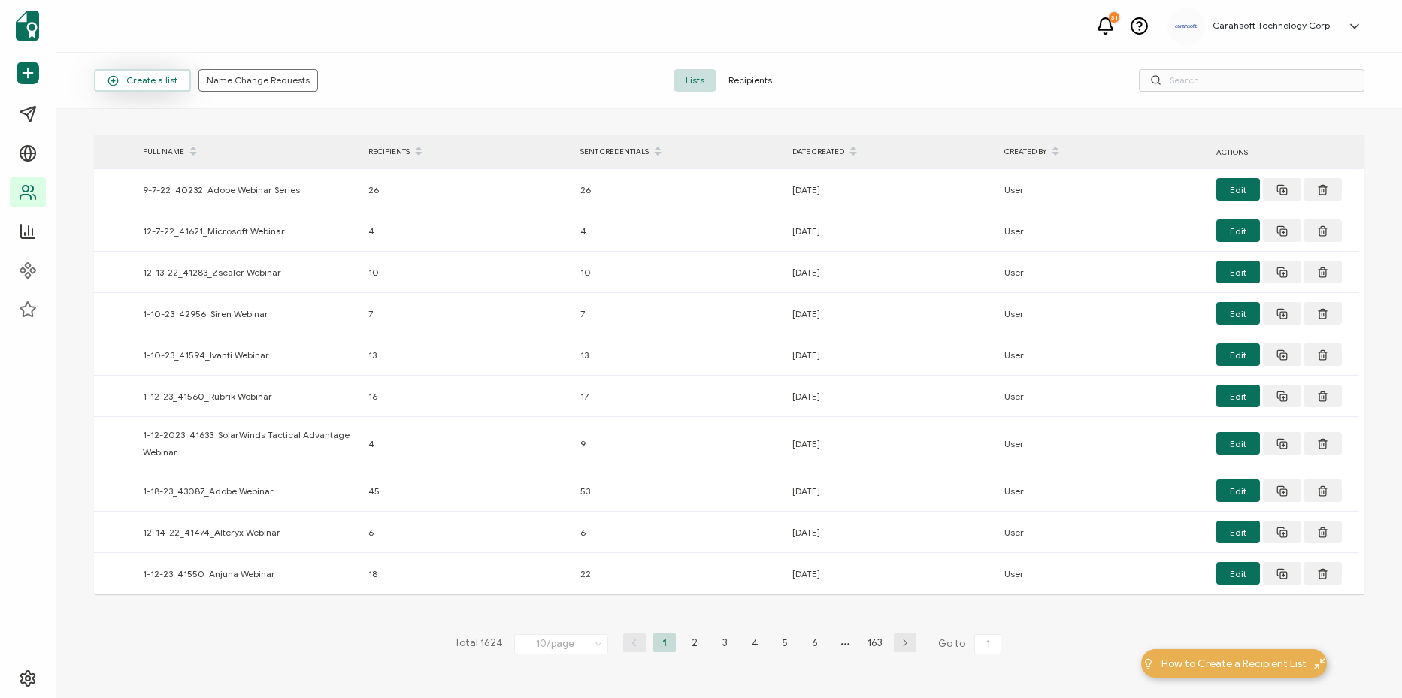
click at [158, 84] on span "Create a list" at bounding box center [143, 80] width 70 height 11
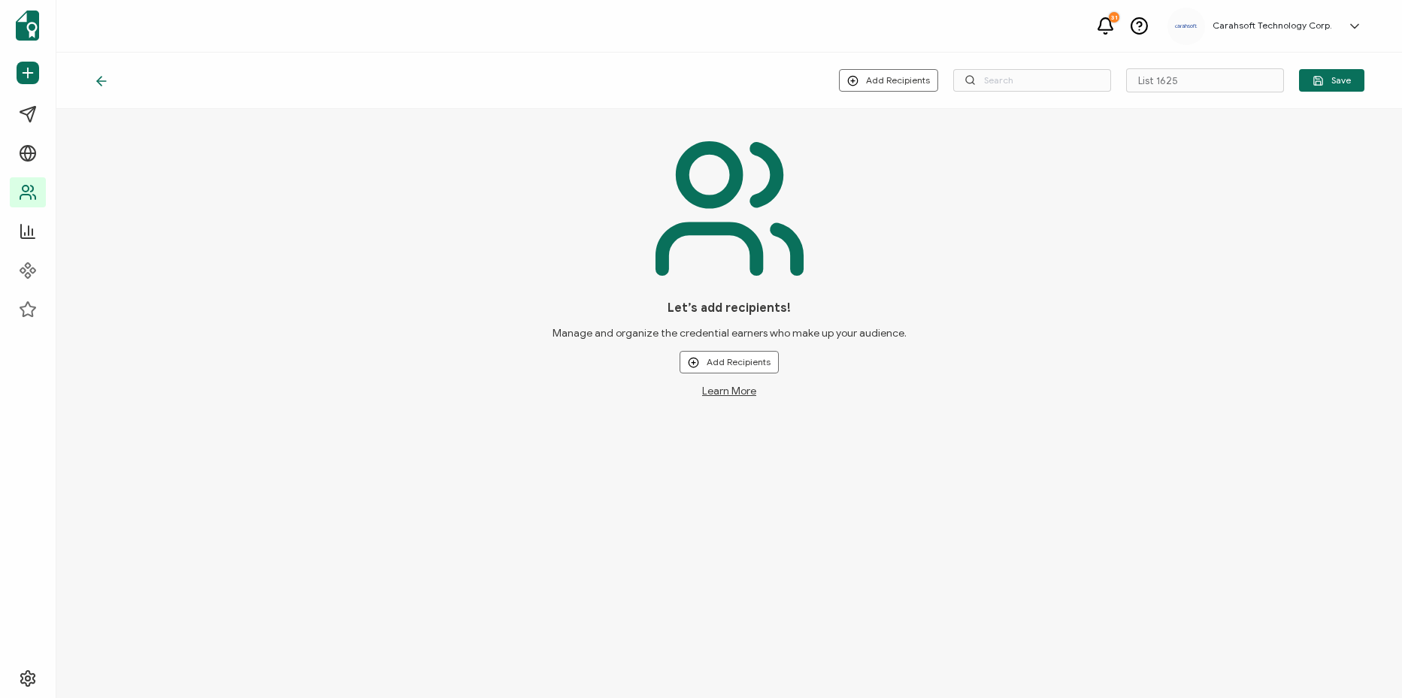
click at [1228, 92] on div "Add Recipients Upload New Recipients Import from Recipients List 1625 Save" at bounding box center [729, 81] width 1346 height 56
click at [1229, 87] on input "List 1625" at bounding box center [1205, 80] width 158 height 24
paste input "Google Public Sector Agentspace MA SLED Roadshow"
paste input "9-9-25_69783_Google [GEOGRAPHIC_DATA]"
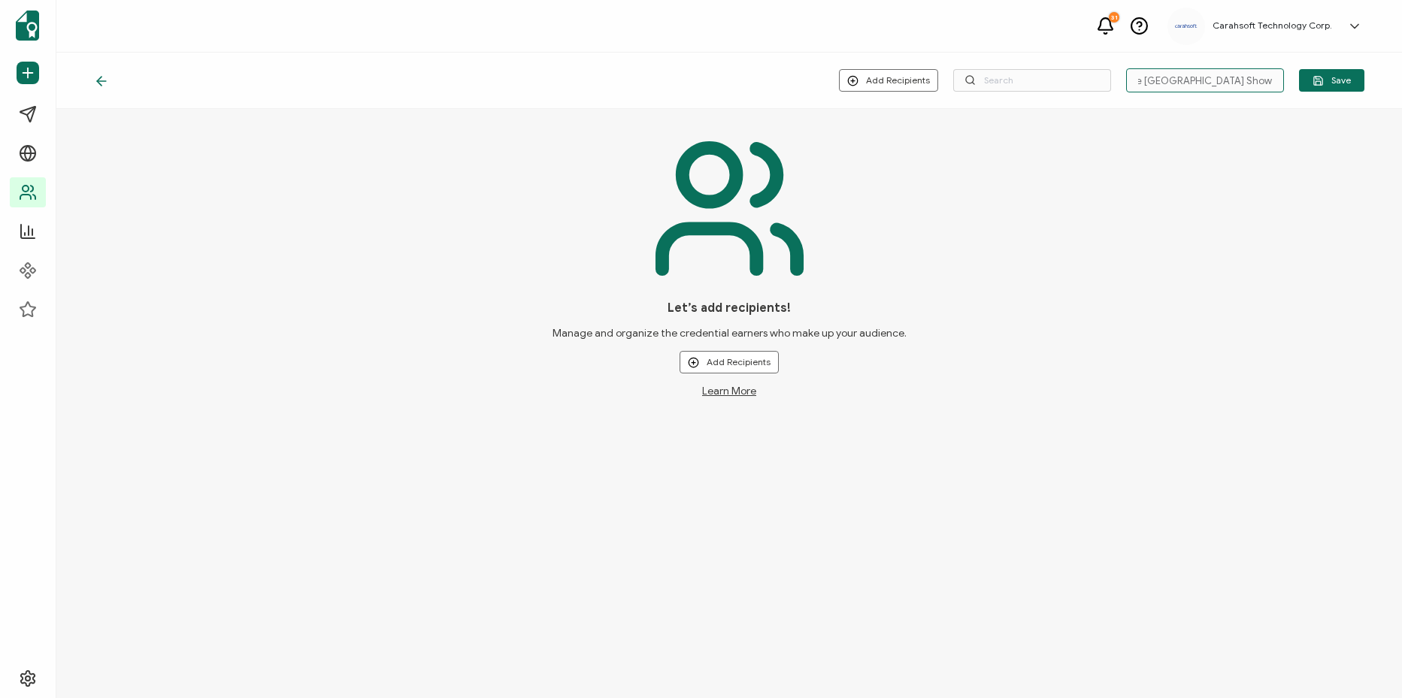
scroll to position [0, 75]
type input "9-9-25_69783_Google [GEOGRAPHIC_DATA] Show"
click at [759, 363] on button "Add Recipients" at bounding box center [729, 362] width 99 height 23
click at [759, 396] on li "Upload New Recipients" at bounding box center [752, 403] width 140 height 25
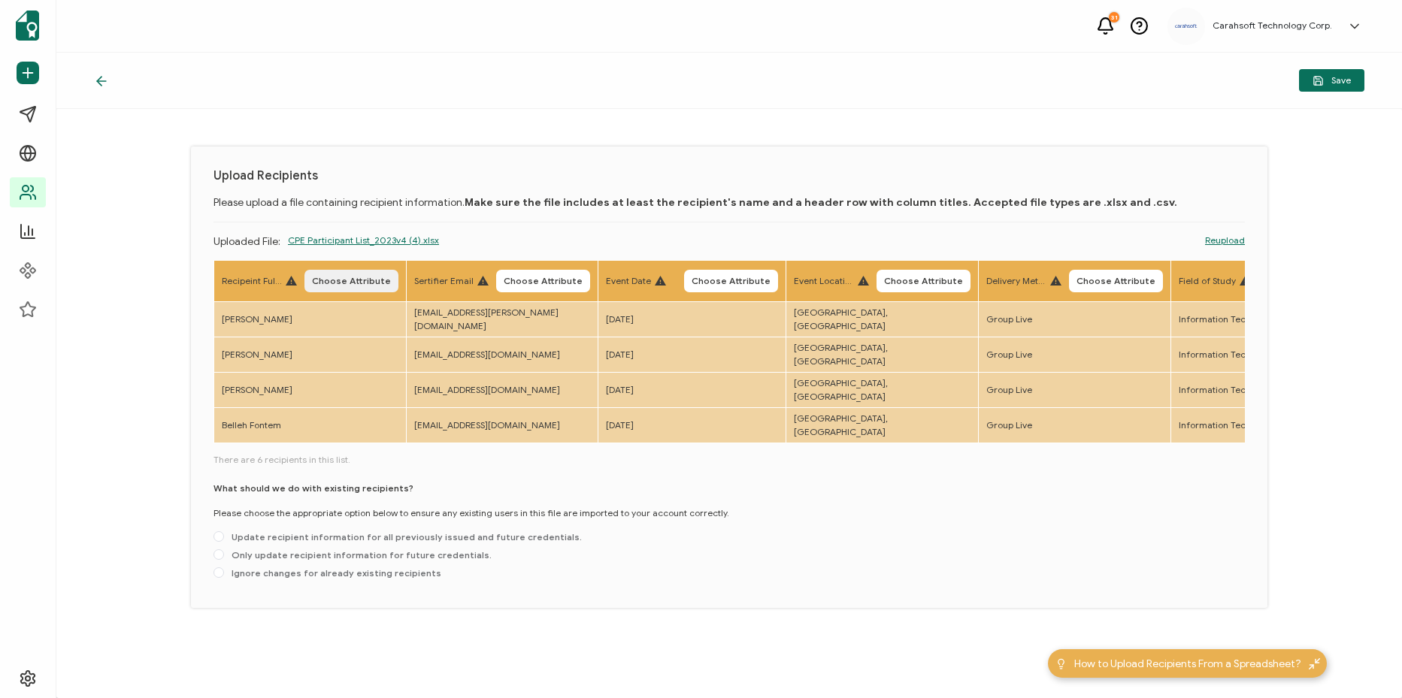
click at [338, 280] on span "Choose Attribute" at bounding box center [351, 281] width 79 height 9
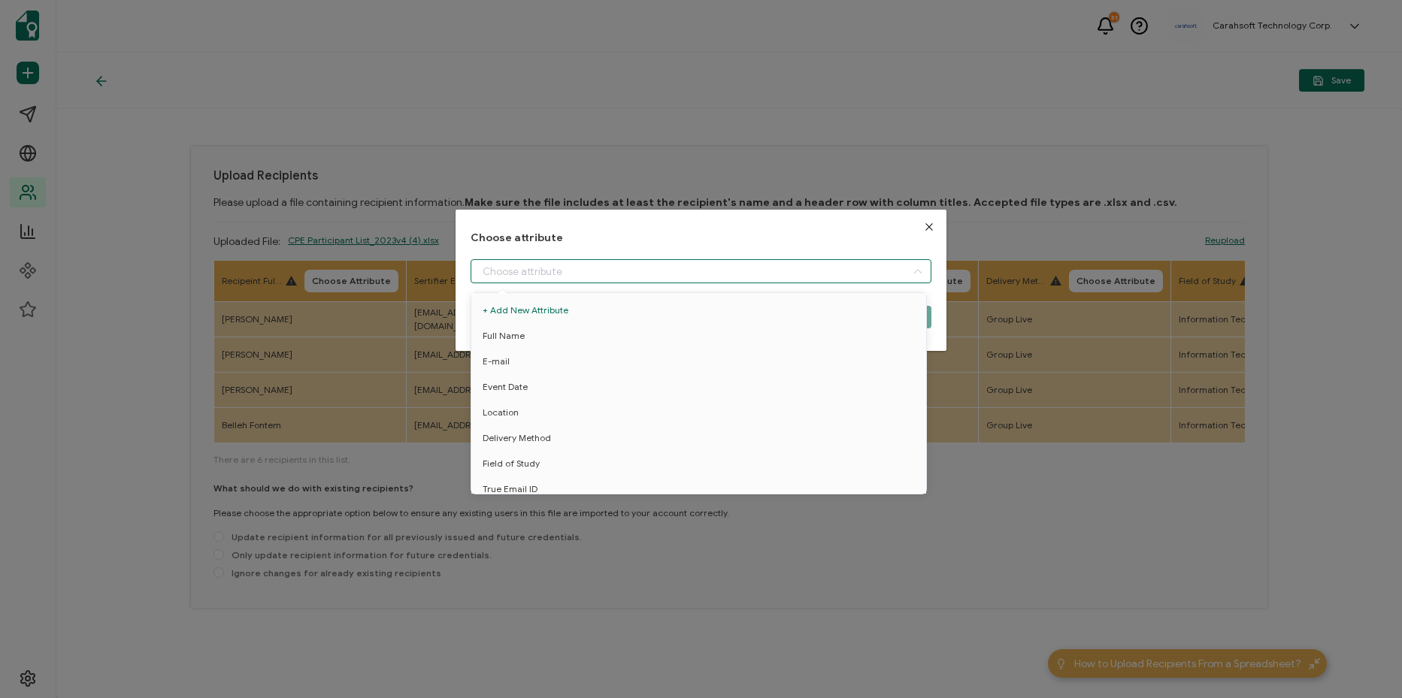
click at [546, 264] on input "dialog" at bounding box center [701, 271] width 461 height 24
click at [579, 341] on li "Full Name" at bounding box center [702, 336] width 468 height 26
type input "Full Name"
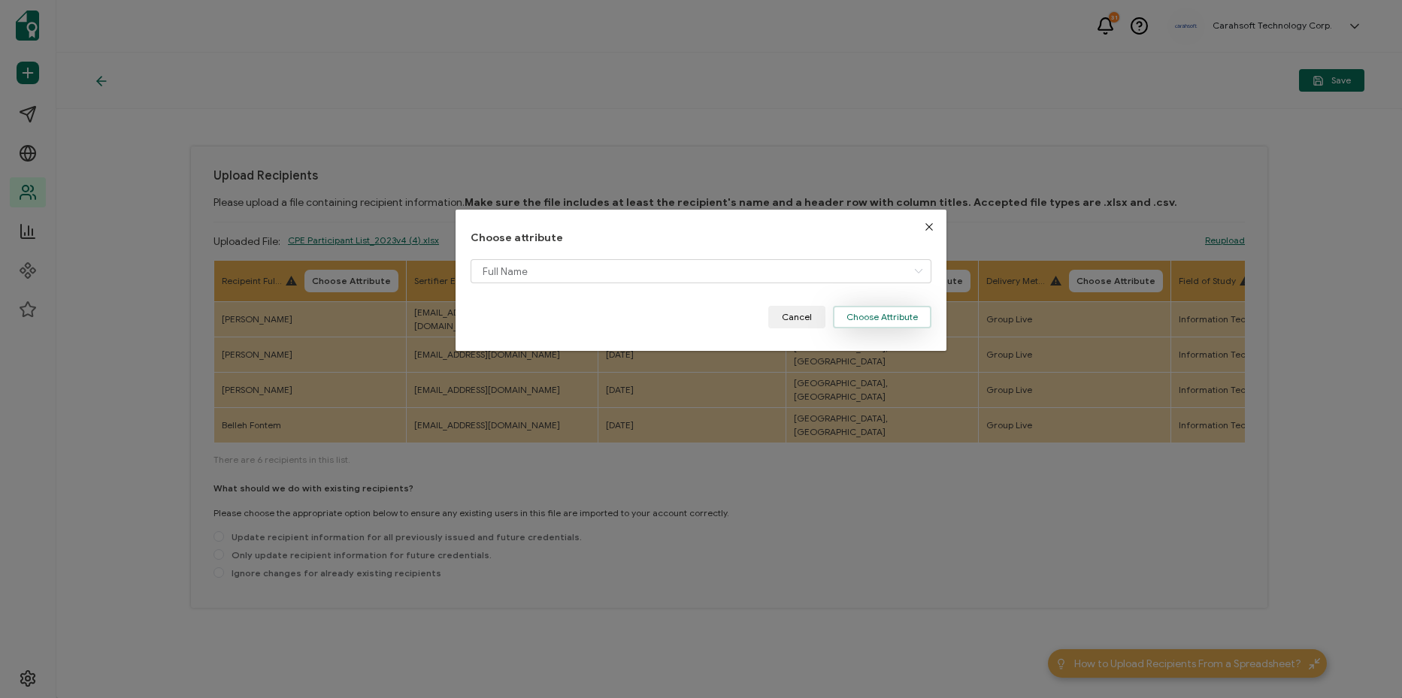
drag, startPoint x: 900, startPoint y: 322, endPoint x: 871, endPoint y: 323, distance: 29.3
click at [895, 323] on button "Choose Attribute" at bounding box center [882, 317] width 98 height 23
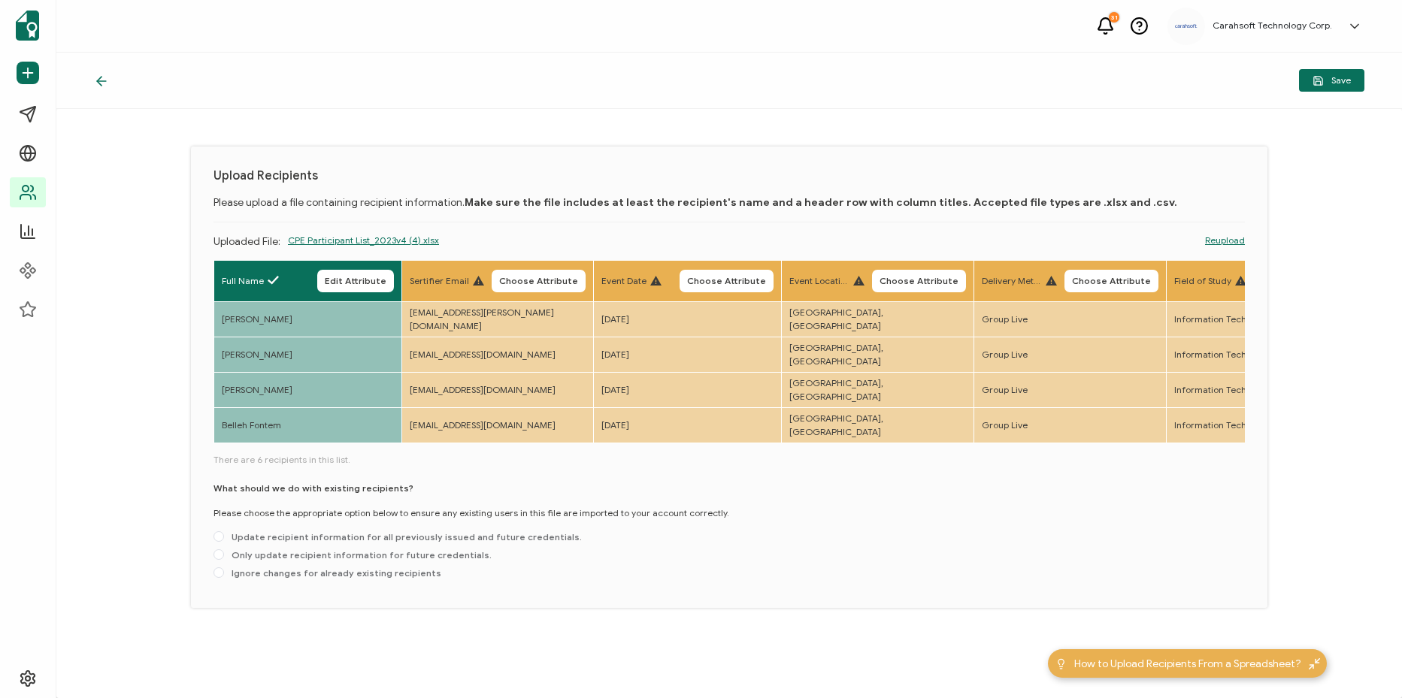
drag, startPoint x: 532, startPoint y: 274, endPoint x: 667, endPoint y: 271, distance: 135.4
click at [532, 274] on button "Choose Attribute" at bounding box center [539, 281] width 94 height 23
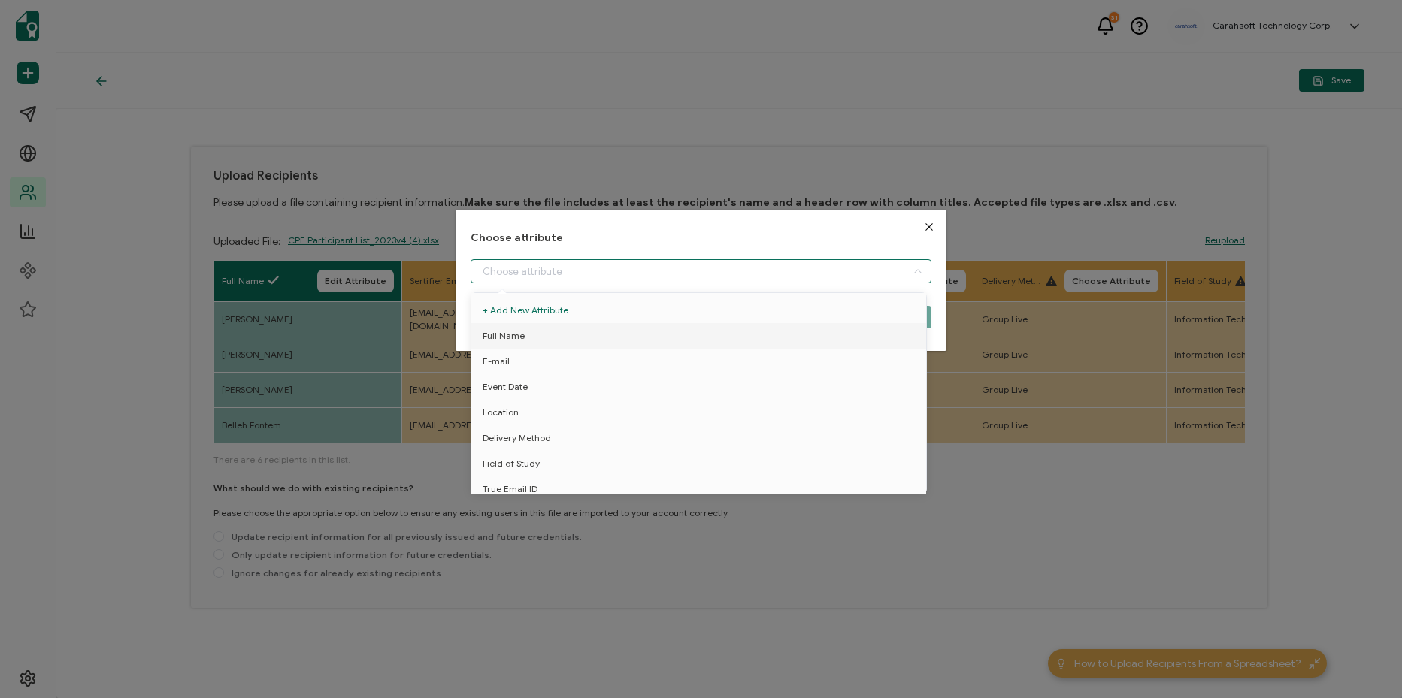
drag, startPoint x: 669, startPoint y: 271, endPoint x: 645, endPoint y: 376, distance: 107.2
click at [669, 274] on input "dialog" at bounding box center [701, 271] width 461 height 24
click at [644, 349] on li "E-mail" at bounding box center [702, 362] width 468 height 26
type input "E-mail"
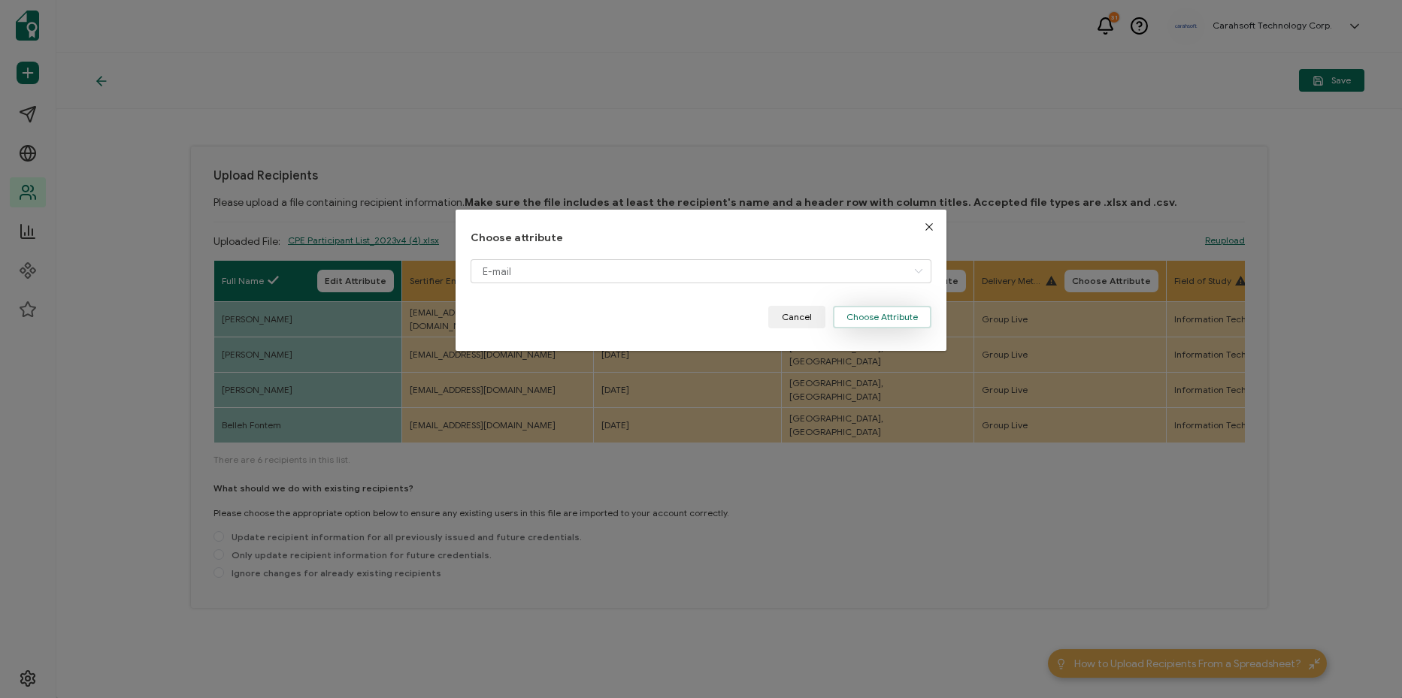
click at [859, 312] on button "Choose Attribute" at bounding box center [882, 317] width 98 height 23
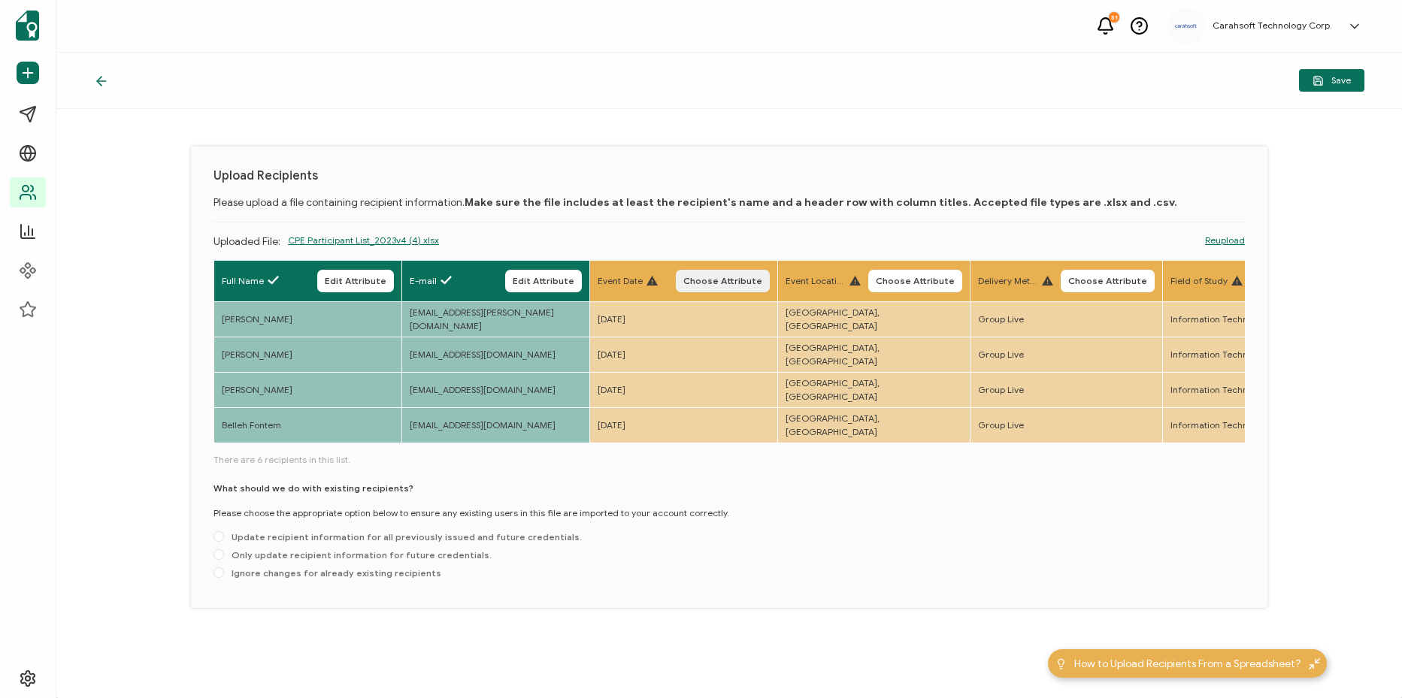
click at [732, 282] on span "Choose Attribute" at bounding box center [722, 281] width 79 height 9
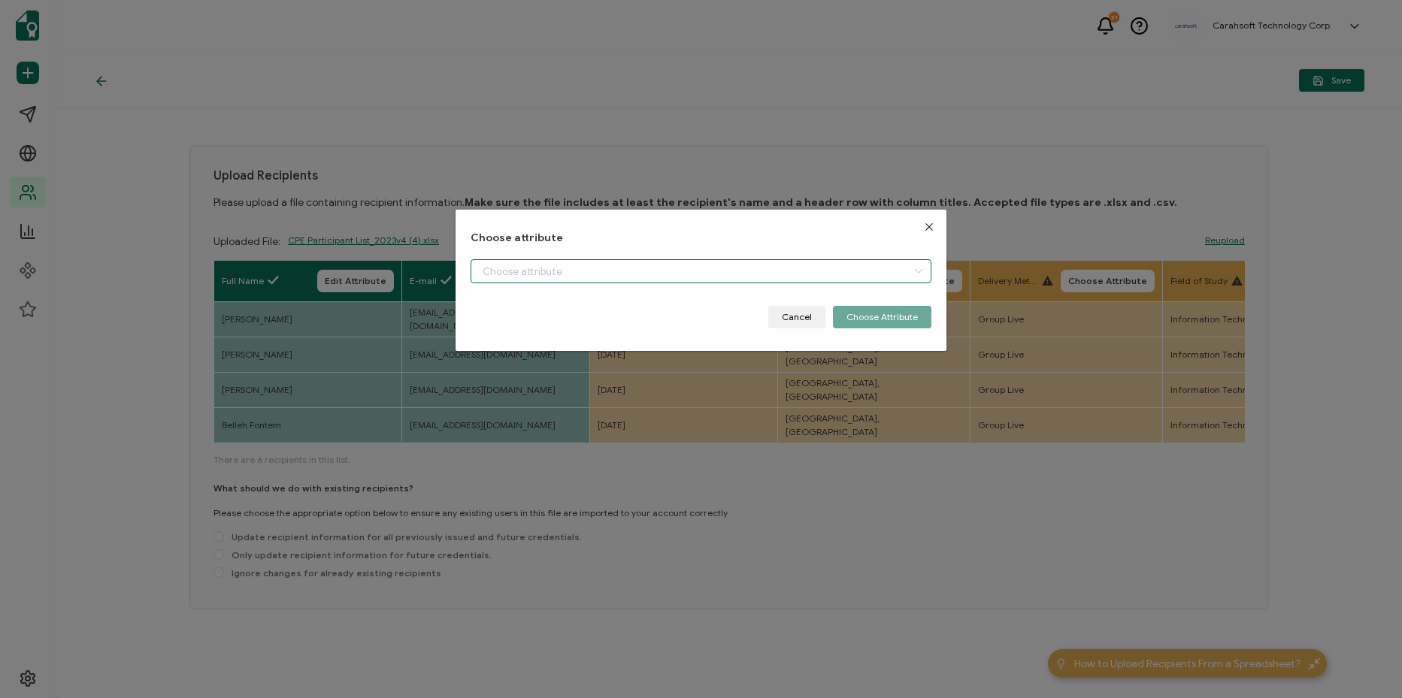
drag, startPoint x: 698, startPoint y: 268, endPoint x: 677, endPoint y: 395, distance: 128.0
click at [698, 274] on input "dialog" at bounding box center [701, 271] width 461 height 24
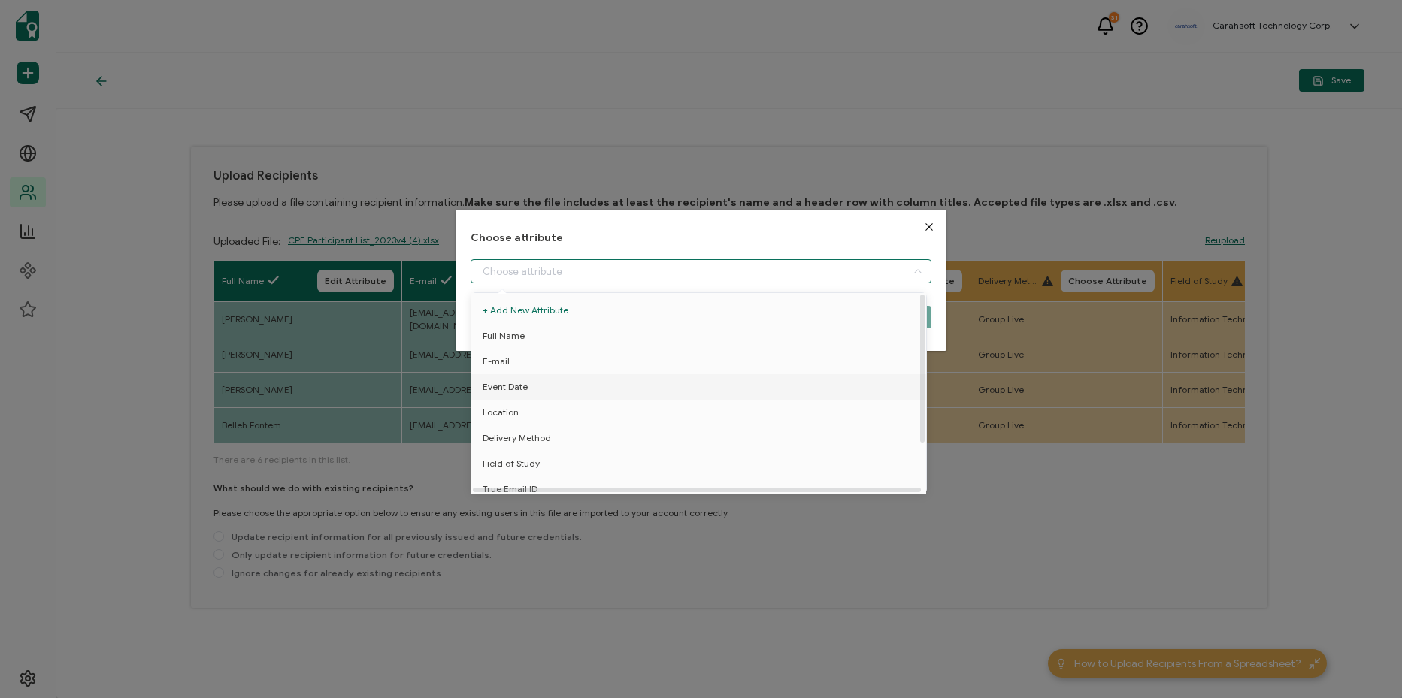
drag, startPoint x: 668, startPoint y: 388, endPoint x: 880, endPoint y: 348, distance: 215.0
click at [669, 388] on li "Event Date" at bounding box center [702, 387] width 468 height 26
type input "Event Date"
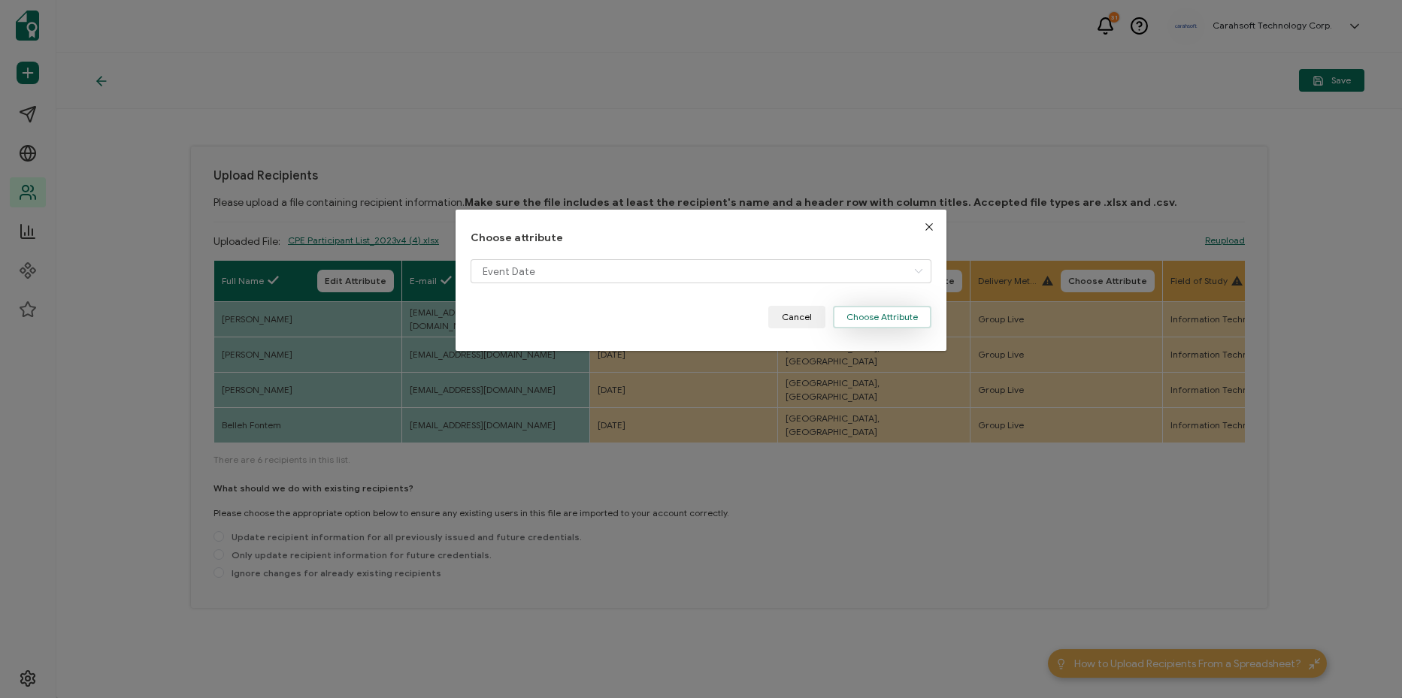
click at [895, 324] on button "Choose Attribute" at bounding box center [882, 317] width 98 height 23
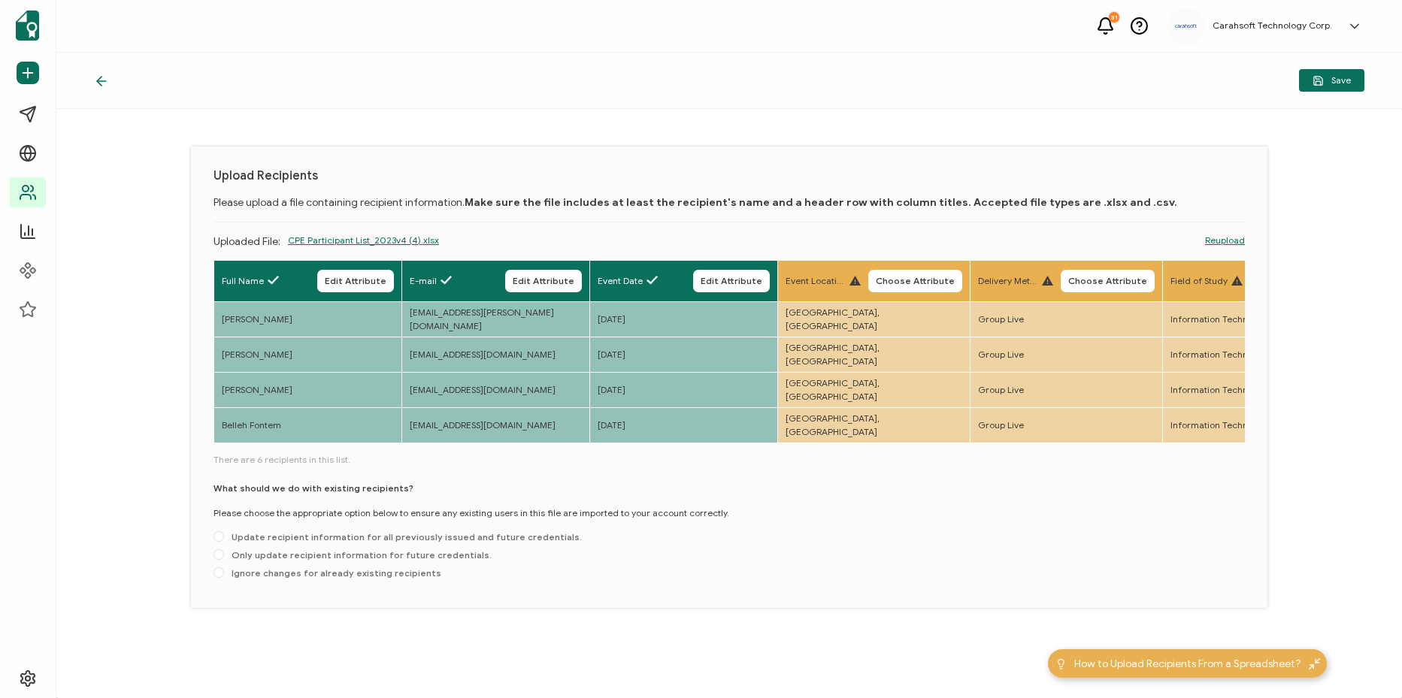
click at [913, 286] on span "Choose Attribute" at bounding box center [915, 281] width 79 height 9
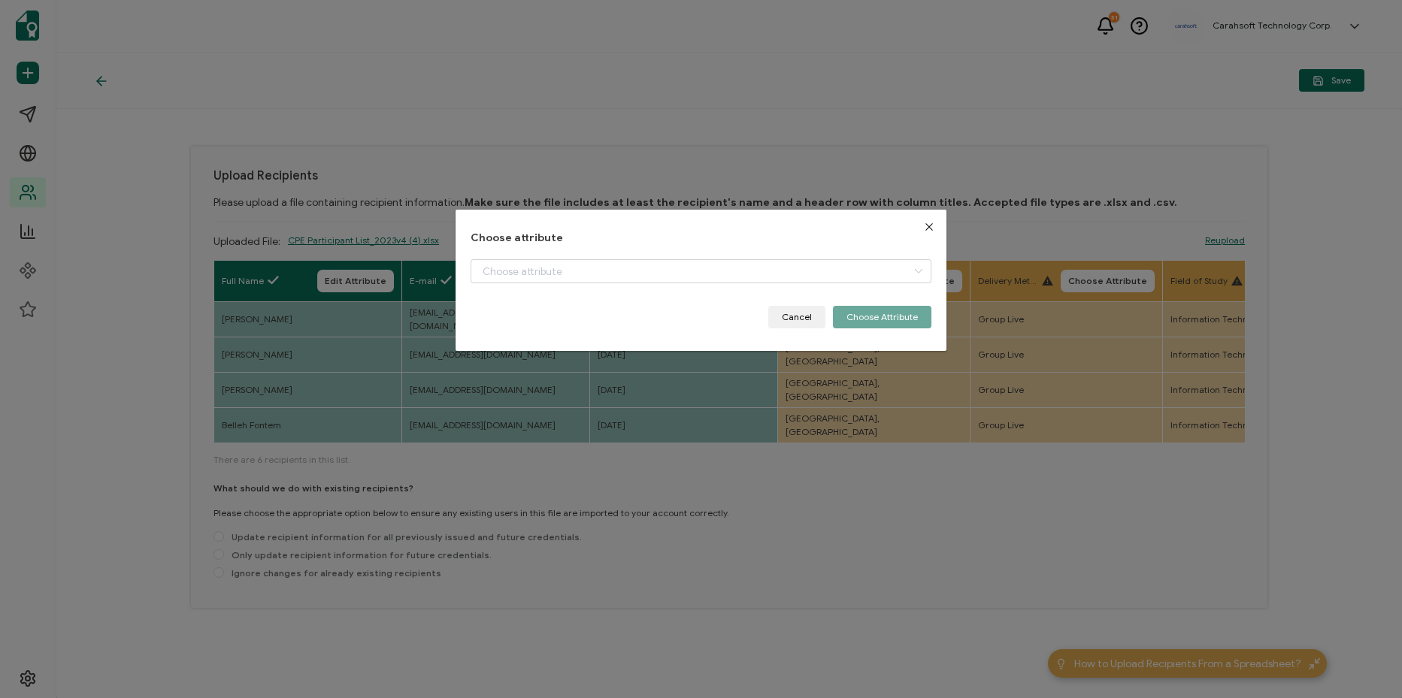
click at [764, 254] on div "Choose attribute Cancel Choose Attribute" at bounding box center [701, 280] width 461 height 97
click at [755, 270] on input "dialog" at bounding box center [701, 271] width 461 height 24
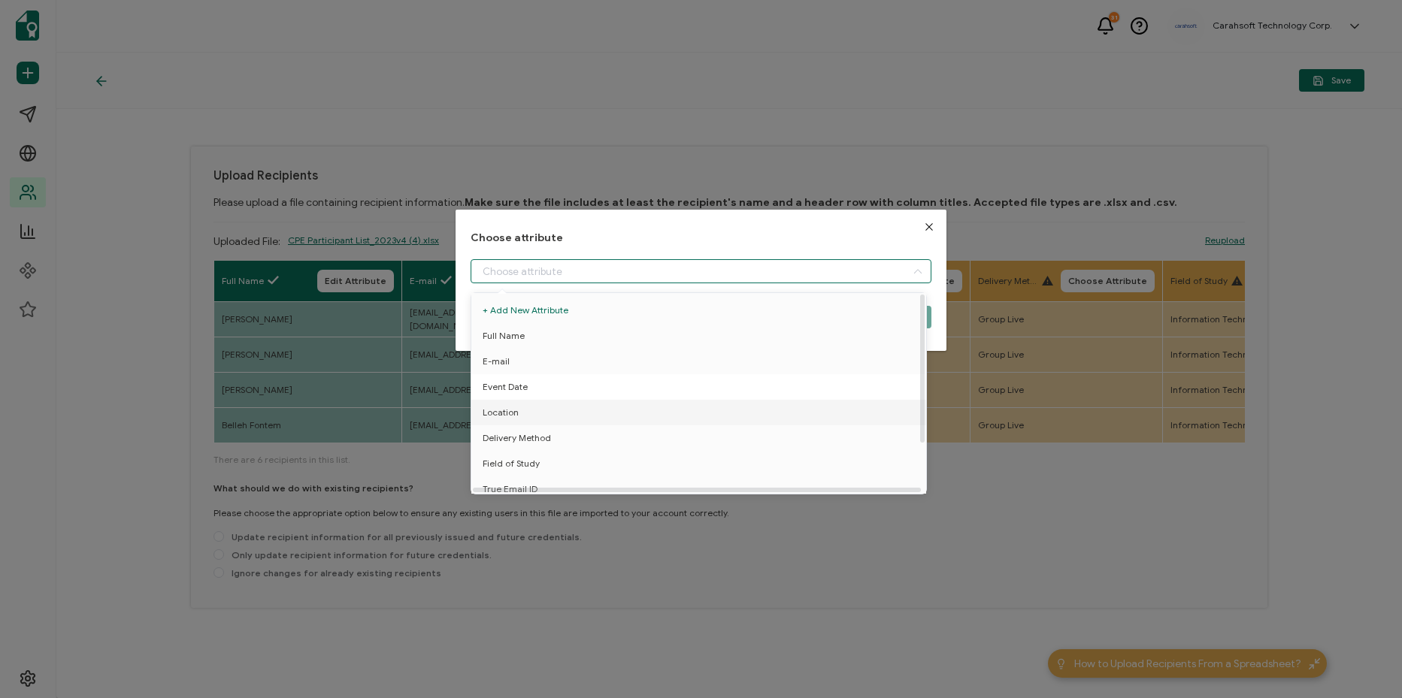
drag, startPoint x: 641, startPoint y: 413, endPoint x: 752, endPoint y: 391, distance: 112.6
click at [649, 411] on li "Location" at bounding box center [702, 413] width 468 height 26
type input "Location"
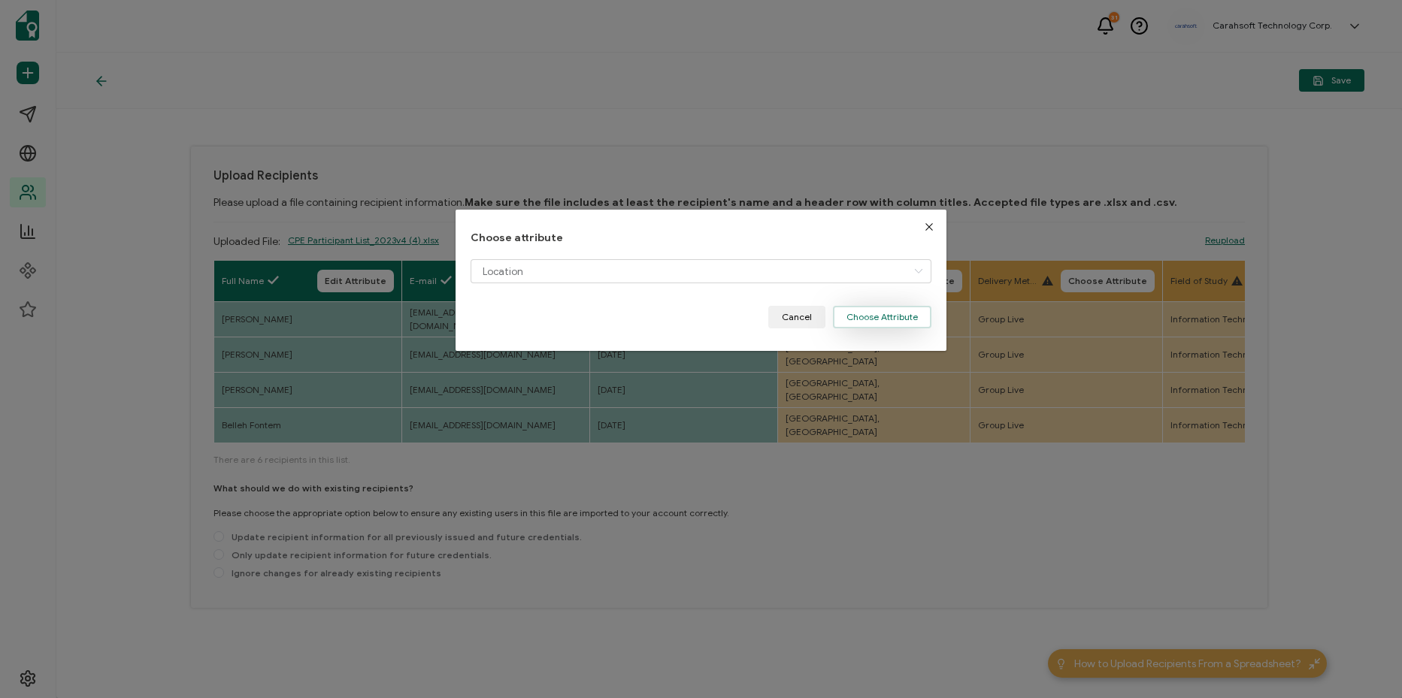
click at [915, 313] on button "Choose Attribute" at bounding box center [882, 317] width 98 height 23
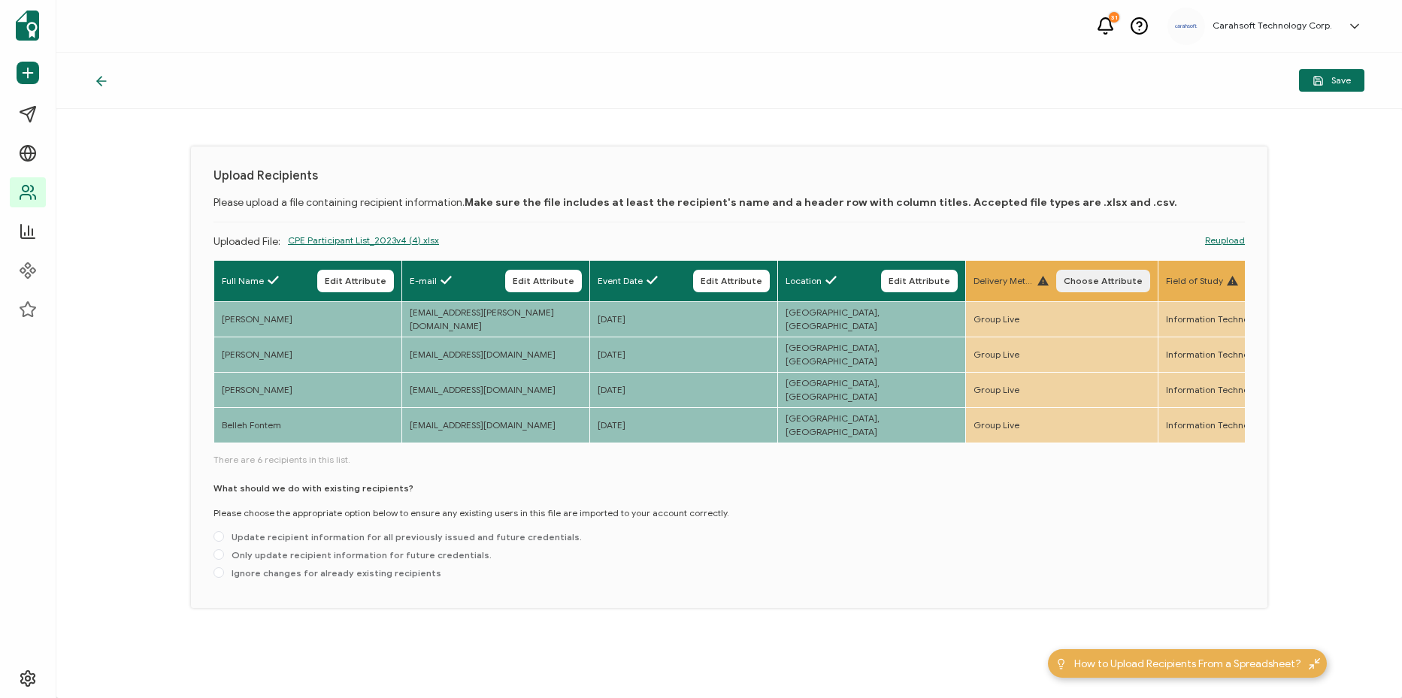
click at [1092, 277] on span "Choose Attribute" at bounding box center [1103, 281] width 79 height 9
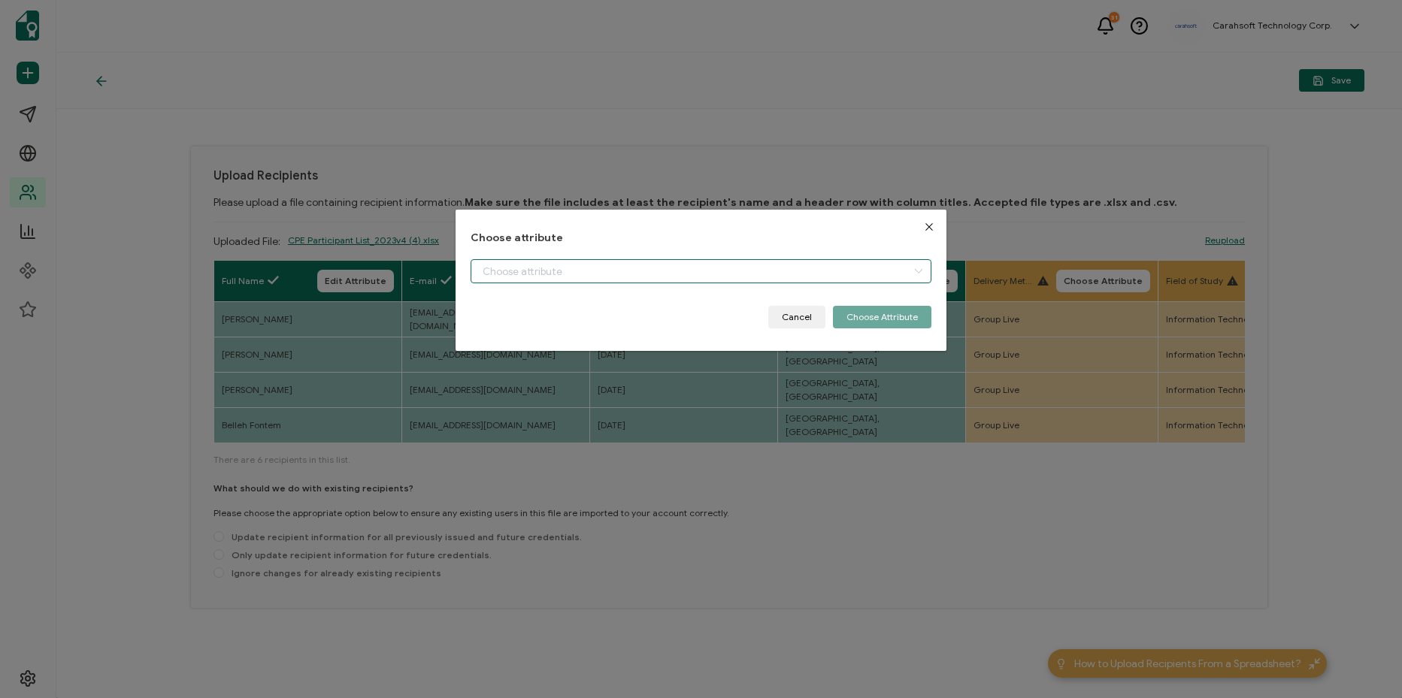
click at [786, 272] on input "dialog" at bounding box center [701, 271] width 461 height 24
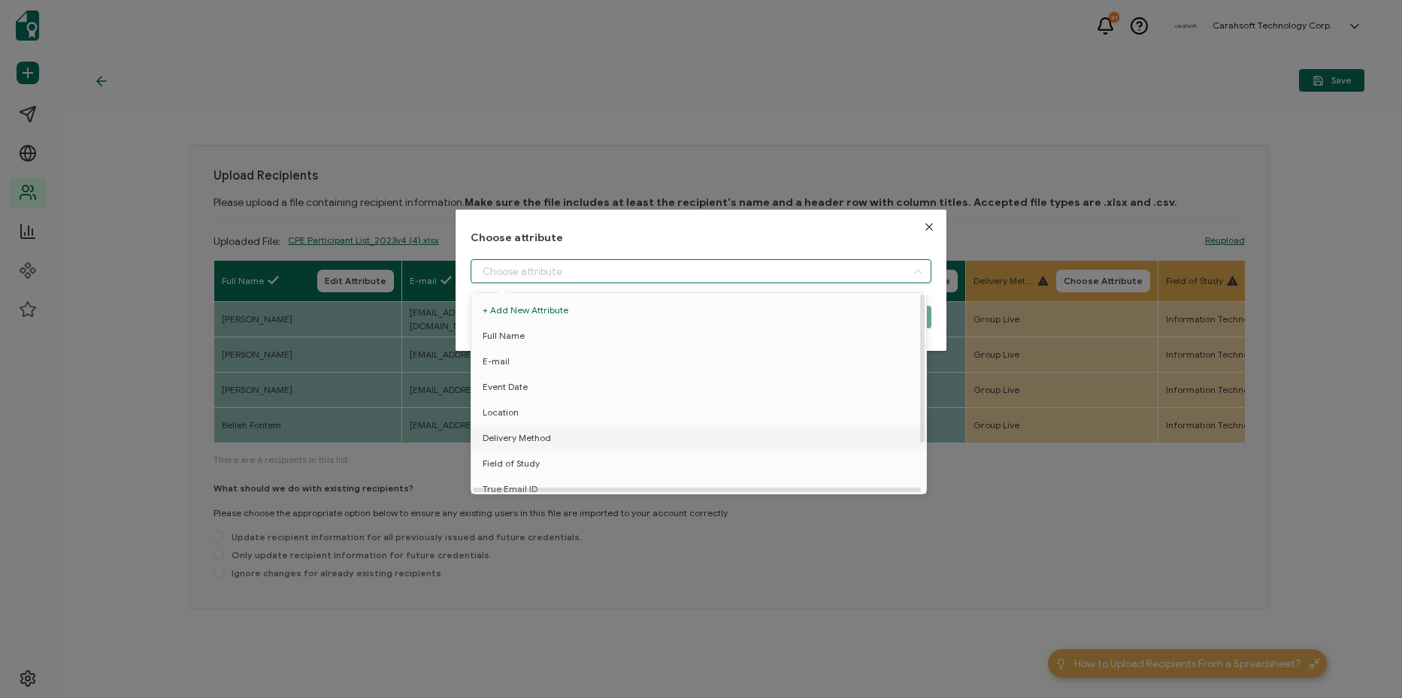
click at [587, 433] on li "Delivery Method" at bounding box center [702, 439] width 468 height 26
type input "Delivery Method"
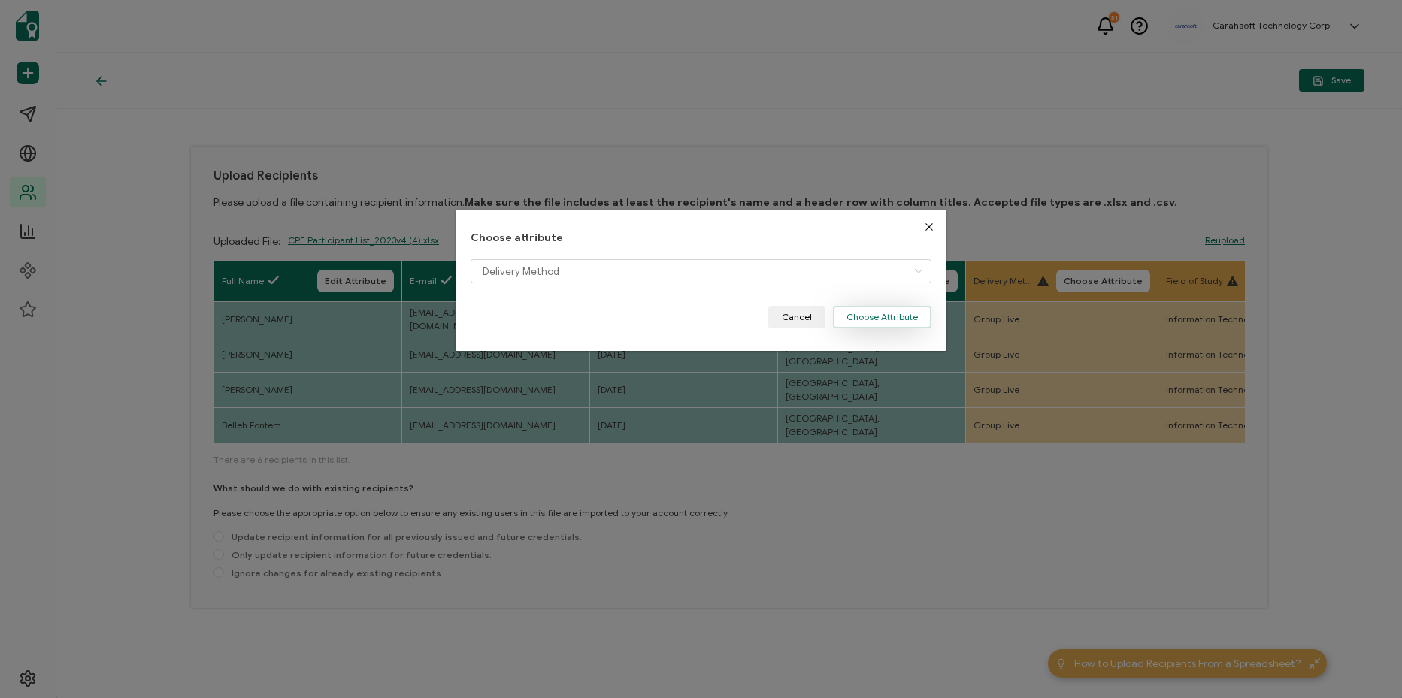
click at [912, 315] on button "Choose Attribute" at bounding box center [882, 317] width 98 height 23
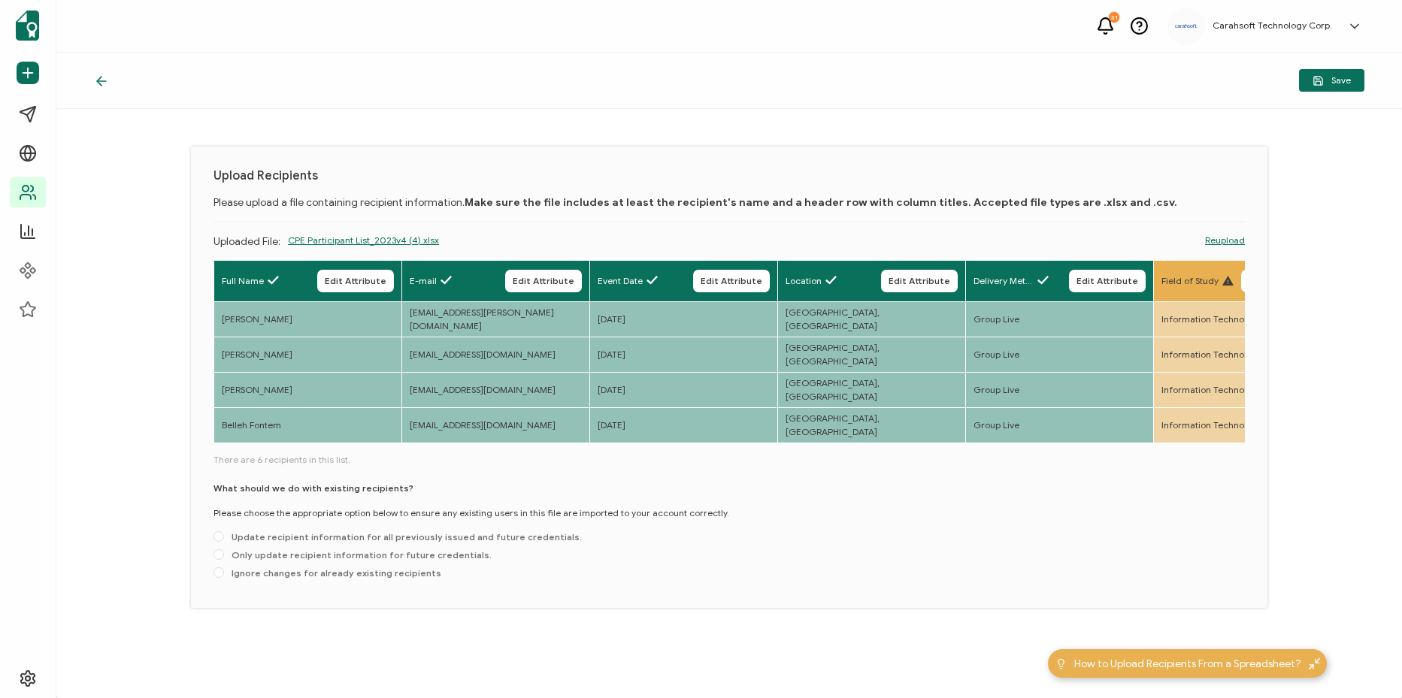
drag, startPoint x: 371, startPoint y: 450, endPoint x: 449, endPoint y: 450, distance: 77.4
click at [451, 450] on div "Full Name Edit Attribute E-mail Edit Attribute Event Date Edit Attribute Locati…" at bounding box center [729, 423] width 1031 height 326
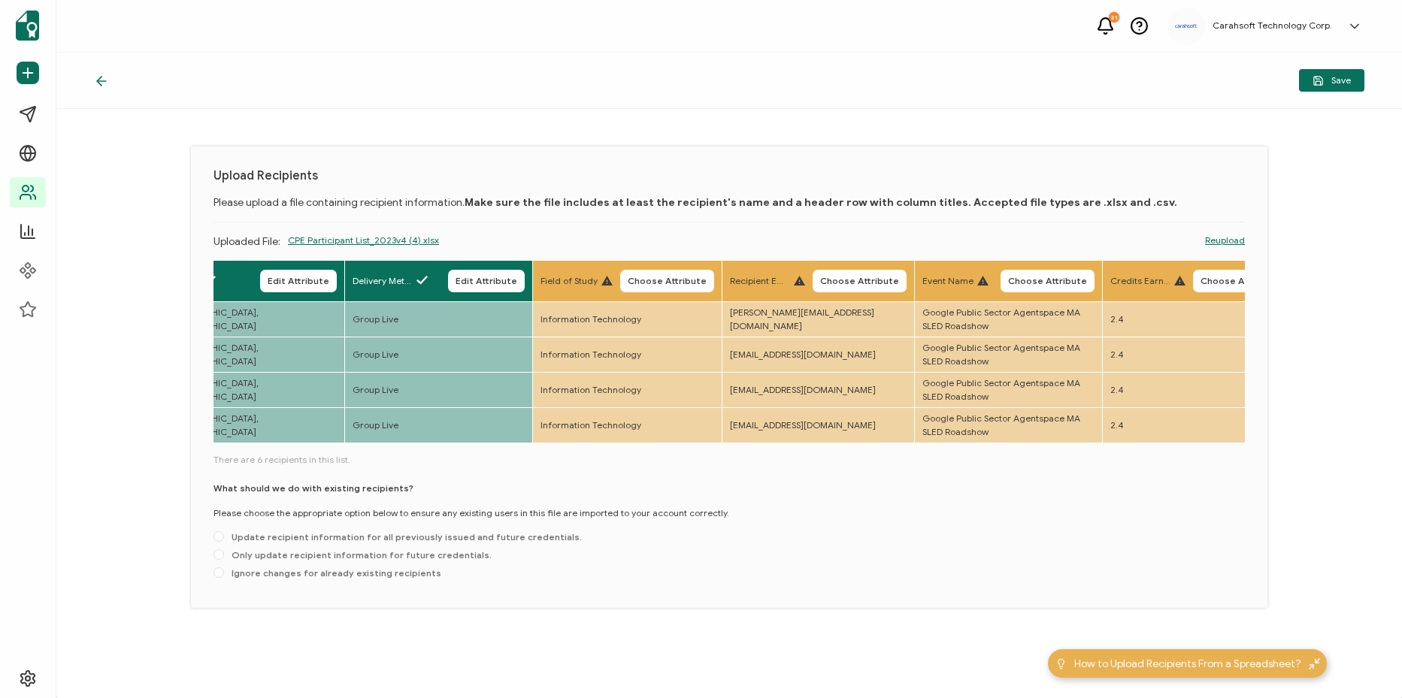
scroll to position [0, 810]
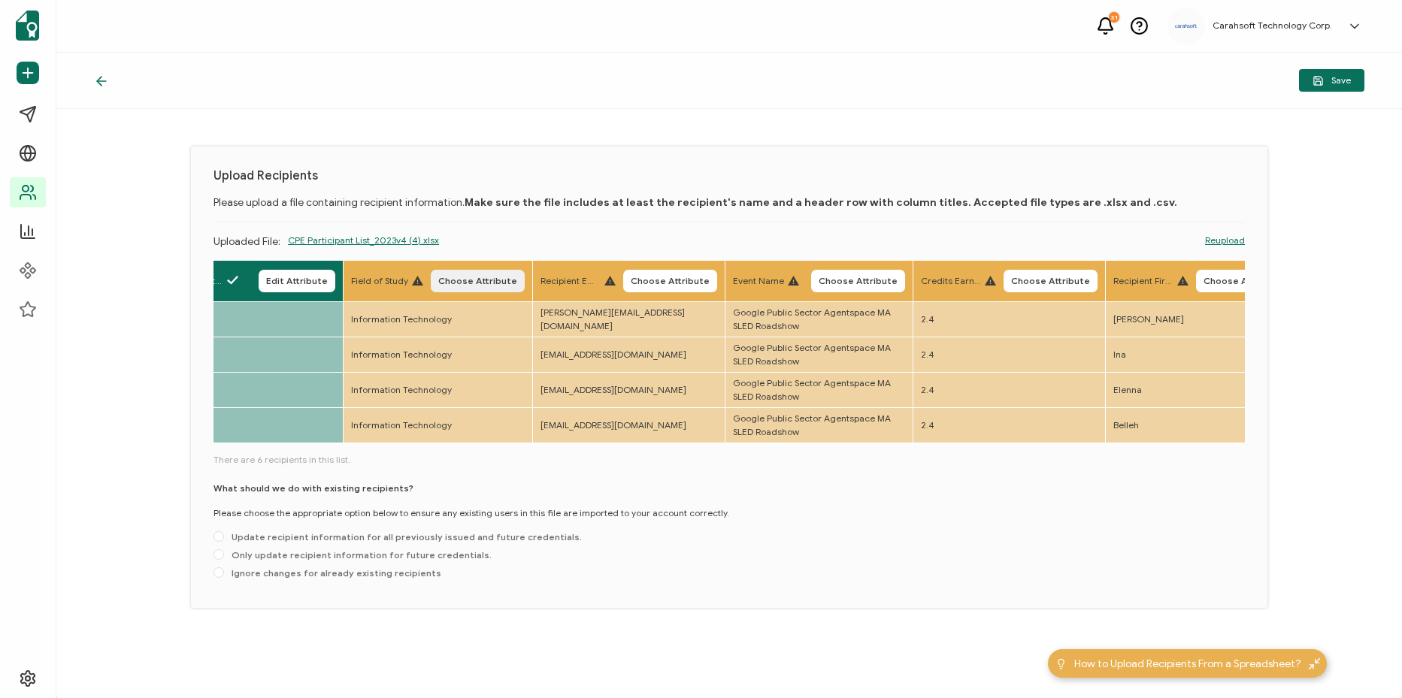
click at [503, 284] on span "Choose Attribute" at bounding box center [477, 281] width 79 height 9
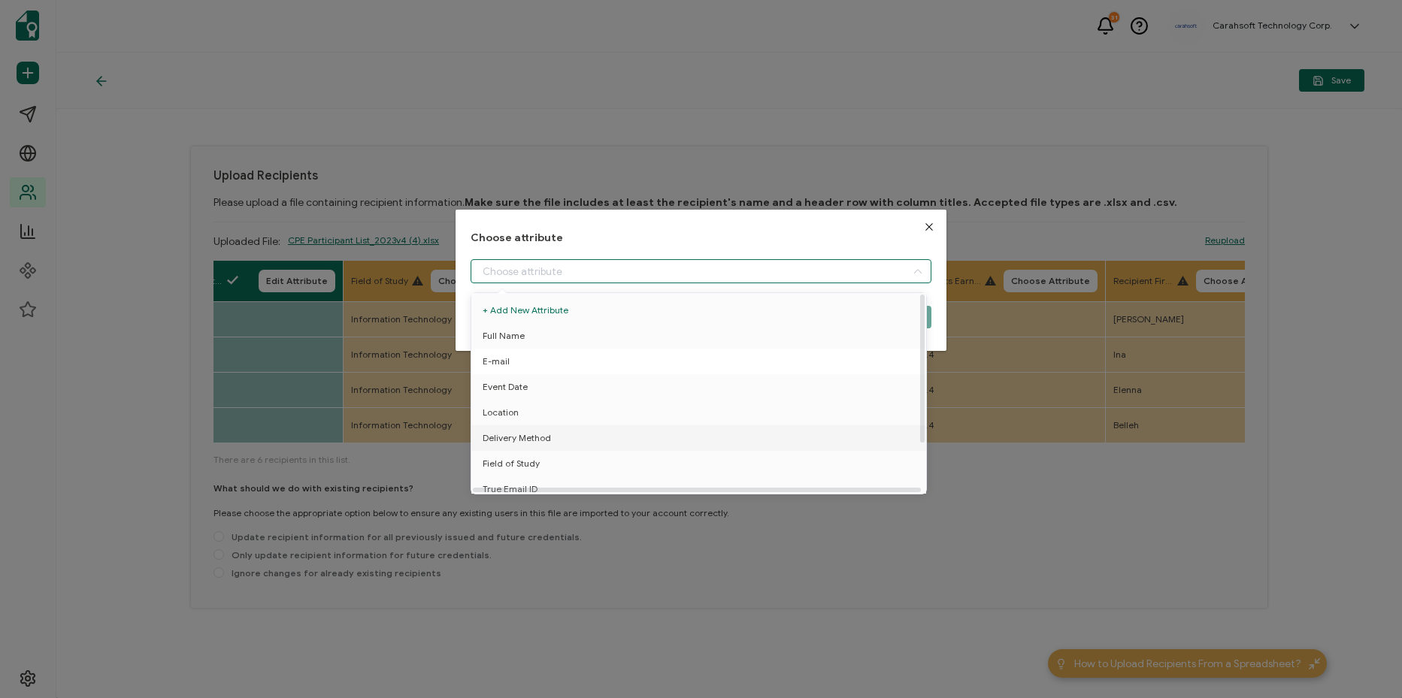
drag, startPoint x: 644, startPoint y: 272, endPoint x: 634, endPoint y: 354, distance: 82.5
click at [643, 272] on input "dialog" at bounding box center [701, 271] width 461 height 24
click at [592, 459] on li "Field of Study" at bounding box center [702, 464] width 468 height 26
type input "Field of Study"
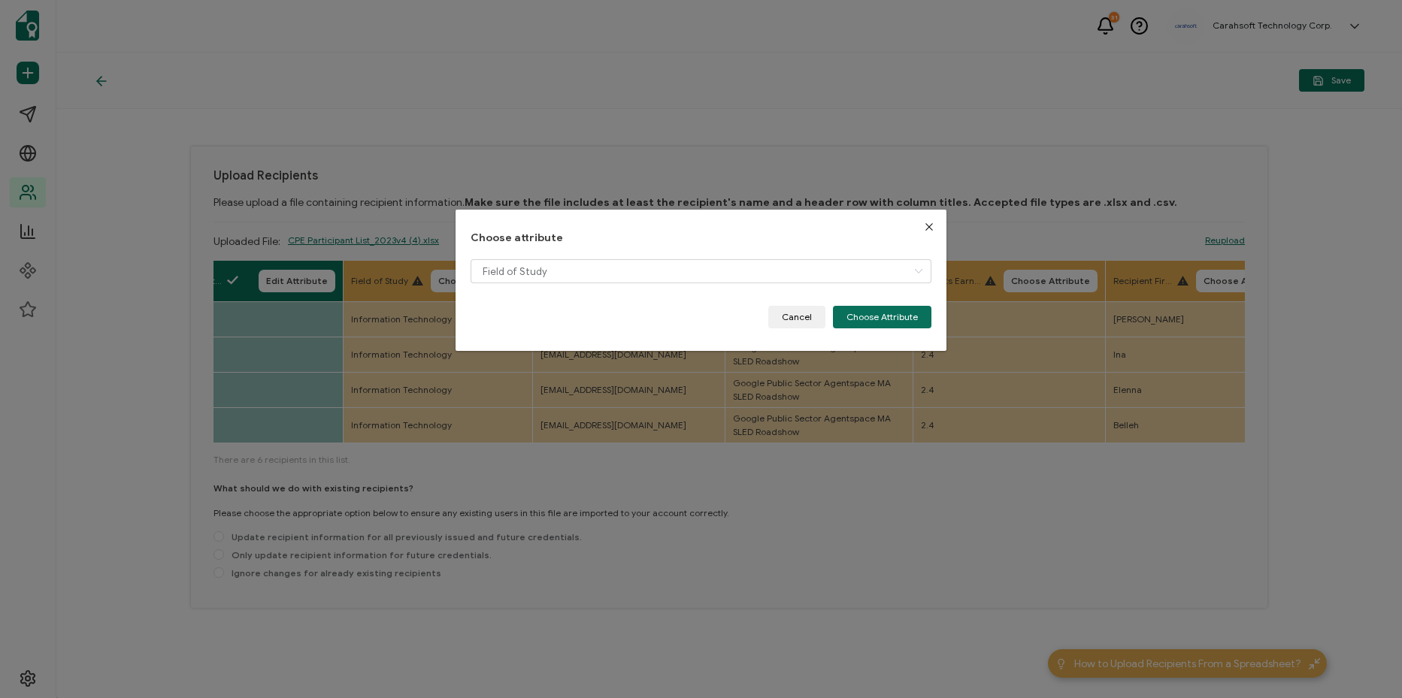
click at [870, 300] on div "Field of Study" at bounding box center [701, 282] width 461 height 47
click at [856, 316] on button "Choose Attribute" at bounding box center [882, 317] width 98 height 23
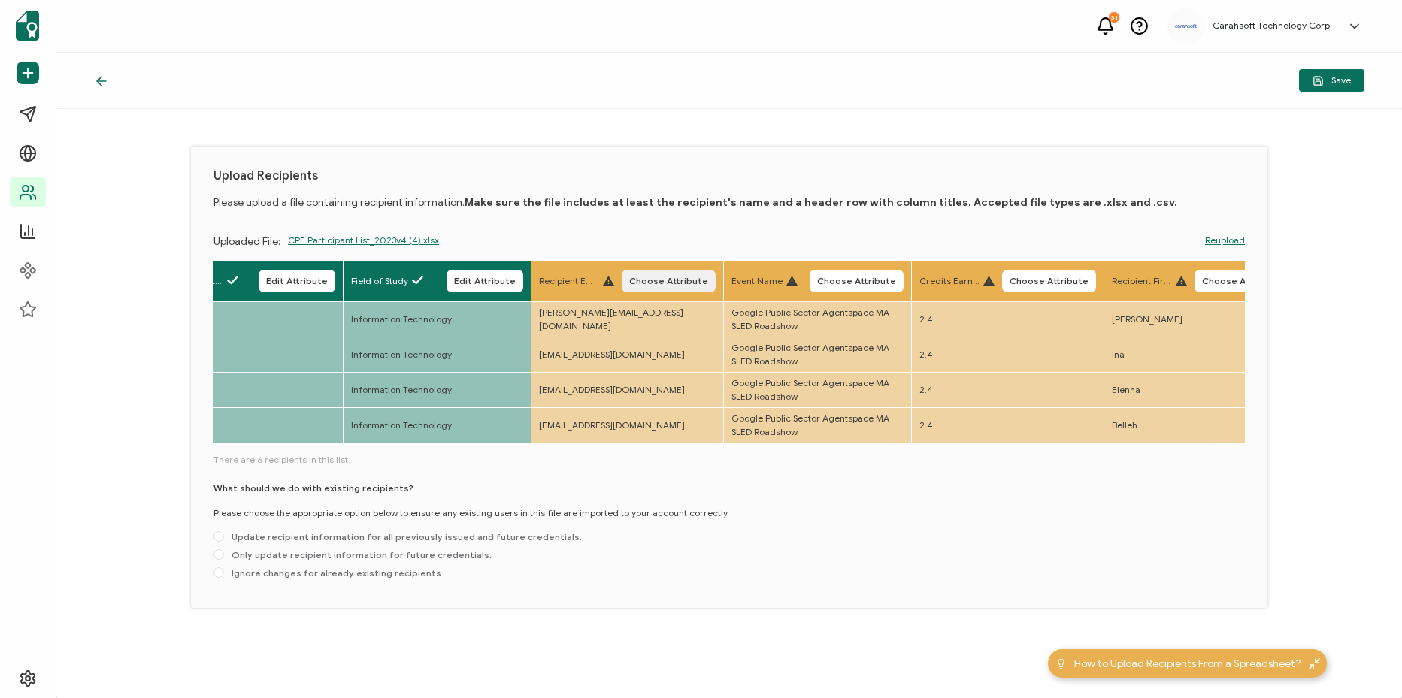
click at [661, 274] on button "Choose Attribute" at bounding box center [669, 281] width 94 height 23
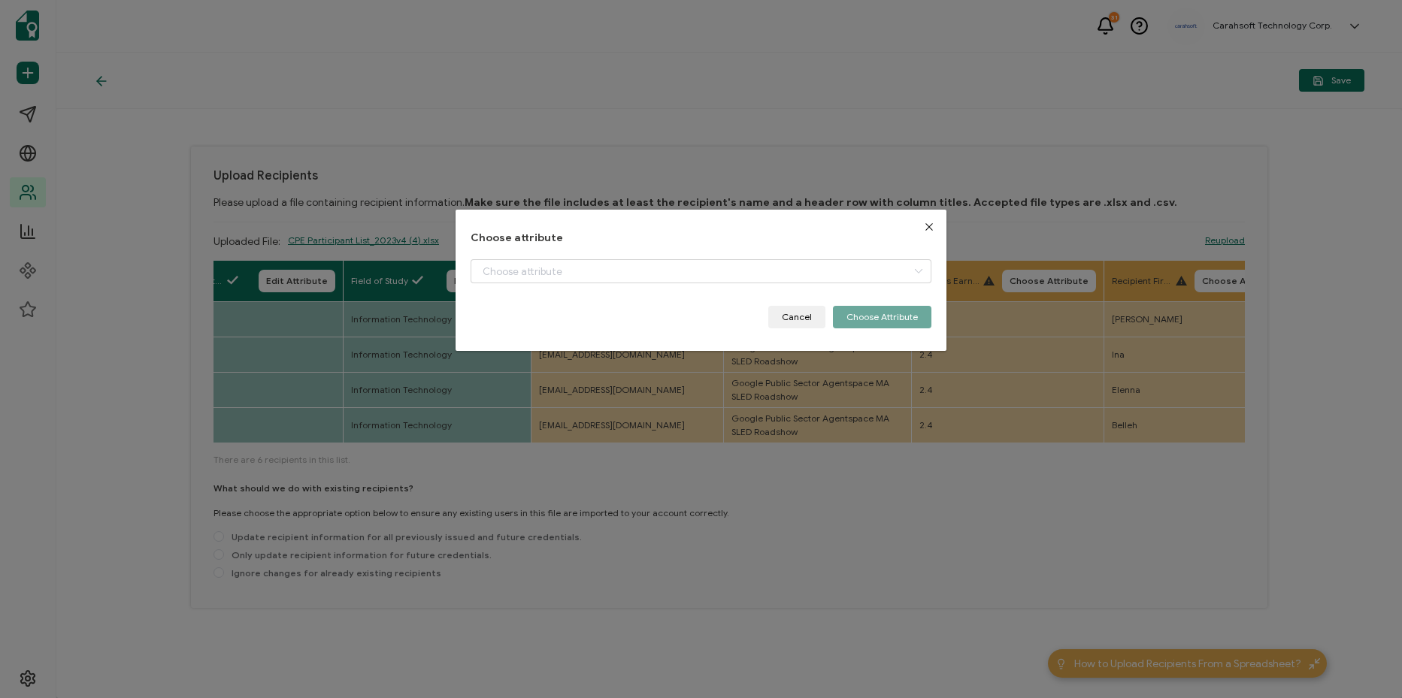
click at [668, 289] on div "dialog" at bounding box center [701, 282] width 461 height 47
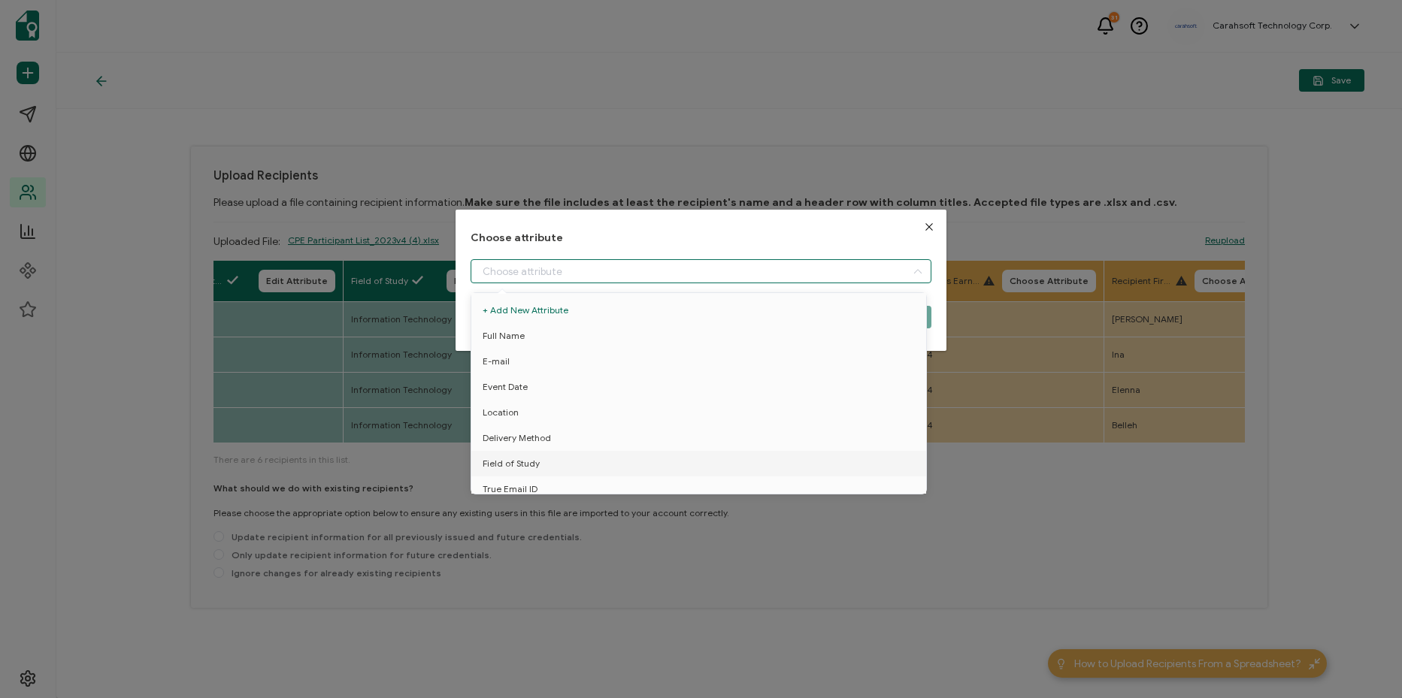
click at [679, 274] on input "dialog" at bounding box center [701, 271] width 461 height 24
drag, startPoint x: 610, startPoint y: 428, endPoint x: 846, endPoint y: 351, distance: 248.2
click at [638, 419] on li "True Email ID" at bounding box center [702, 431] width 468 height 26
type input "True Email ID"
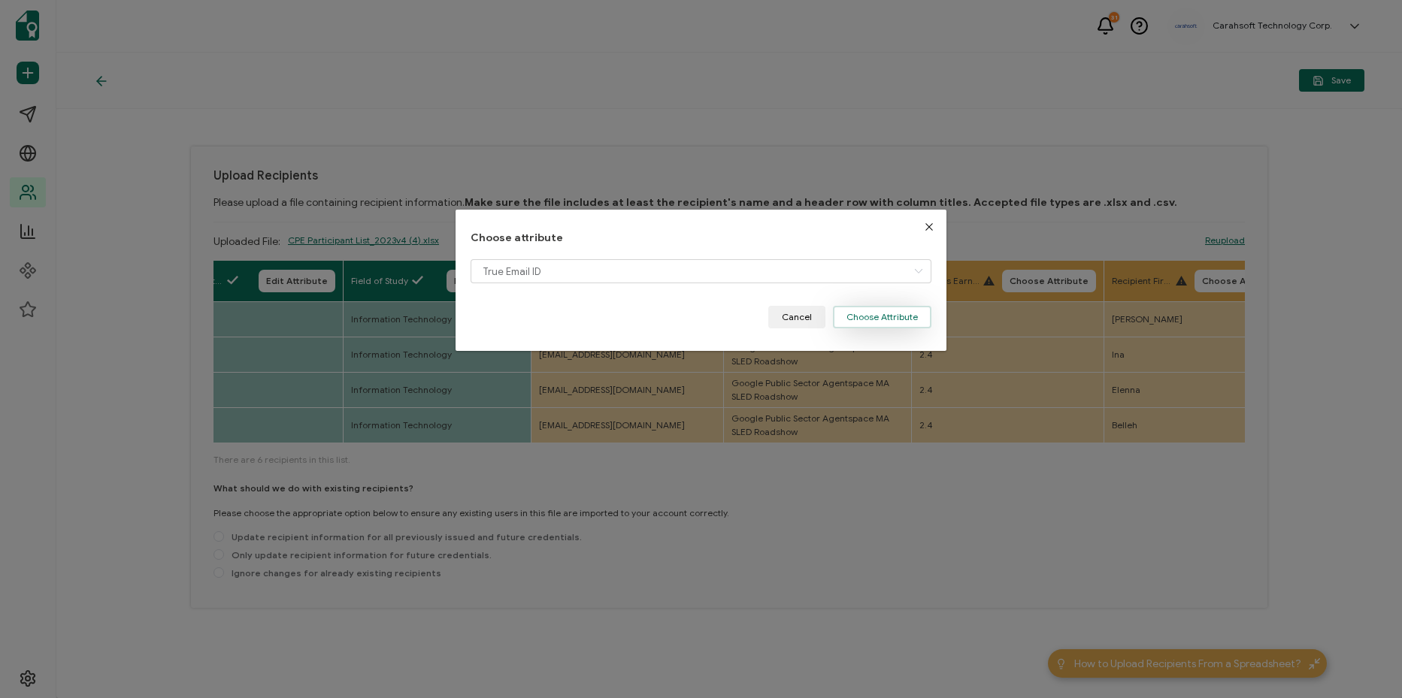
click at [880, 315] on button "Choose Attribute" at bounding box center [882, 317] width 98 height 23
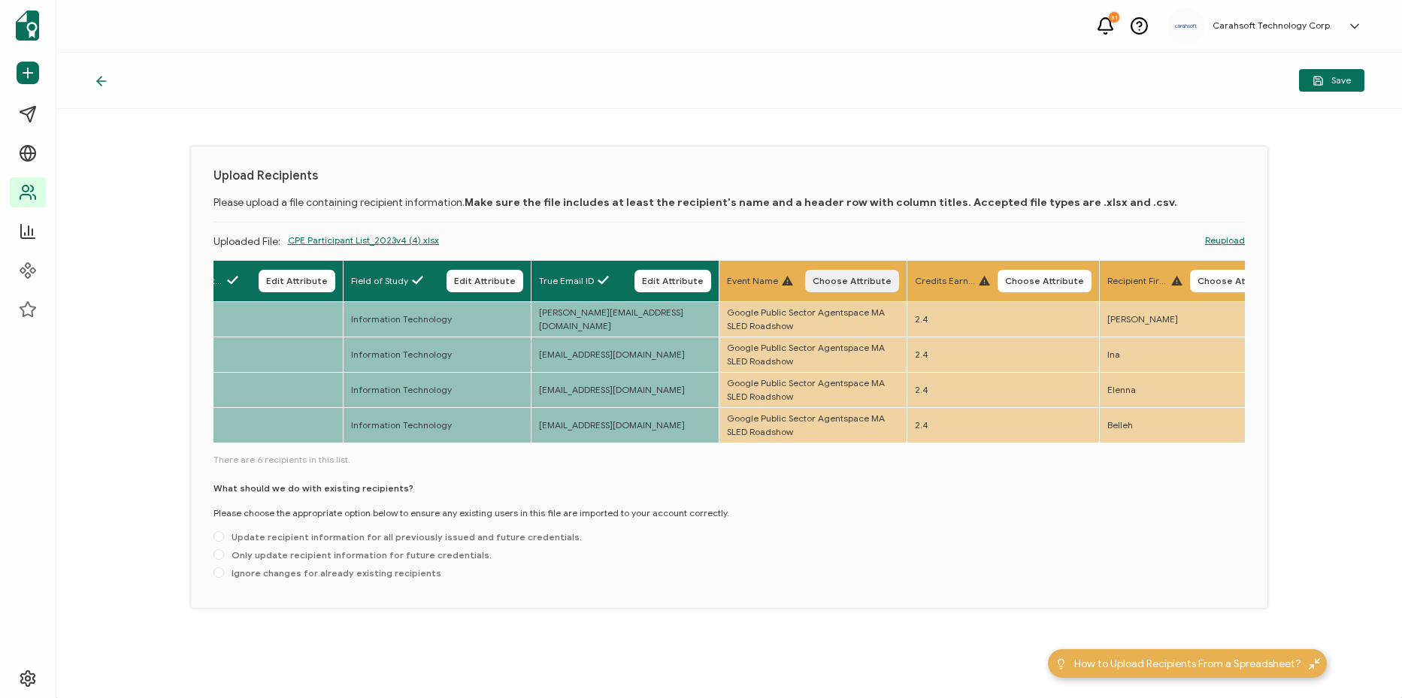
click at [873, 284] on span "Choose Attribute" at bounding box center [852, 281] width 79 height 9
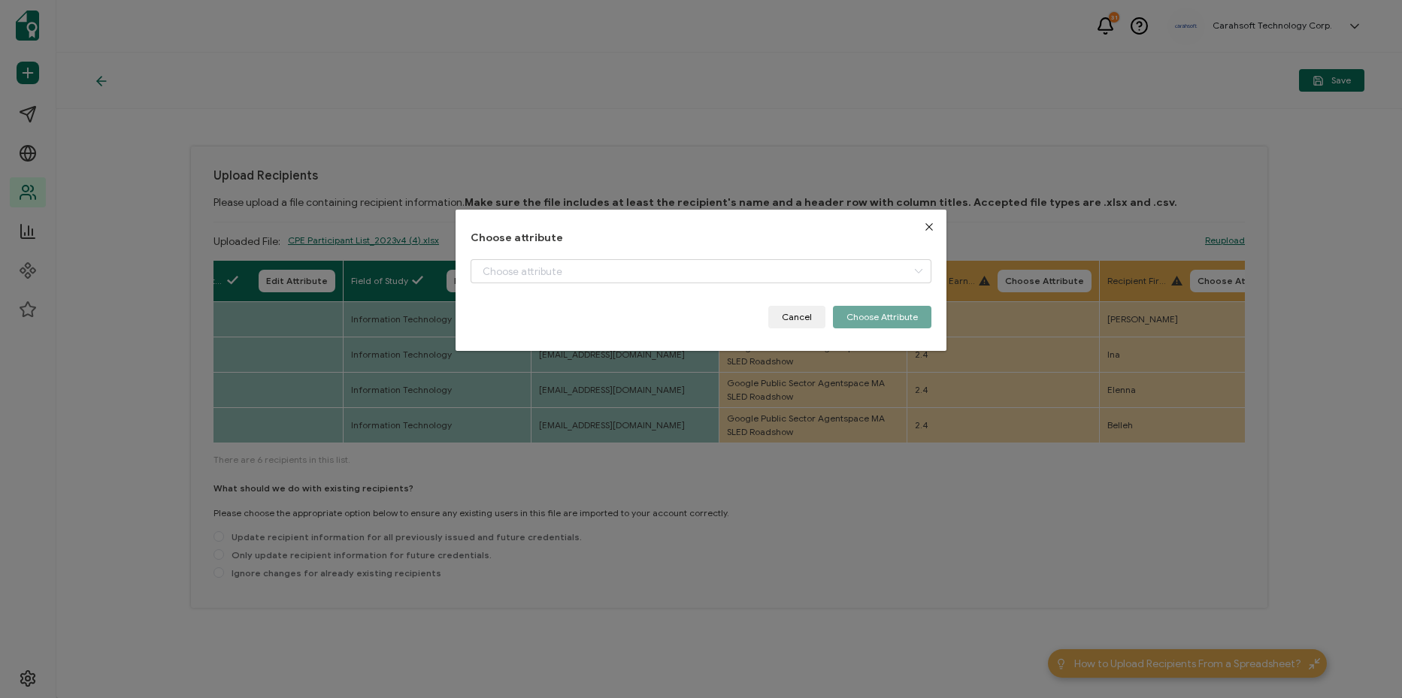
click at [768, 285] on div "dialog" at bounding box center [701, 282] width 461 height 47
click at [771, 271] on input "dialog" at bounding box center [701, 271] width 461 height 24
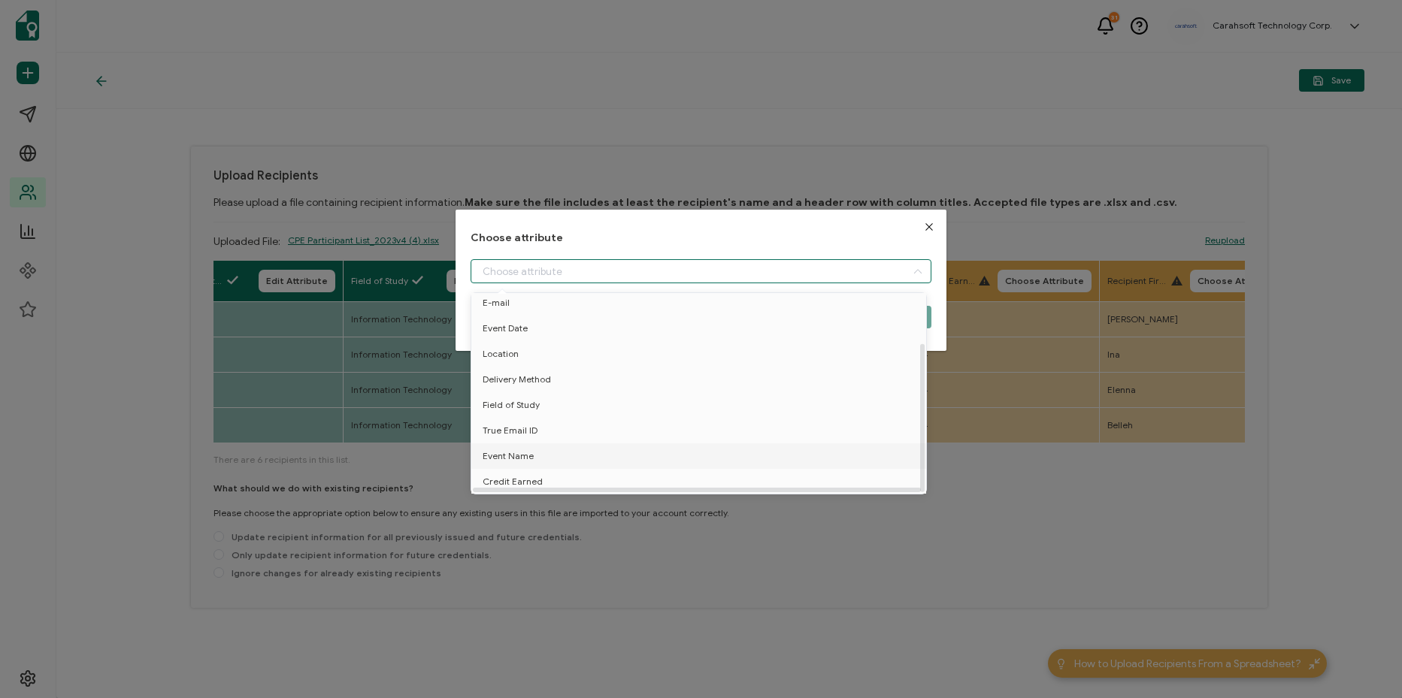
click at [627, 449] on li "Event Name" at bounding box center [702, 457] width 468 height 26
type input "Event Name"
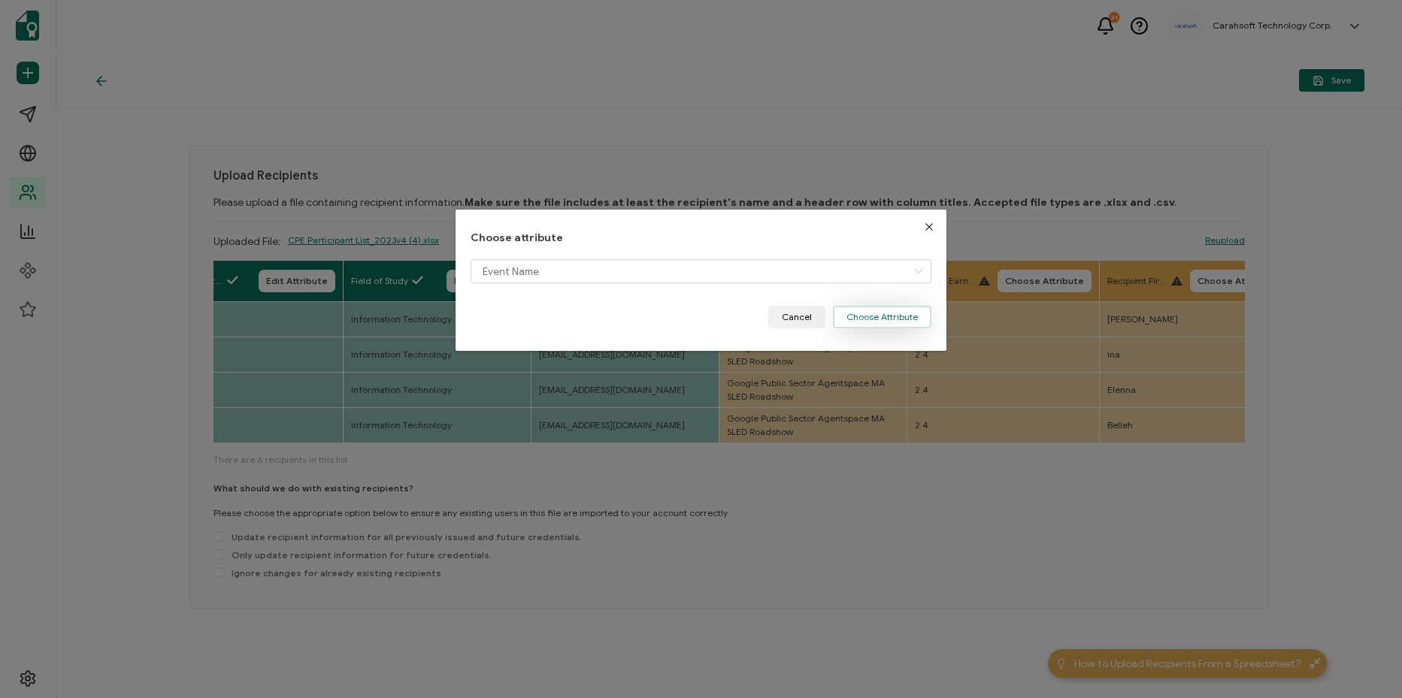
click at [903, 312] on button "Choose Attribute" at bounding box center [882, 317] width 98 height 23
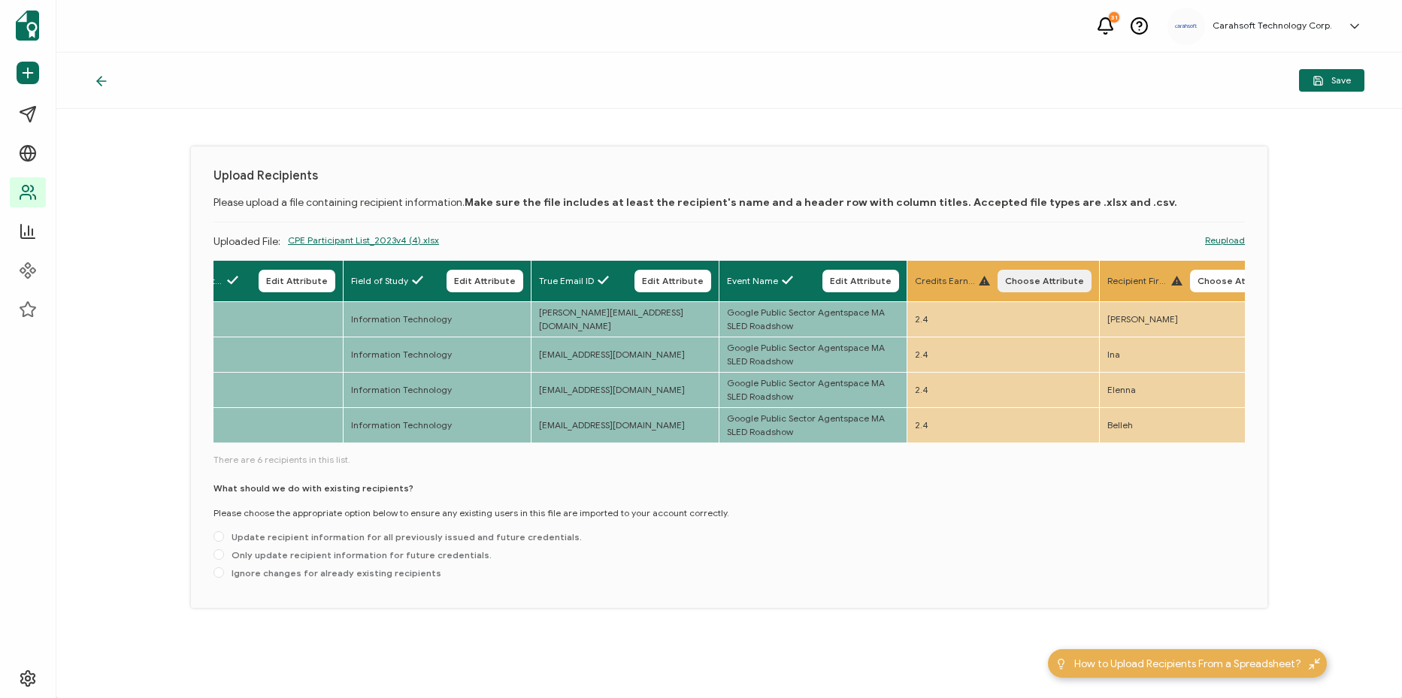
click at [1051, 283] on span "Choose Attribute" at bounding box center [1044, 281] width 79 height 9
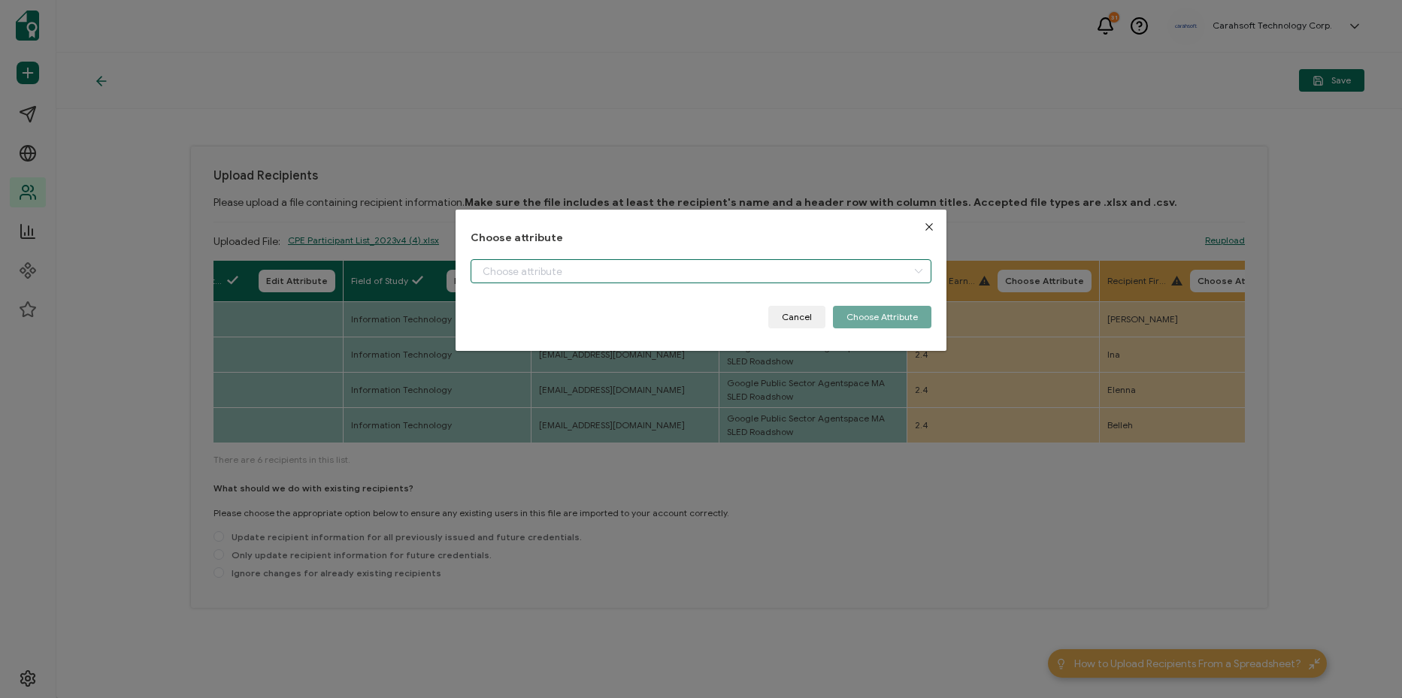
click at [743, 277] on input "dialog" at bounding box center [701, 271] width 461 height 24
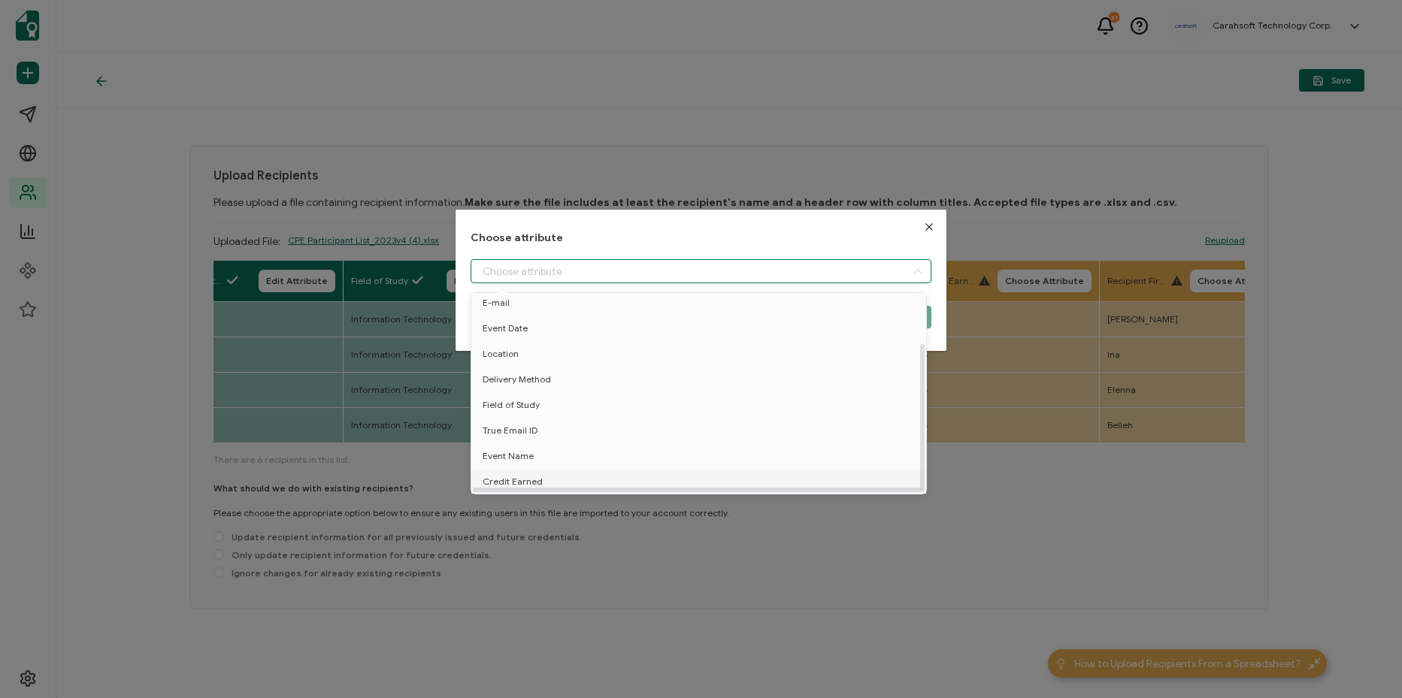
click at [674, 469] on li "Credit Earned" at bounding box center [702, 482] width 468 height 26
type input "Credit Earned"
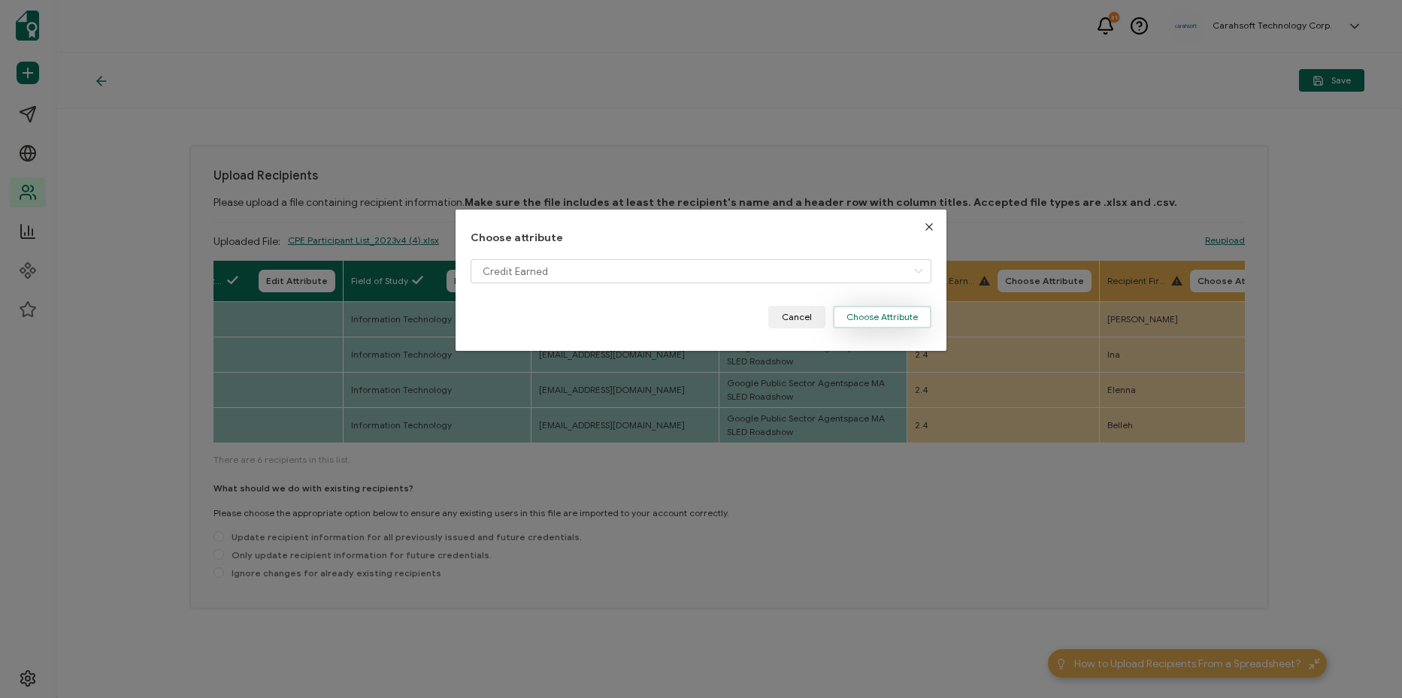
click at [867, 307] on button "Choose Attribute" at bounding box center [882, 317] width 98 height 23
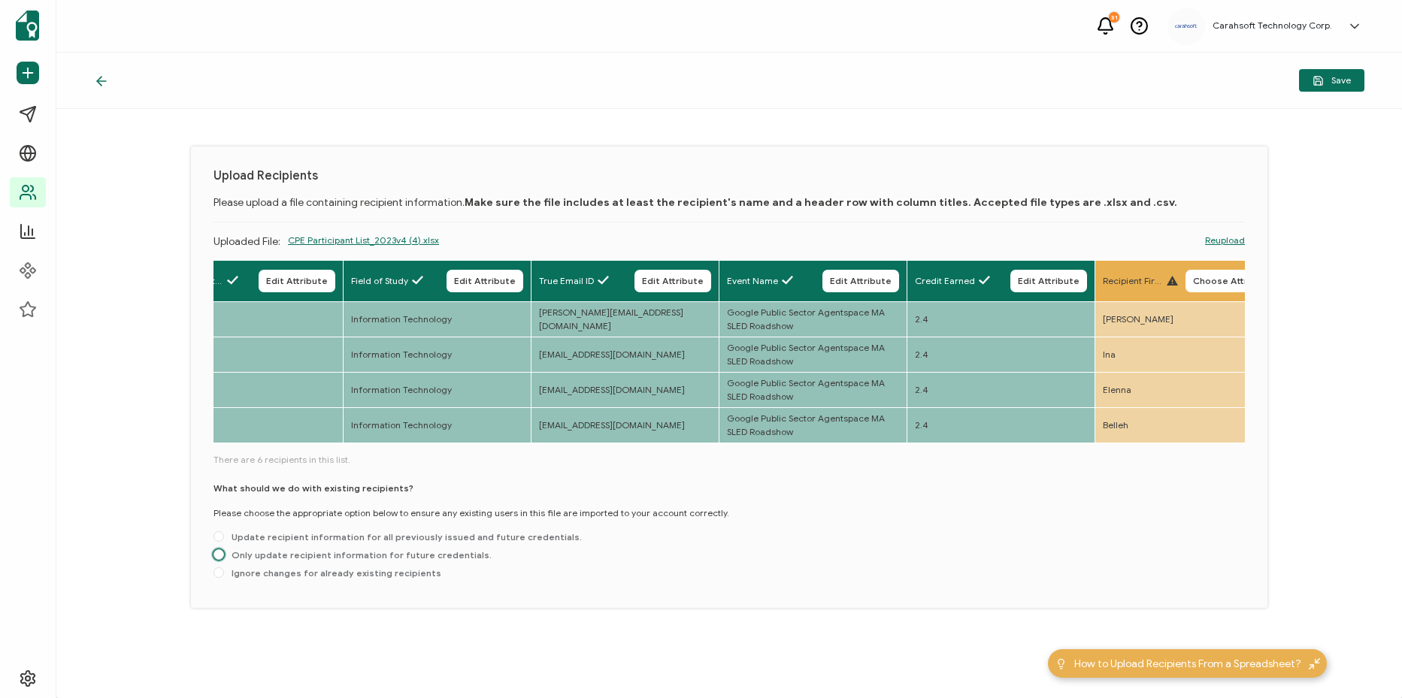
click at [304, 556] on span "Only update recipient information for future credentials." at bounding box center [358, 555] width 268 height 11
click at [224, 556] on input "Only update recipient information for future credentials." at bounding box center [219, 556] width 11 height 12
radio input "true"
click at [1352, 83] on button "Save" at bounding box center [1331, 80] width 65 height 23
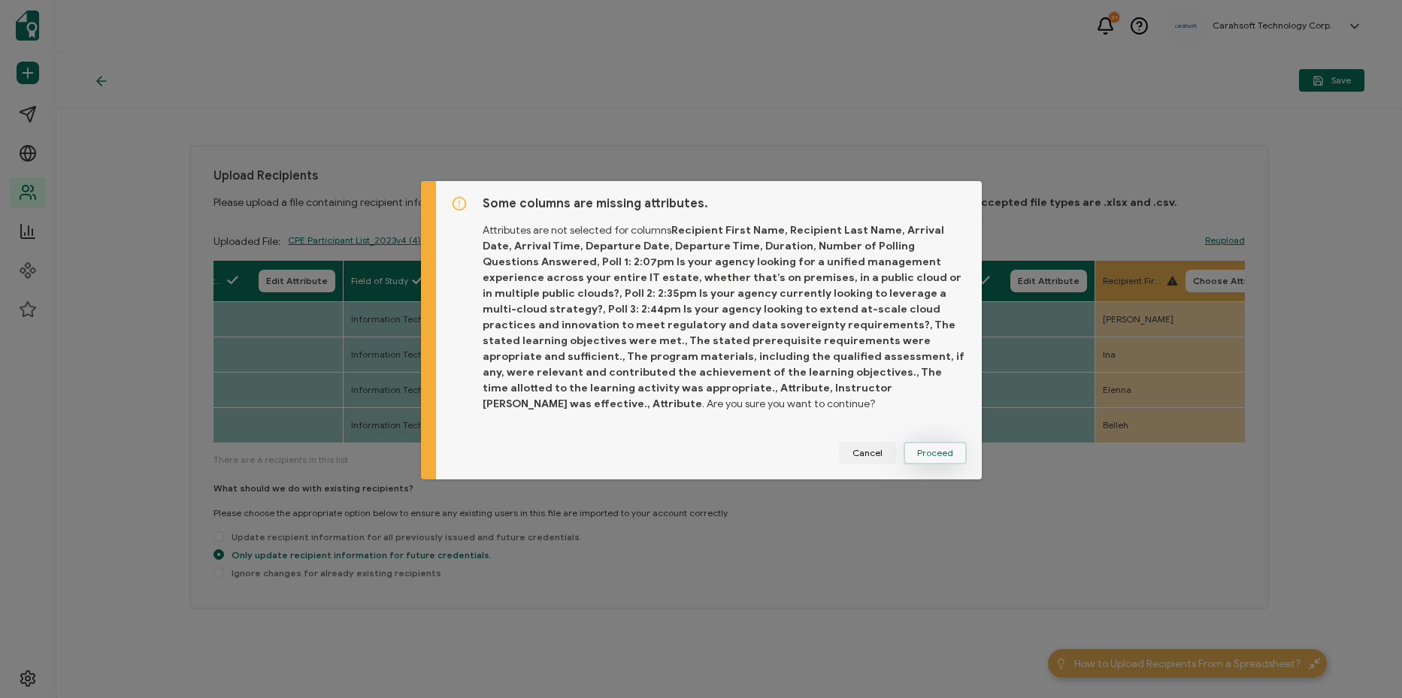
click at [940, 449] on span "Proceed" at bounding box center [935, 453] width 36 height 9
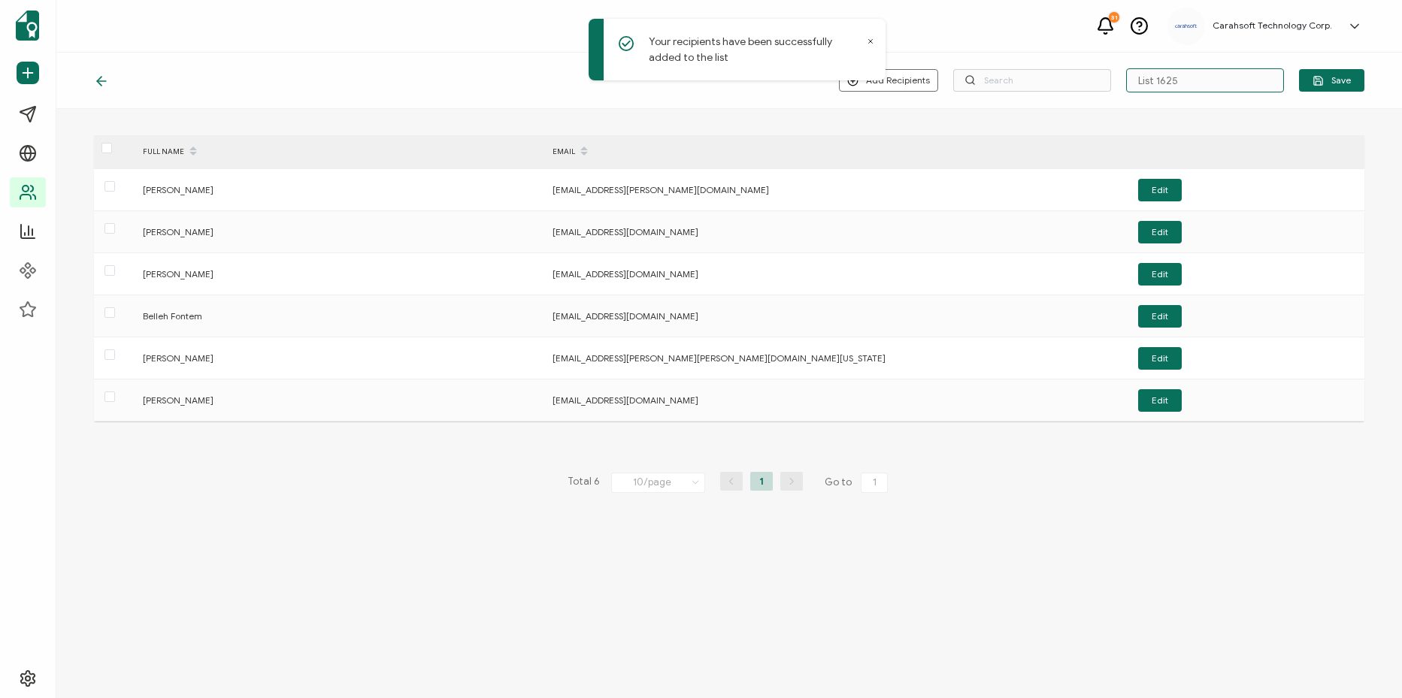
click at [1156, 75] on input "List 1625" at bounding box center [1205, 80] width 158 height 24
paste input "9-9-25_69783_Google [GEOGRAPHIC_DATA] Show"
paste input "text"
type input "9-9-25_69783_Google [GEOGRAPHIC_DATA] Show"
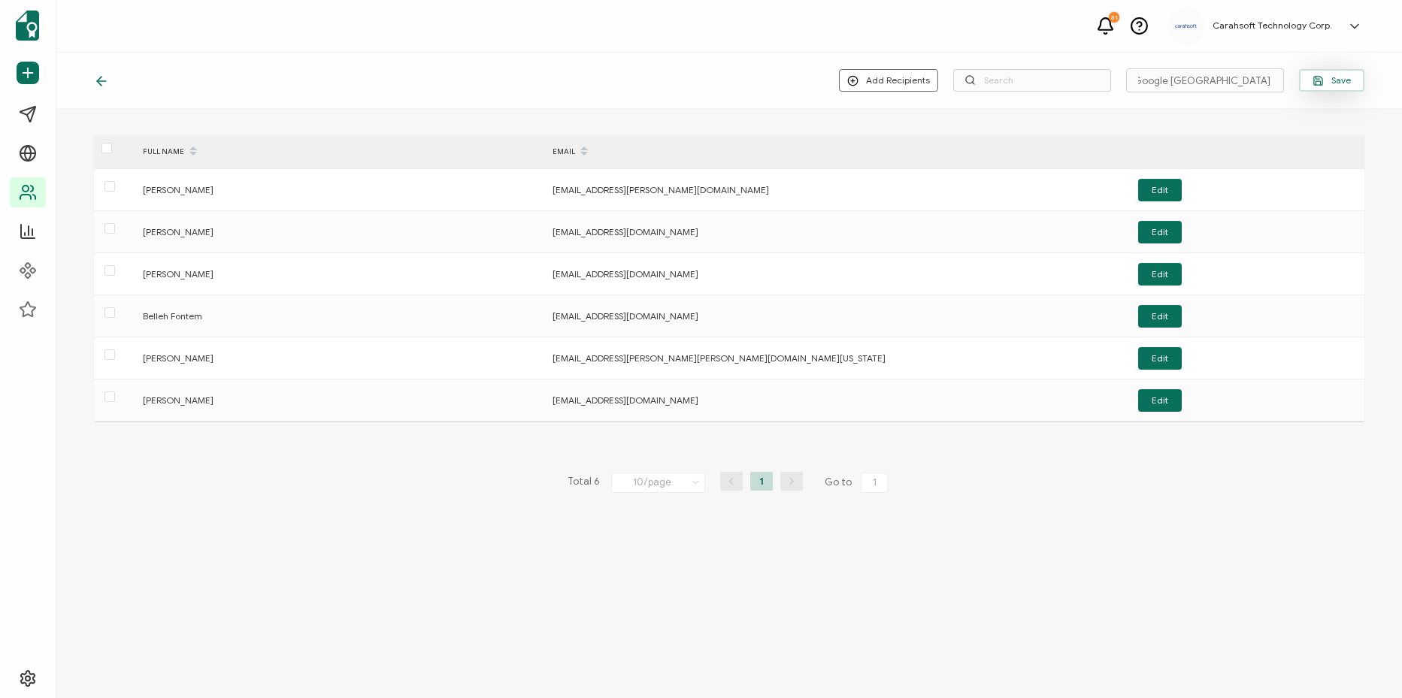
click at [1350, 76] on span "Save" at bounding box center [1332, 80] width 38 height 11
